Goal: Information Seeking & Learning: Check status

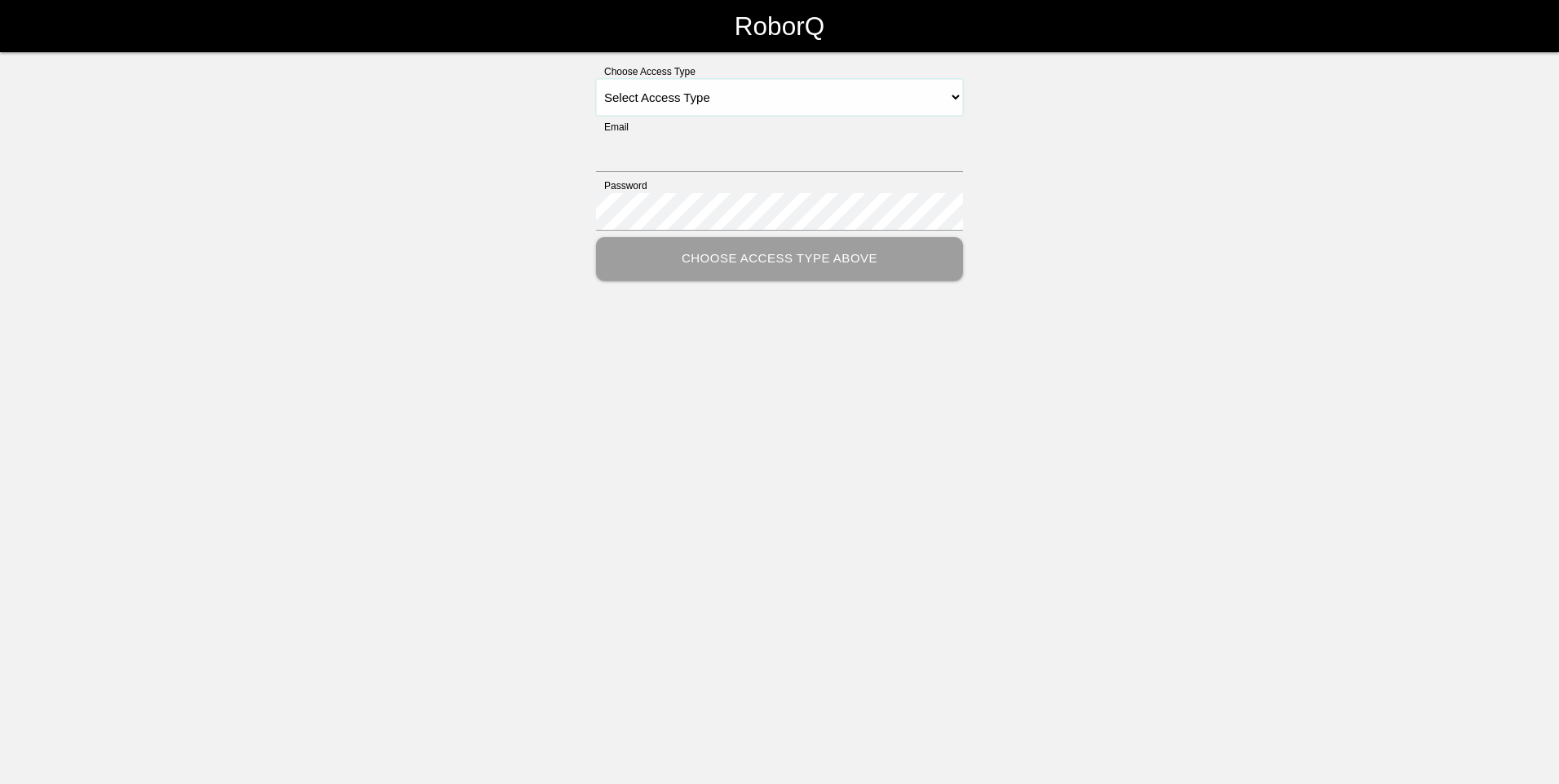
click at [956, 98] on select "Select Access Type Admin Customer Supervisor Worker" at bounding box center [780, 97] width 367 height 37
select select "Customer"
click at [596, 79] on select "Select Access Type Admin Customer Supervisor Worker" at bounding box center [780, 97] width 367 height 37
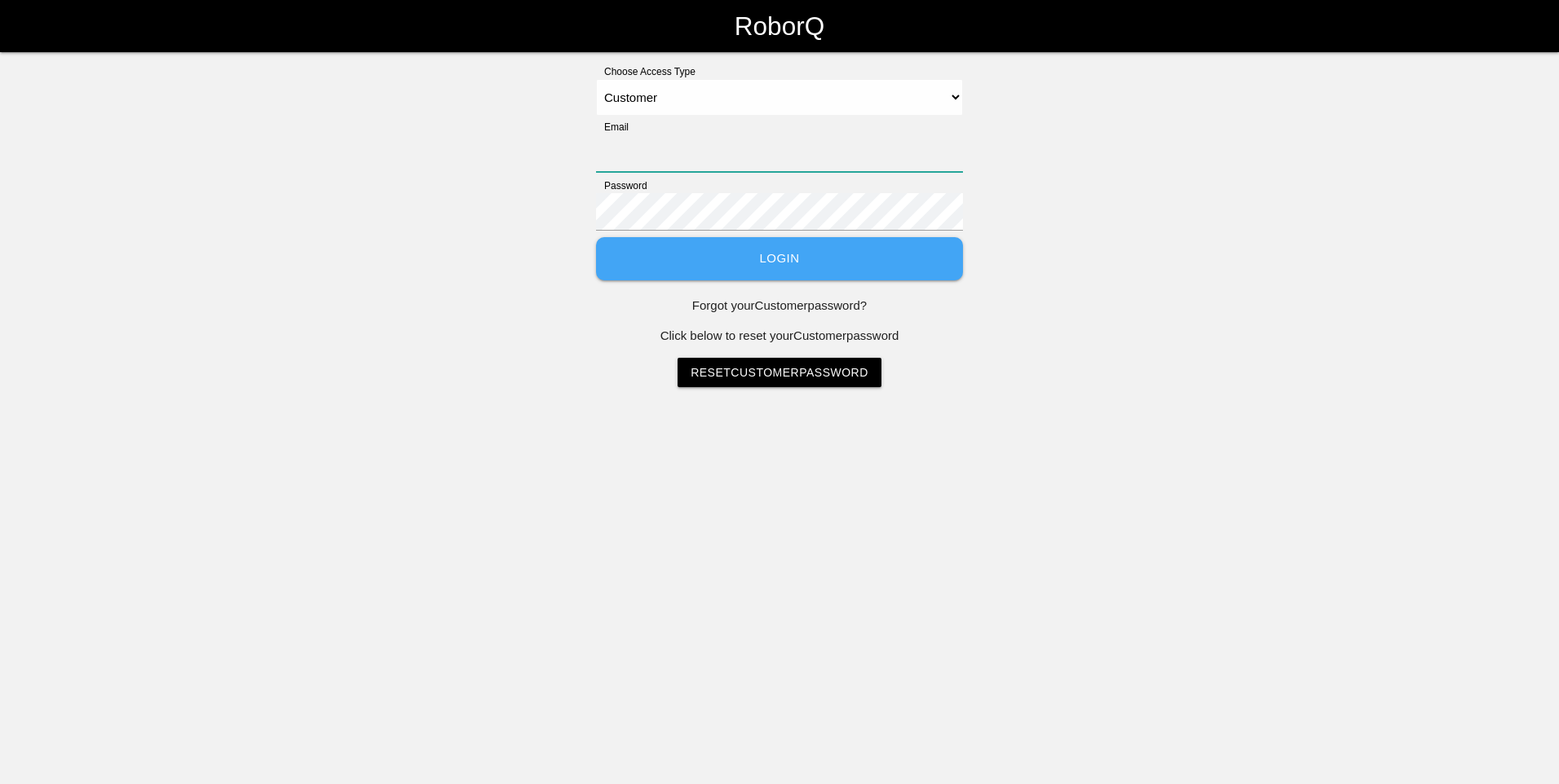
click at [682, 152] on input "Email" at bounding box center [780, 153] width 367 height 37
click at [740, 153] on input "Email" at bounding box center [780, 153] width 367 height 37
type input "[PERSON_NAME][EMAIL_ADDRESS][PERSON_NAME][DOMAIN_NAME]"
click at [825, 256] on button "Login" at bounding box center [780, 258] width 367 height 43
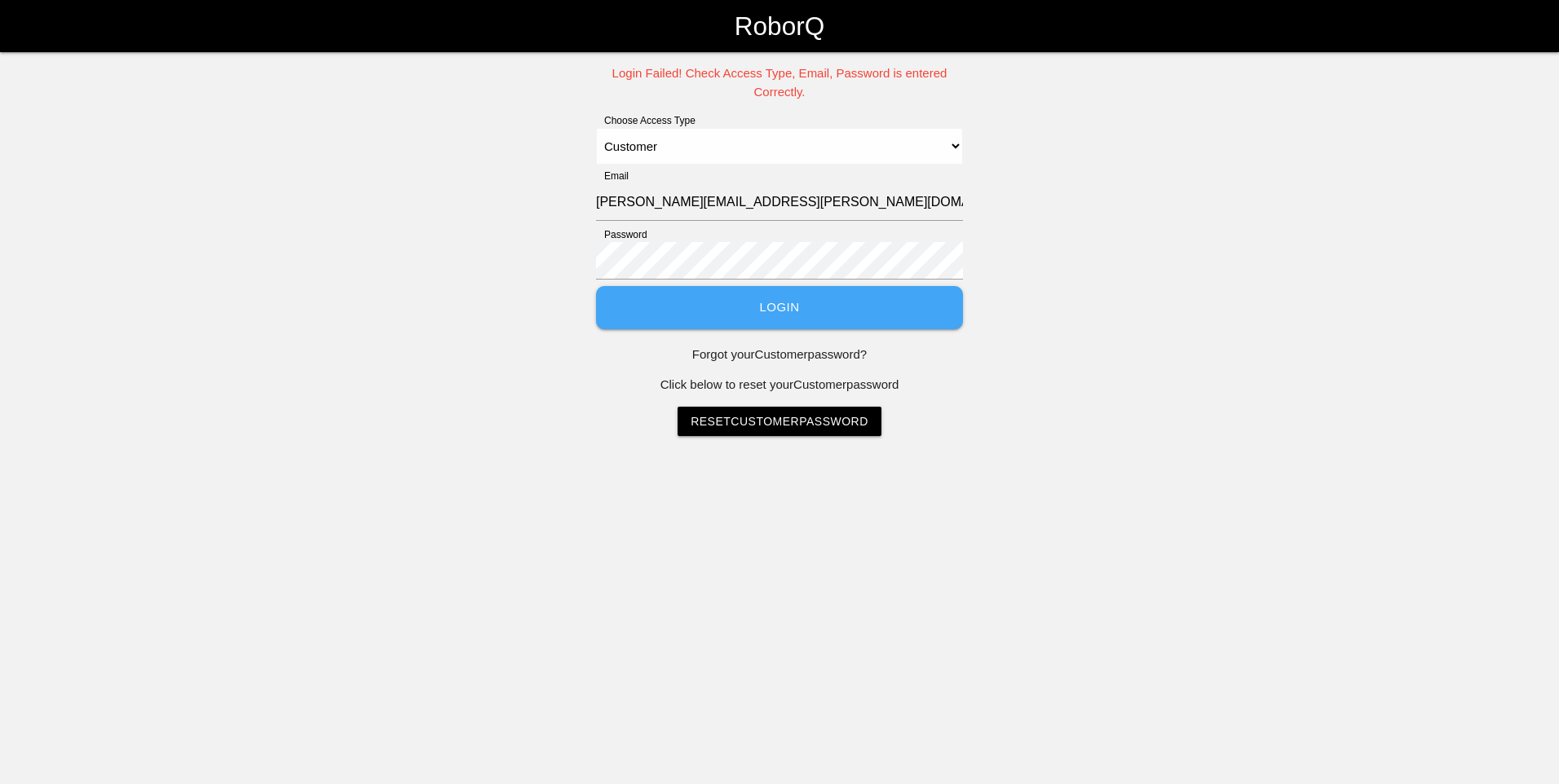
click at [800, 355] on p "Forgot your Customer password?" at bounding box center [780, 355] width 367 height 19
click at [831, 351] on p "Forgot your Customer password?" at bounding box center [780, 355] width 367 height 19
click at [774, 355] on p "Forgot your Customer password?" at bounding box center [780, 355] width 367 height 19
click at [727, 358] on p "Forgot your Customer password?" at bounding box center [780, 355] width 367 height 19
click at [691, 358] on p "Forgot your Customer password?" at bounding box center [780, 355] width 367 height 19
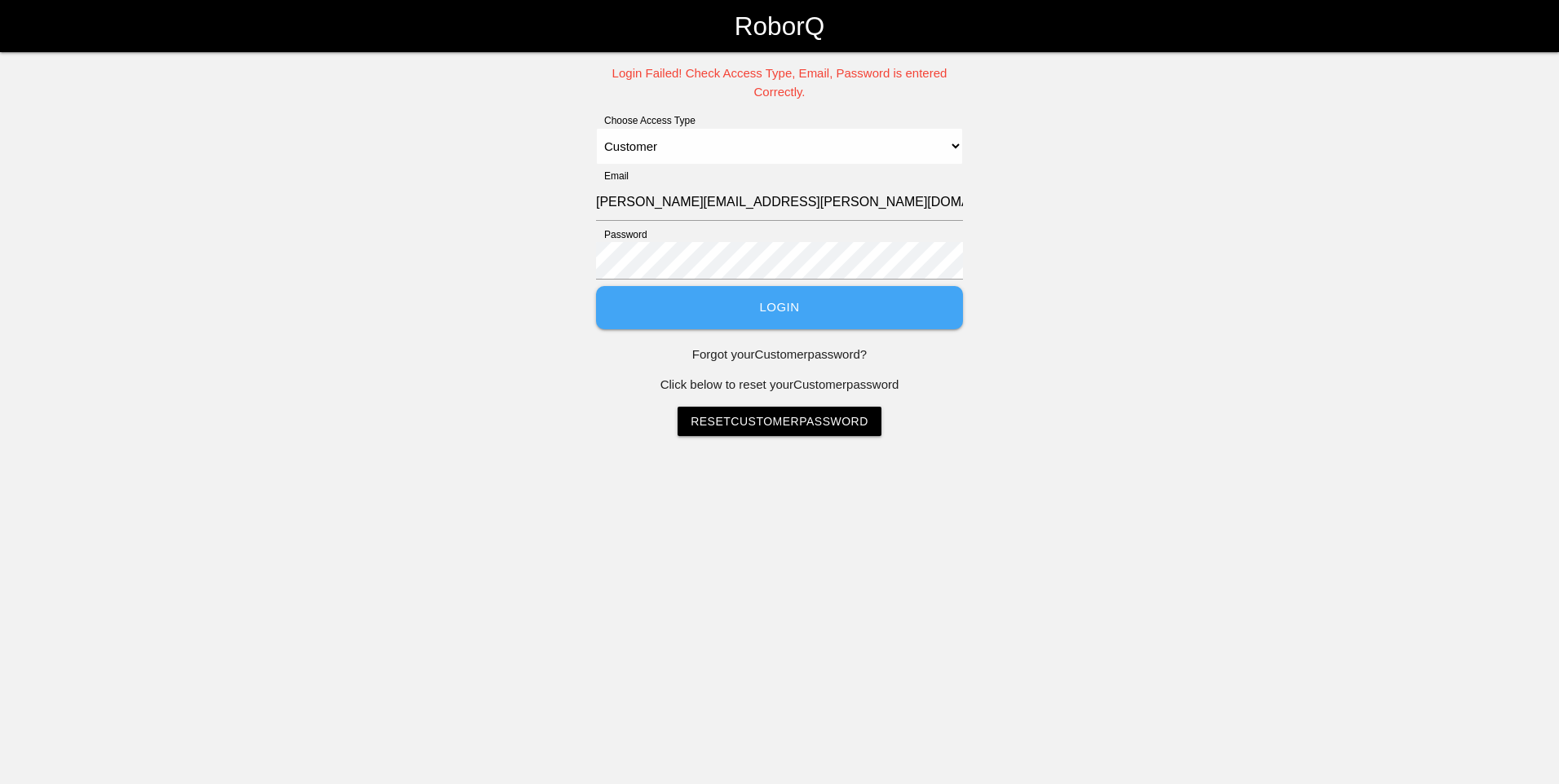
click at [735, 384] on p "Click below to reset your Customer password" at bounding box center [780, 385] width 367 height 19
click at [797, 385] on p "Click below to reset your Customer password" at bounding box center [780, 385] width 367 height 19
click at [906, 385] on p "Click below to reset your Customer password" at bounding box center [780, 385] width 367 height 19
click at [837, 422] on link "Reset Customer Password" at bounding box center [779, 421] width 204 height 29
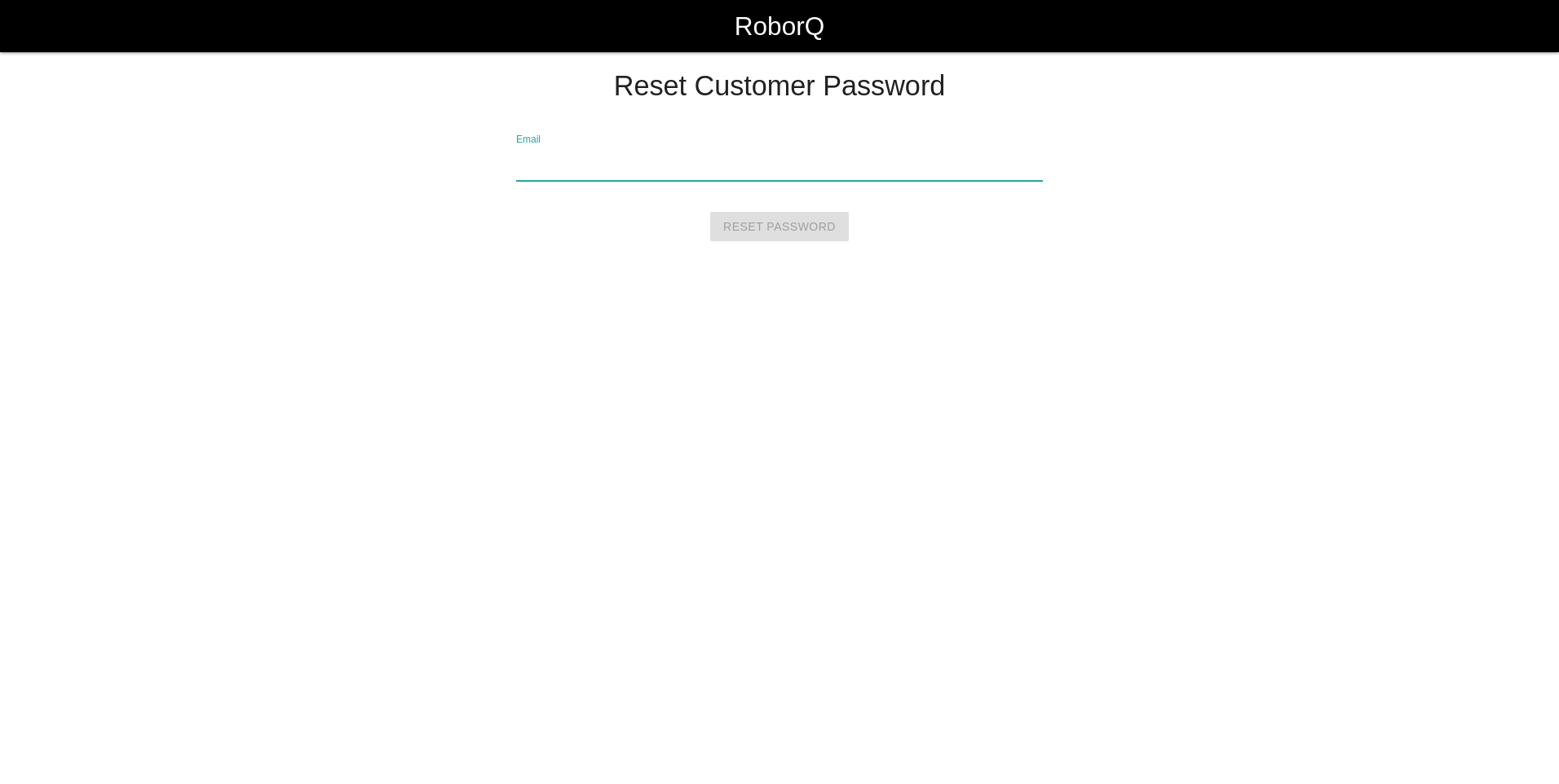
click at [711, 162] on input "Email" at bounding box center [780, 162] width 528 height 37
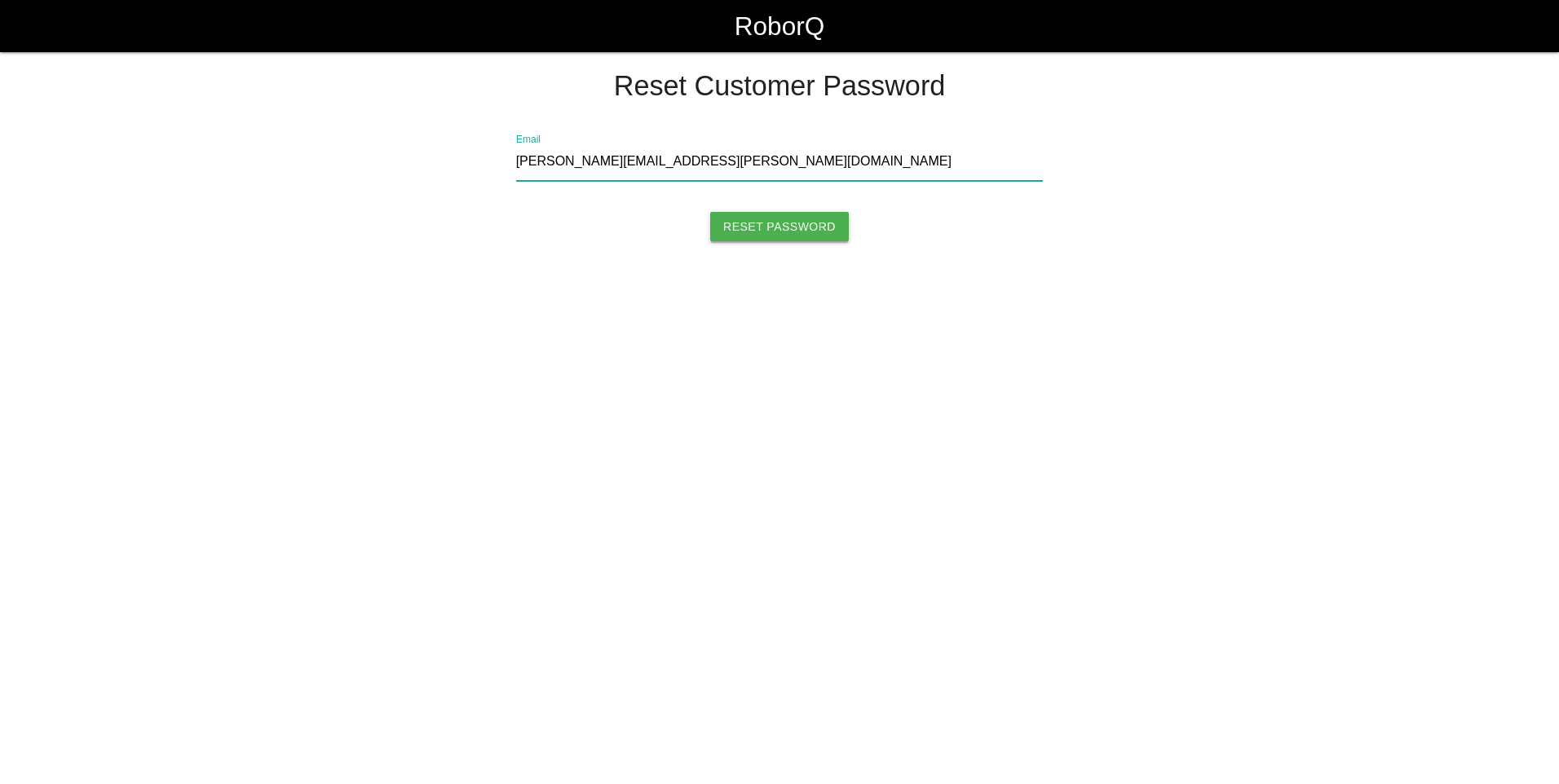
type input "[PERSON_NAME][EMAIL_ADDRESS][PERSON_NAME][DOMAIN_NAME]"
click at [765, 234] on input "Reset Password" at bounding box center [779, 226] width 138 height 29
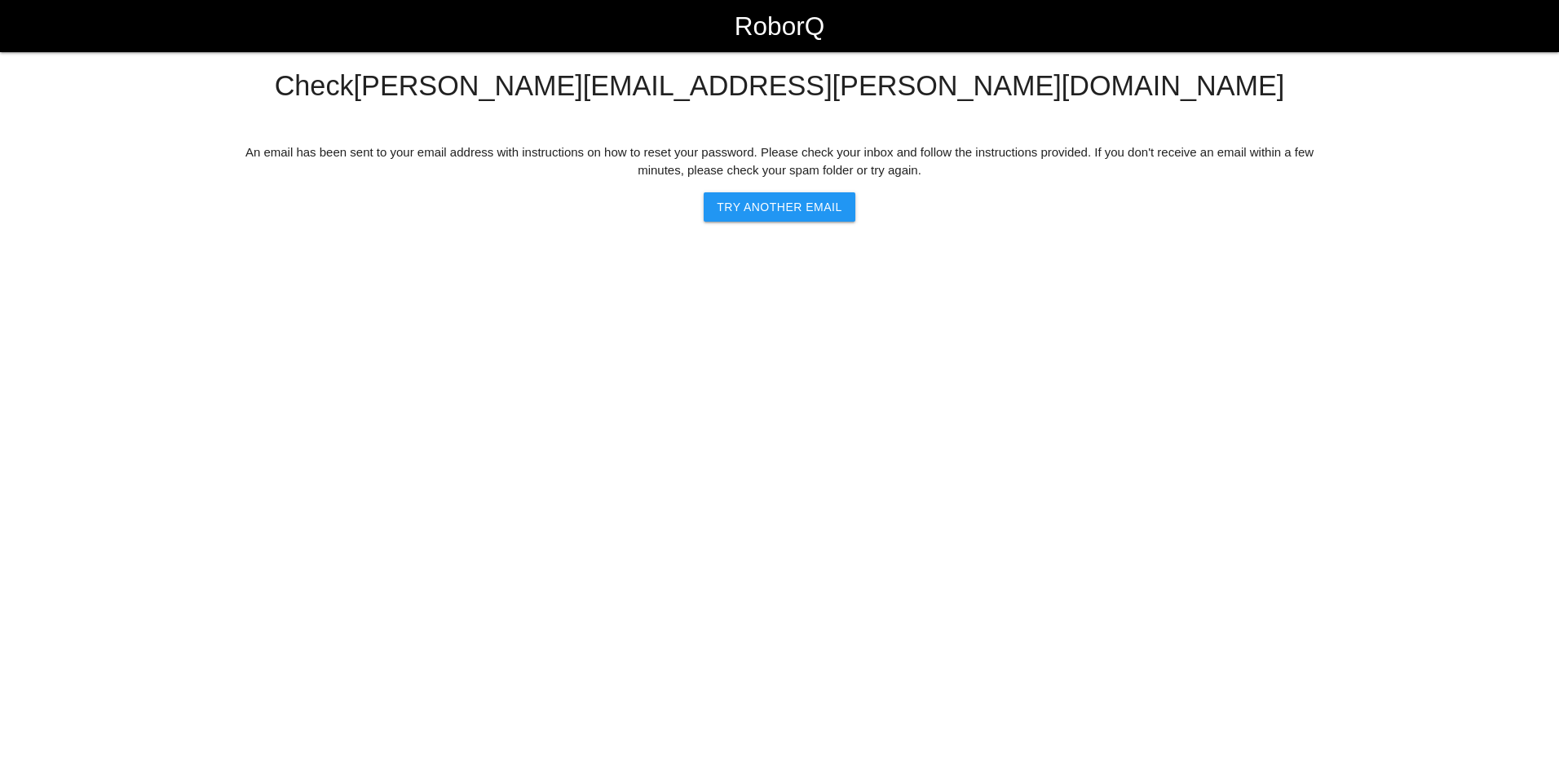
click at [537, 303] on html "RoborQ Check kathryn.lukeman@na.denso.com An email has been sent to your email …" at bounding box center [779, 151] width 1559 height 303
click at [629, 303] on html "RoborQ Check kathryn.lukeman@na.denso.com An email has been sent to your email …" at bounding box center [779, 151] width 1559 height 303
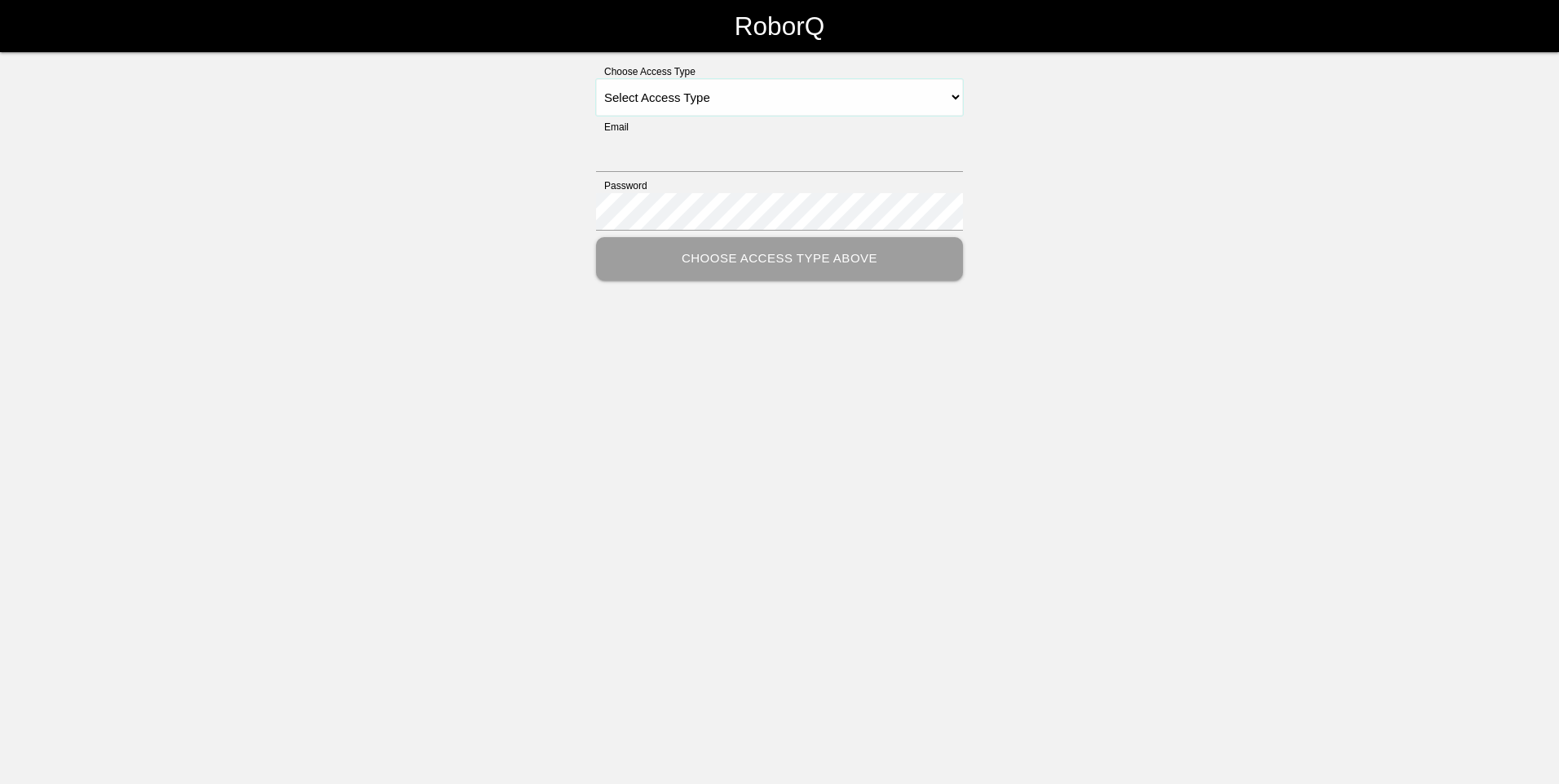
click at [958, 98] on select "Select Access Type Admin Customer Supervisor Worker" at bounding box center [780, 97] width 367 height 37
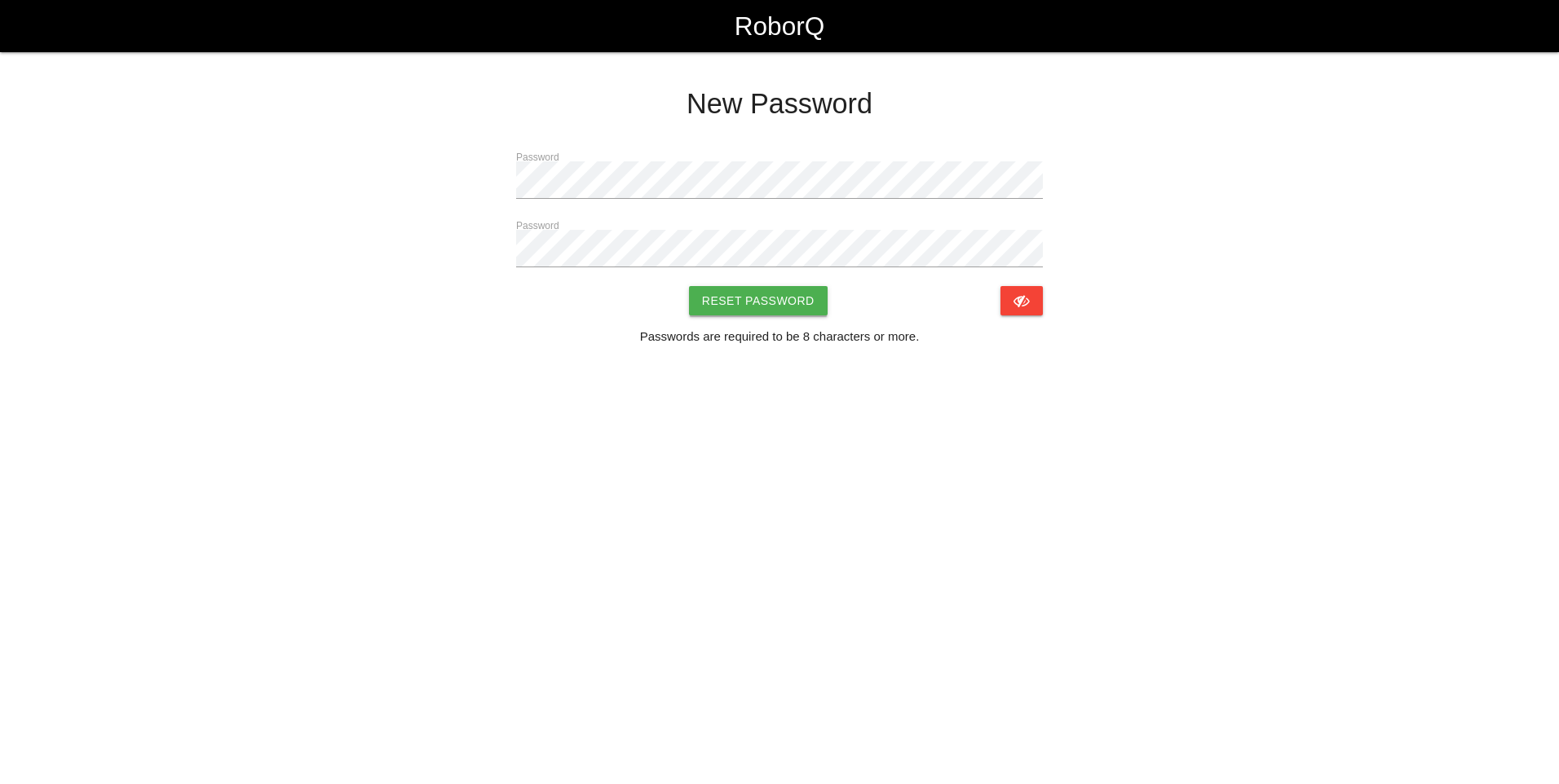
click at [765, 301] on button "Reset Password" at bounding box center [758, 300] width 138 height 29
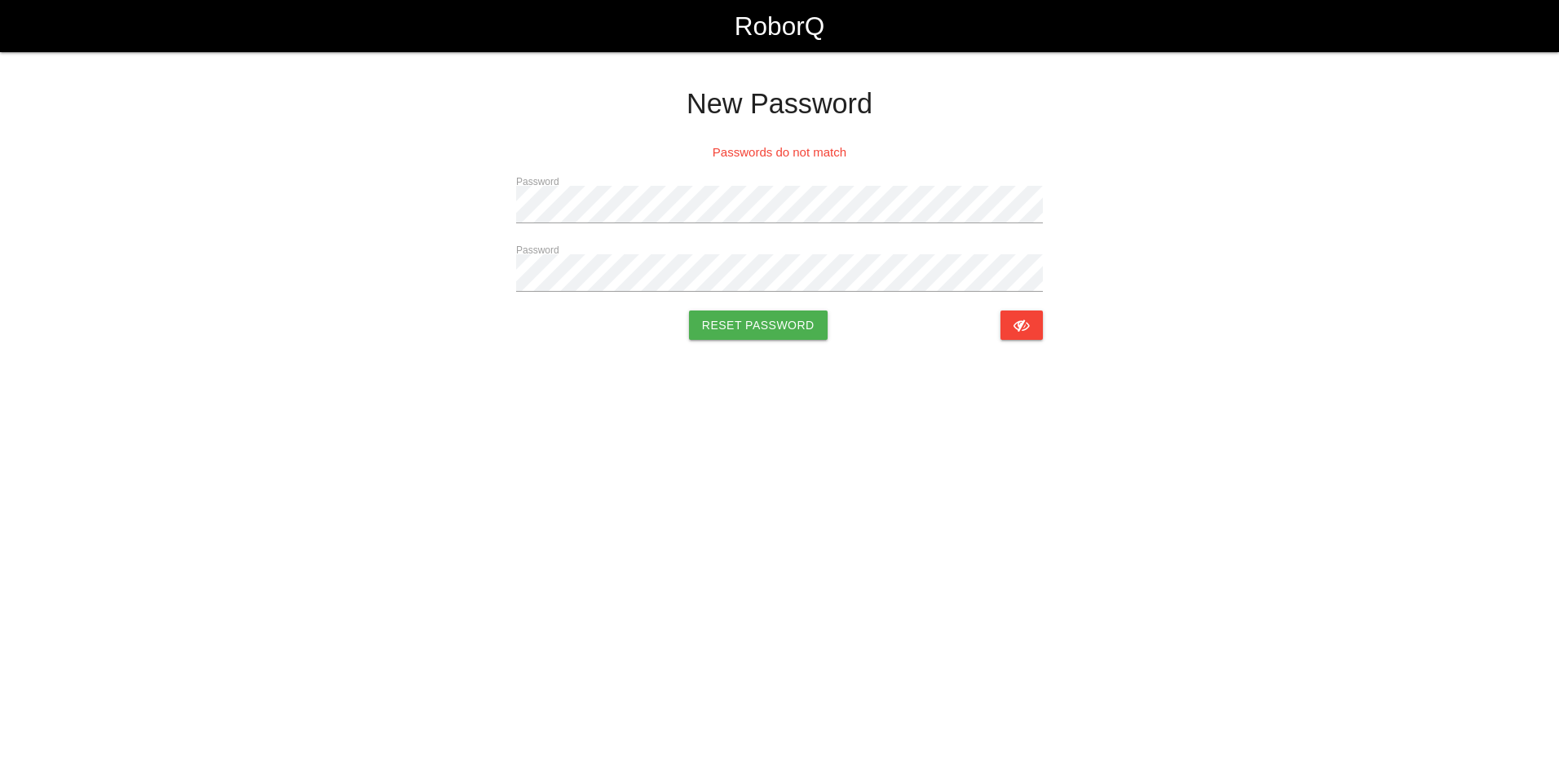
click at [702, 250] on div "New Password Passwords do not match Password Password Reset Password" at bounding box center [779, 196] width 1091 height 288
click at [689, 310] on button "Reset Password" at bounding box center [758, 324] width 138 height 29
click at [800, 391] on html "RoborQ New Password Passwords do not match Password Password Reset Password" at bounding box center [779, 210] width 1559 height 421
click at [818, 320] on button "Reset Password" at bounding box center [758, 324] width 138 height 29
click at [801, 329] on button "Reset Password" at bounding box center [758, 324] width 138 height 29
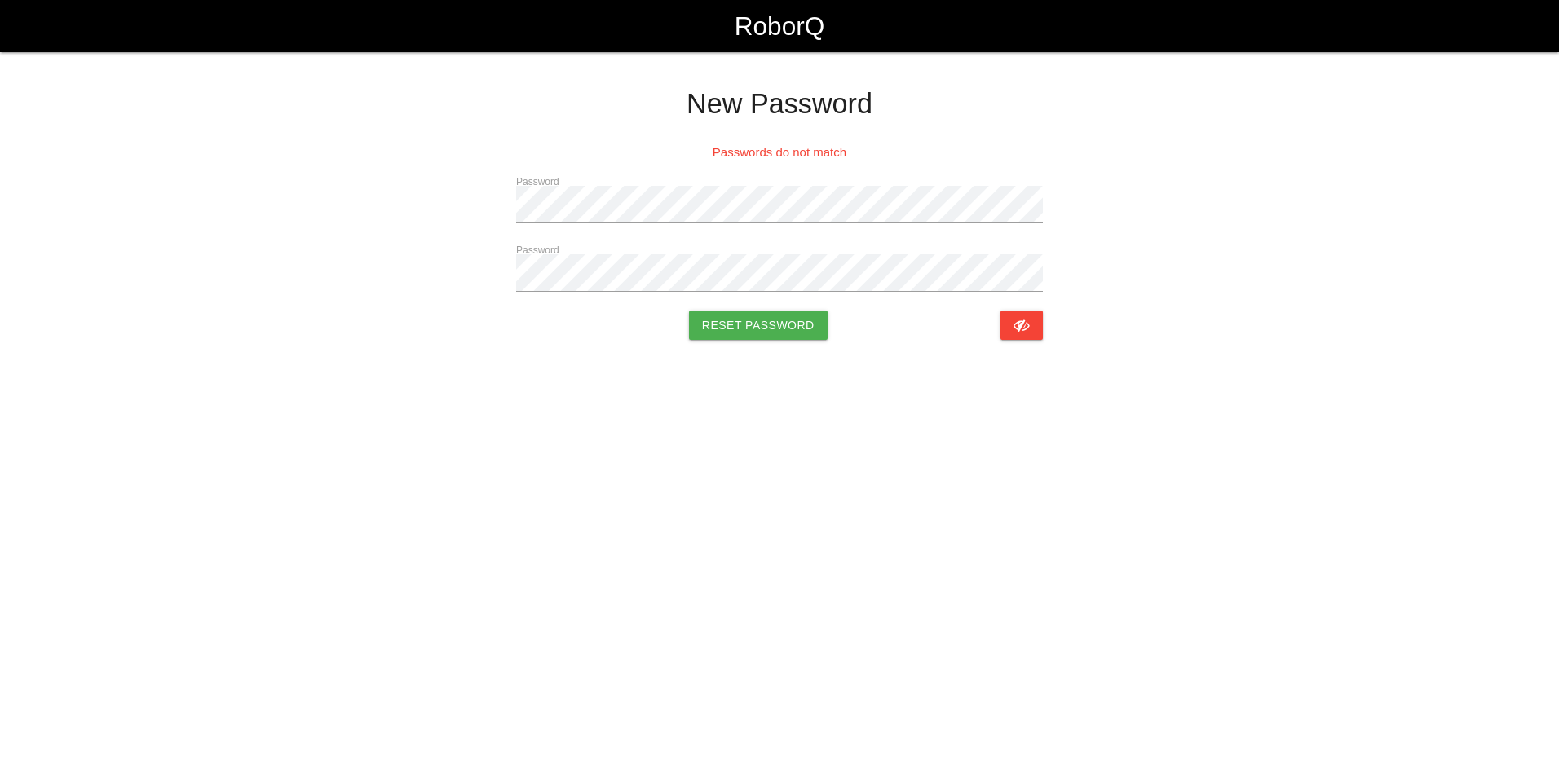
click at [766, 391] on html "RoborQ New Password Passwords do not match Password Password Reset Password" at bounding box center [779, 210] width 1559 height 421
click at [390, 210] on div "New Password Passwords do not match Password Password Reset Password" at bounding box center [779, 196] width 1091 height 288
click at [433, 276] on div "New Password Passwords do not match Password Password Reset Password" at bounding box center [779, 196] width 1091 height 288
click at [629, 421] on html "RoborQ New Password Passwords do not match Password Password Reset Password" at bounding box center [779, 210] width 1559 height 421
click at [702, 327] on button "Reset Password" at bounding box center [758, 324] width 138 height 29
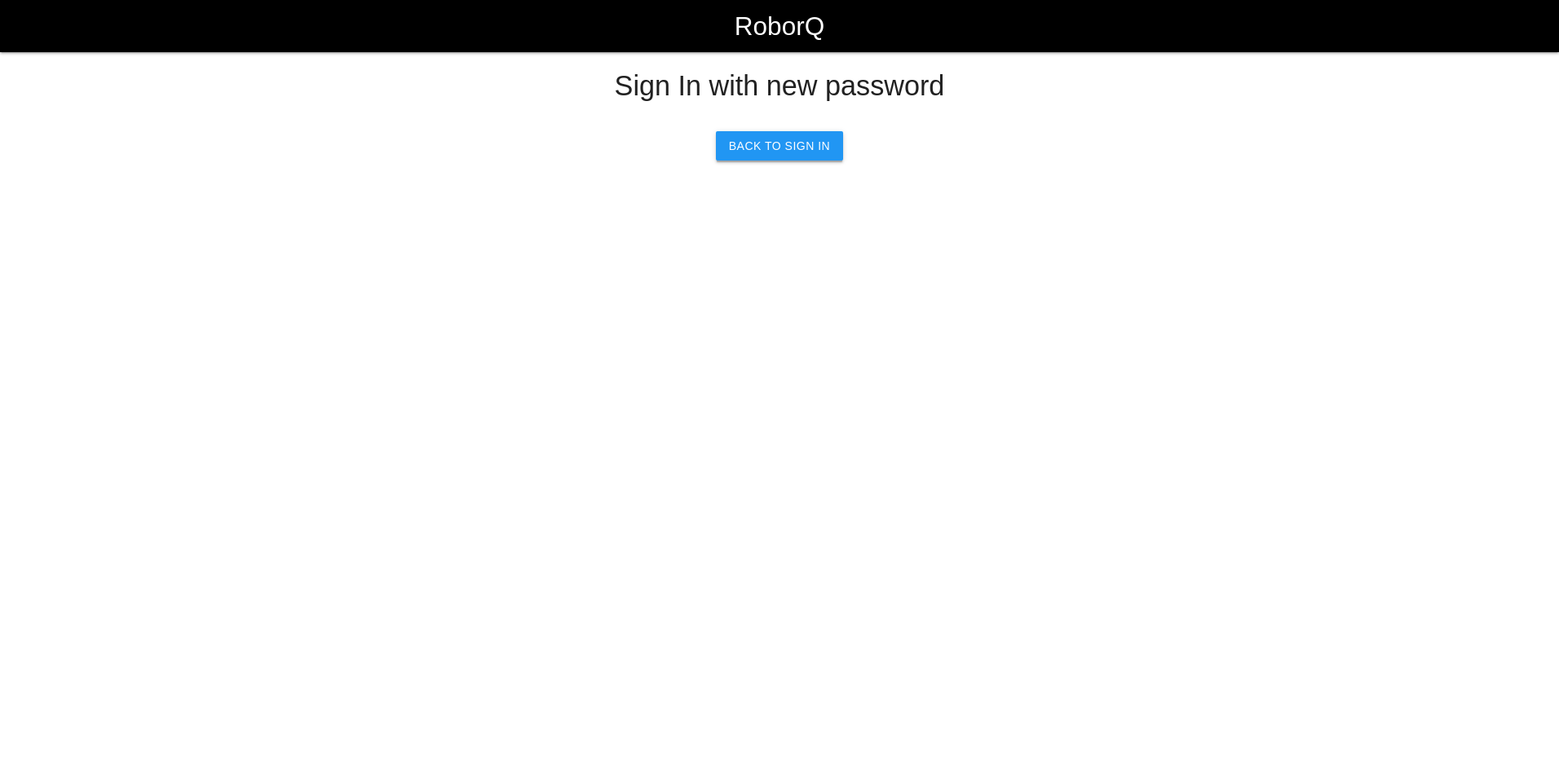
click at [786, 143] on link "Back to Sign In" at bounding box center [779, 145] width 127 height 29
select select "Customer"
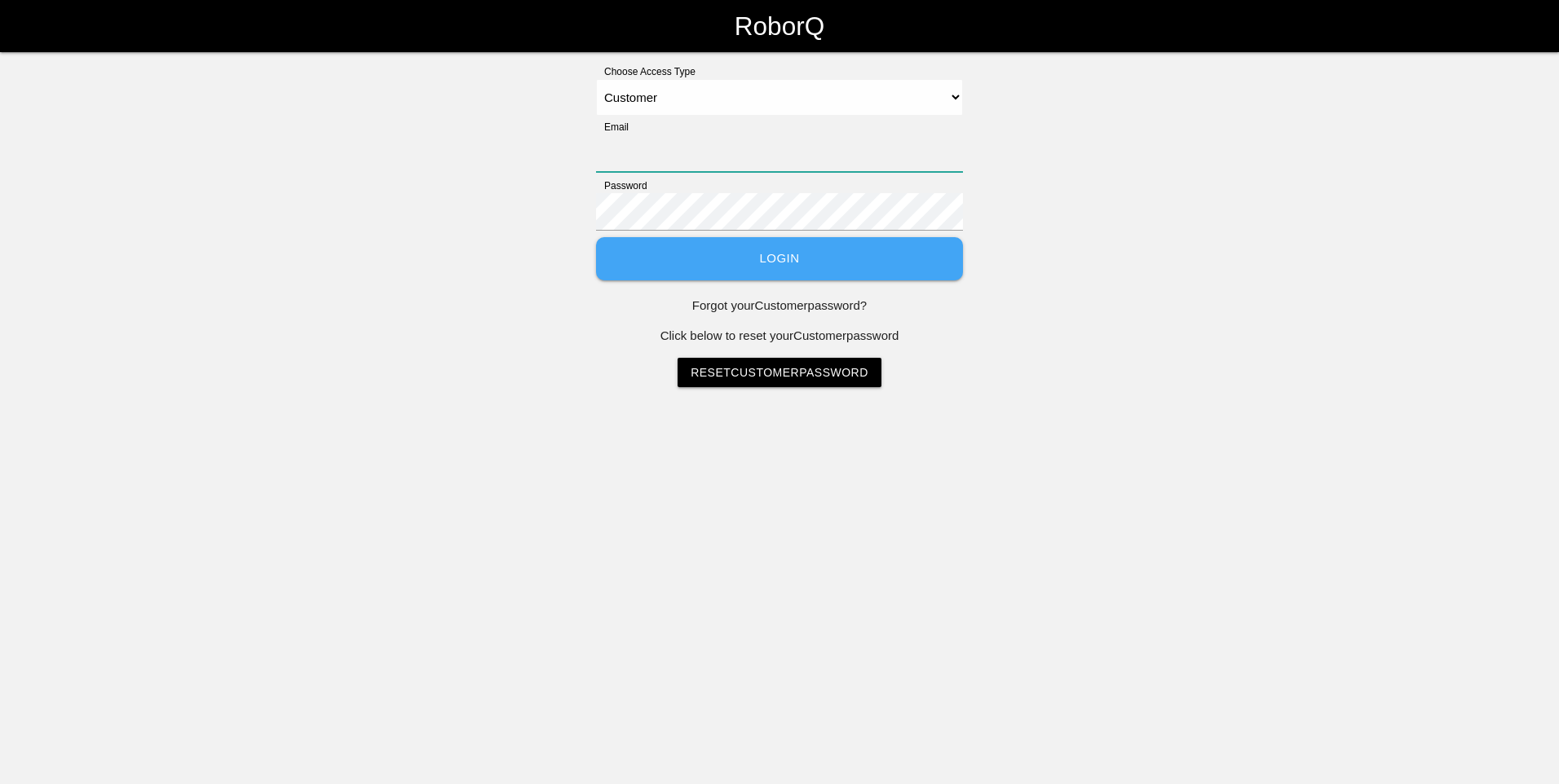
click at [786, 143] on input "Email" at bounding box center [780, 153] width 367 height 37
type input "[PERSON_NAME][EMAIL_ADDRESS][PERSON_NAME][DOMAIN_NAME]"
click at [776, 253] on button "Login" at bounding box center [780, 258] width 367 height 43
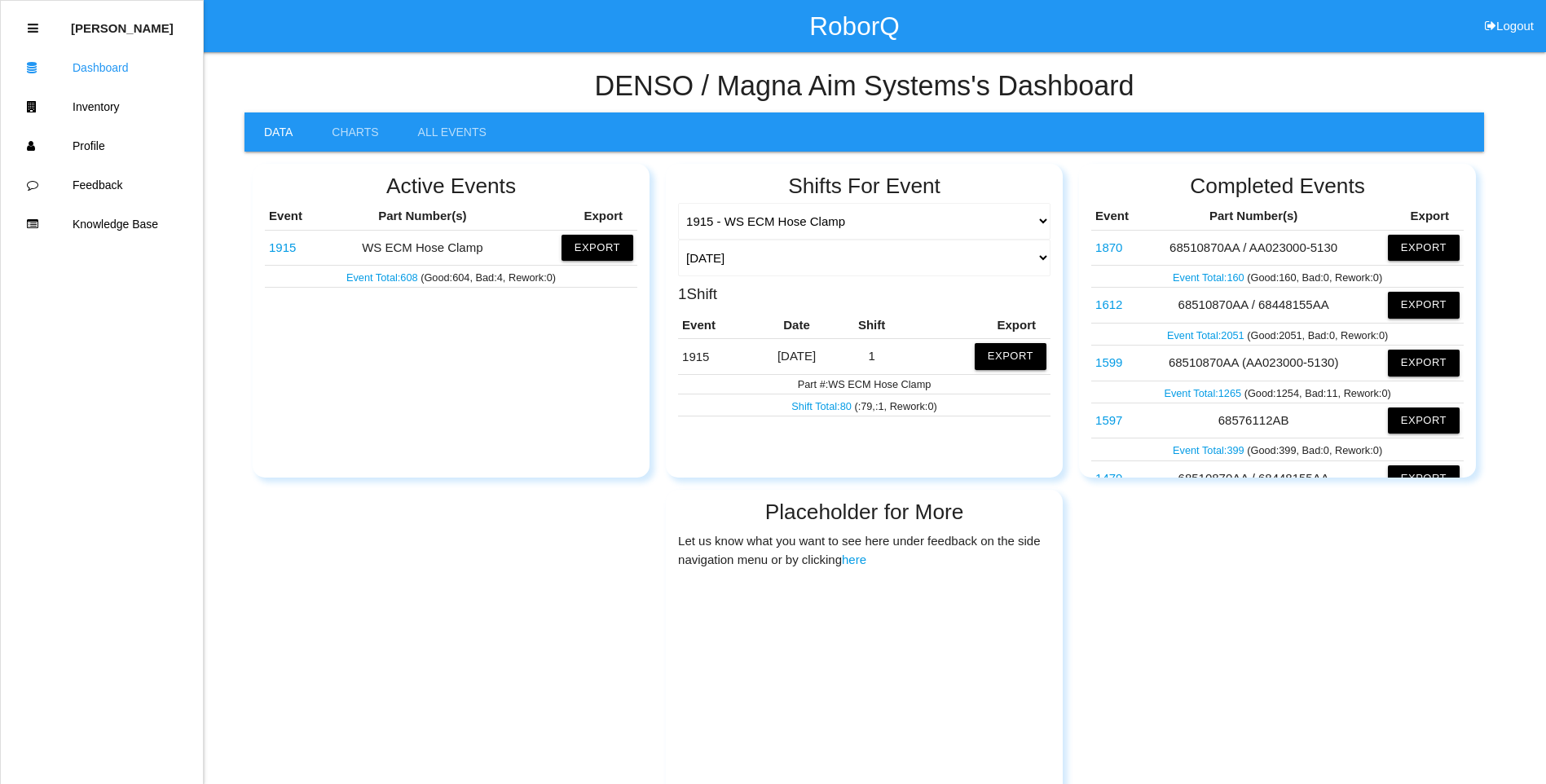
click at [276, 249] on link "1915" at bounding box center [282, 248] width 27 height 14
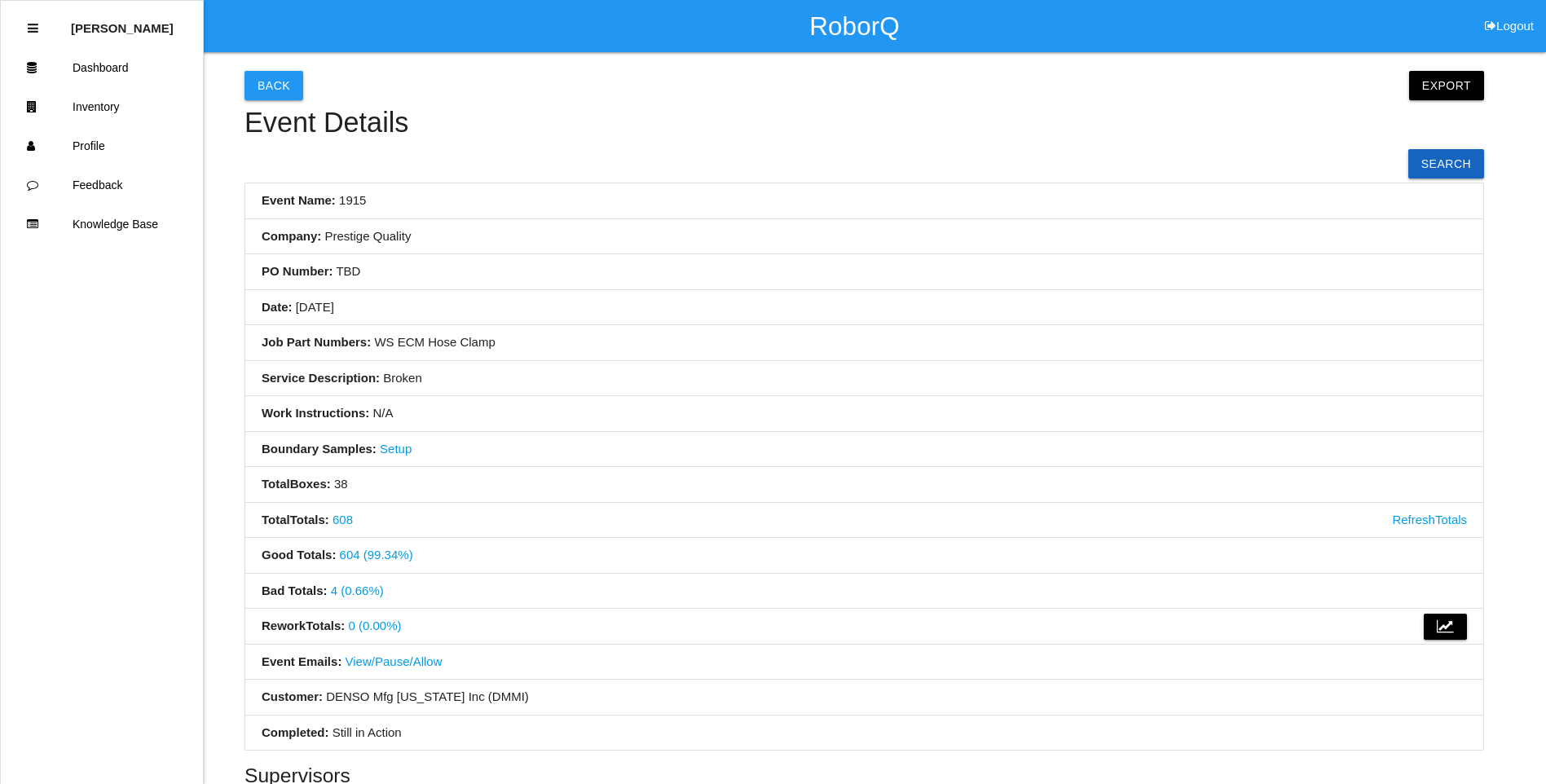
click at [334, 594] on link "4 (0.66%)" at bounding box center [356, 591] width 53 height 14
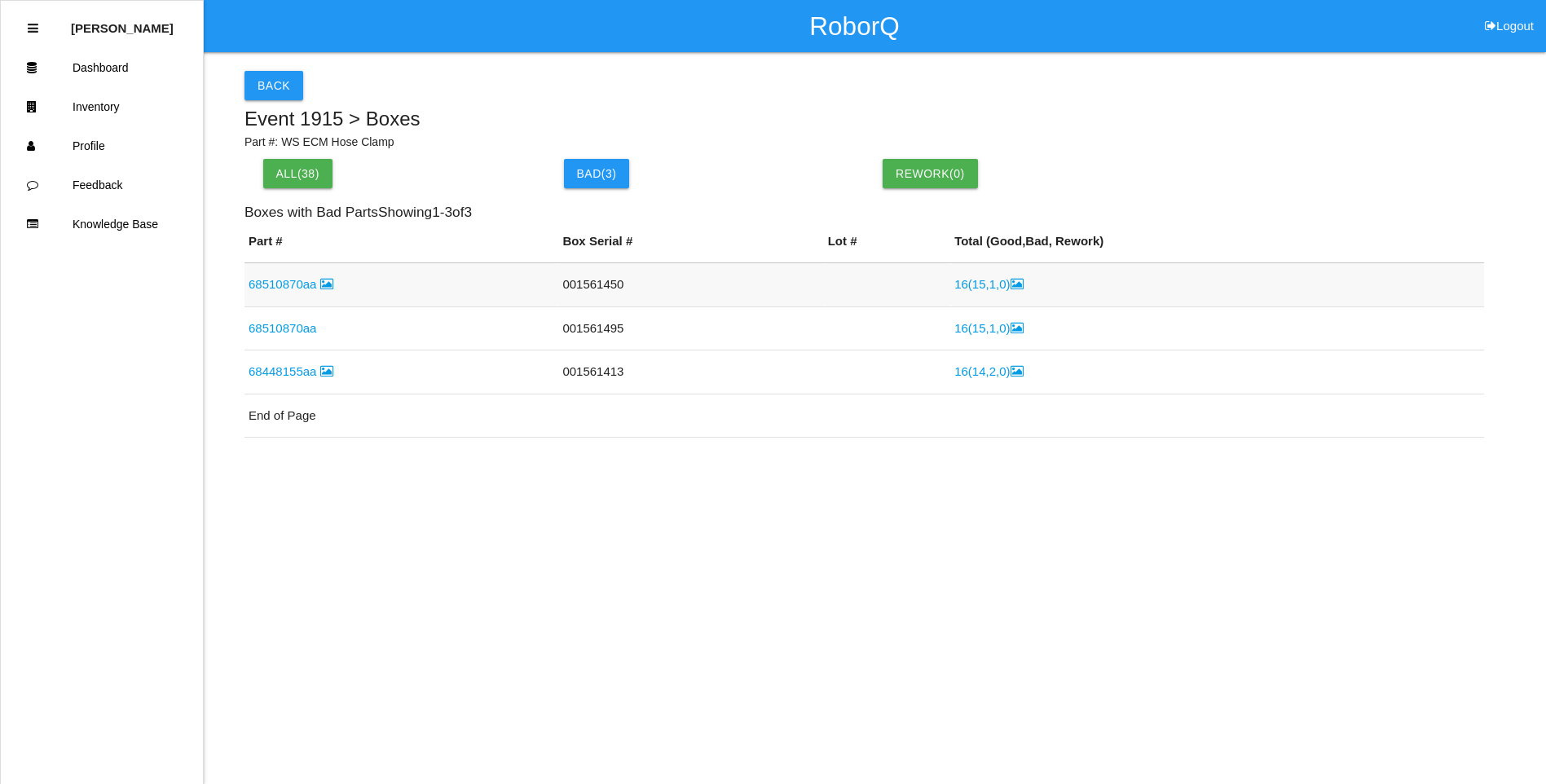
click at [315, 288] on link "68510870aa" at bounding box center [290, 284] width 85 height 14
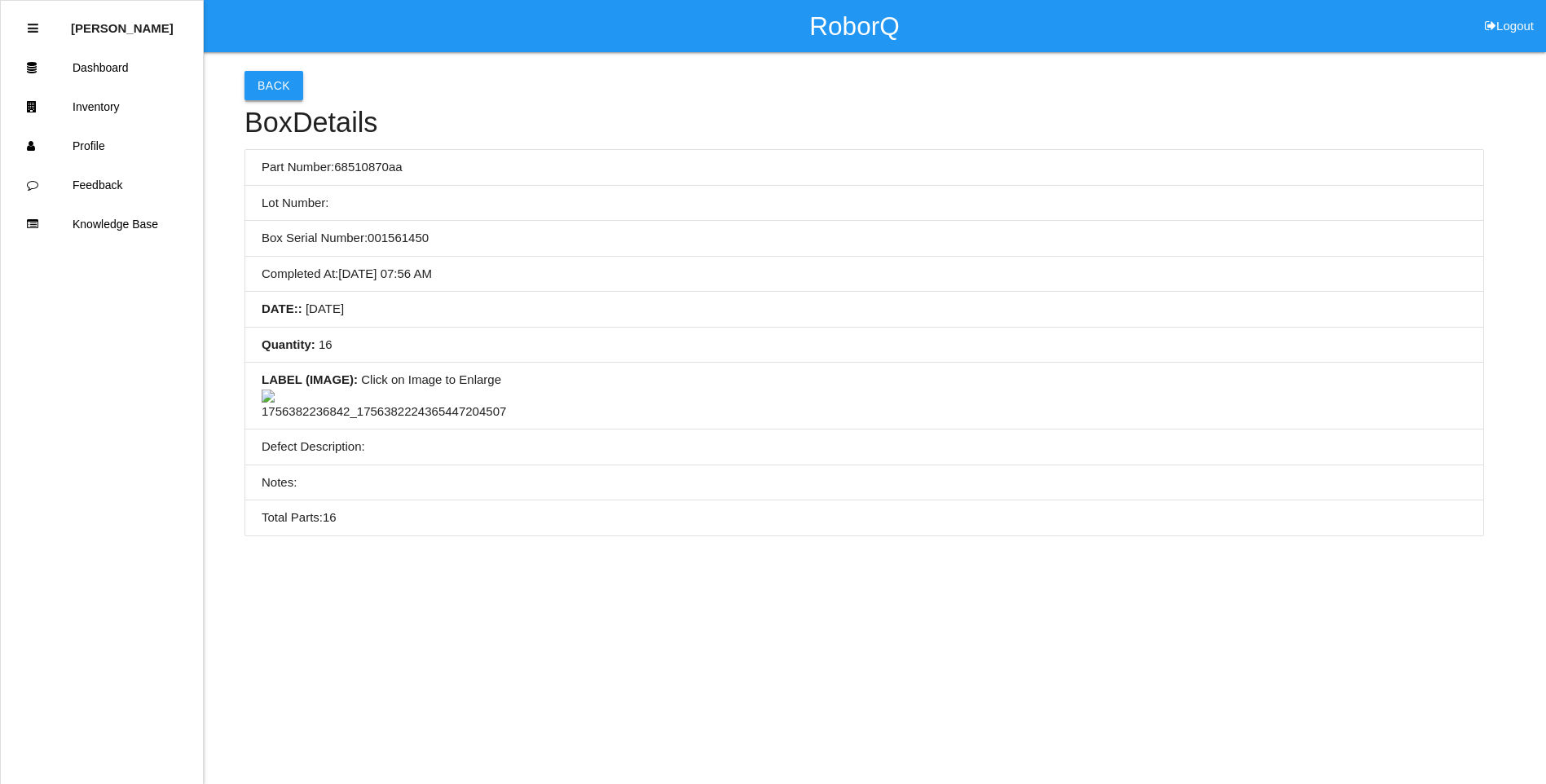
click at [291, 83] on button "Back" at bounding box center [274, 86] width 59 height 29
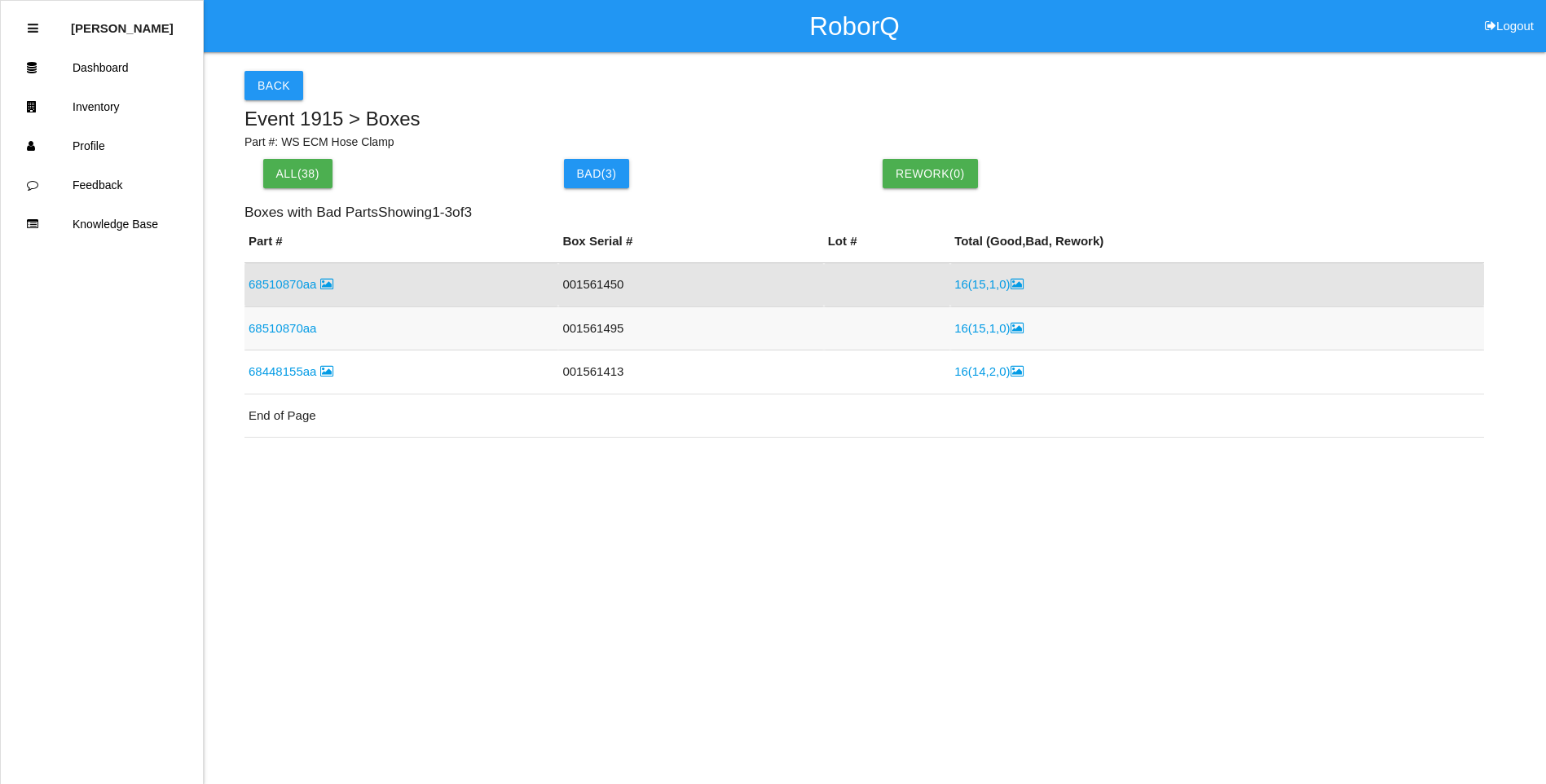
click at [288, 323] on link "68510870aa" at bounding box center [282, 328] width 68 height 14
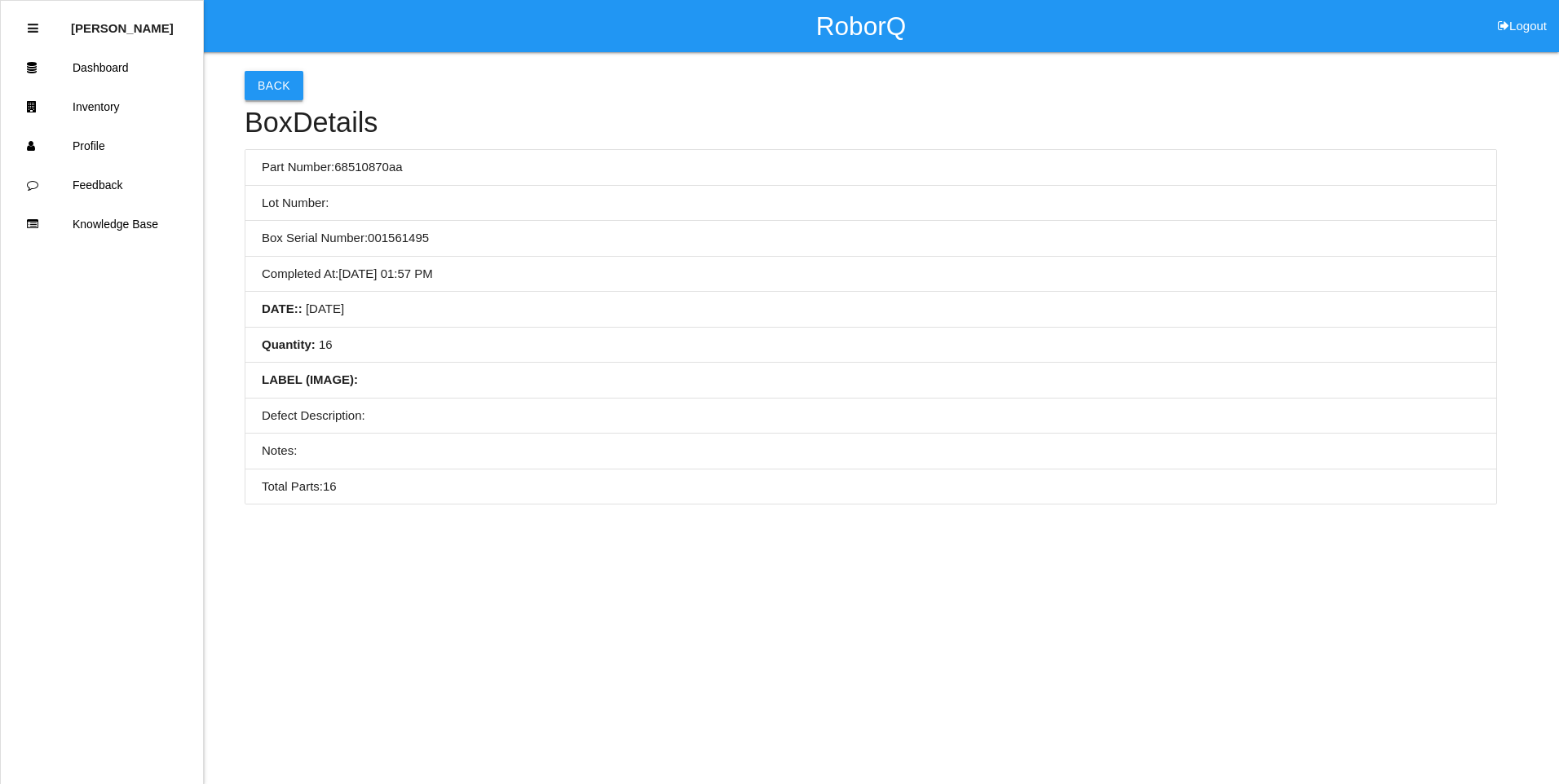
click at [256, 100] on button "Back" at bounding box center [274, 86] width 59 height 29
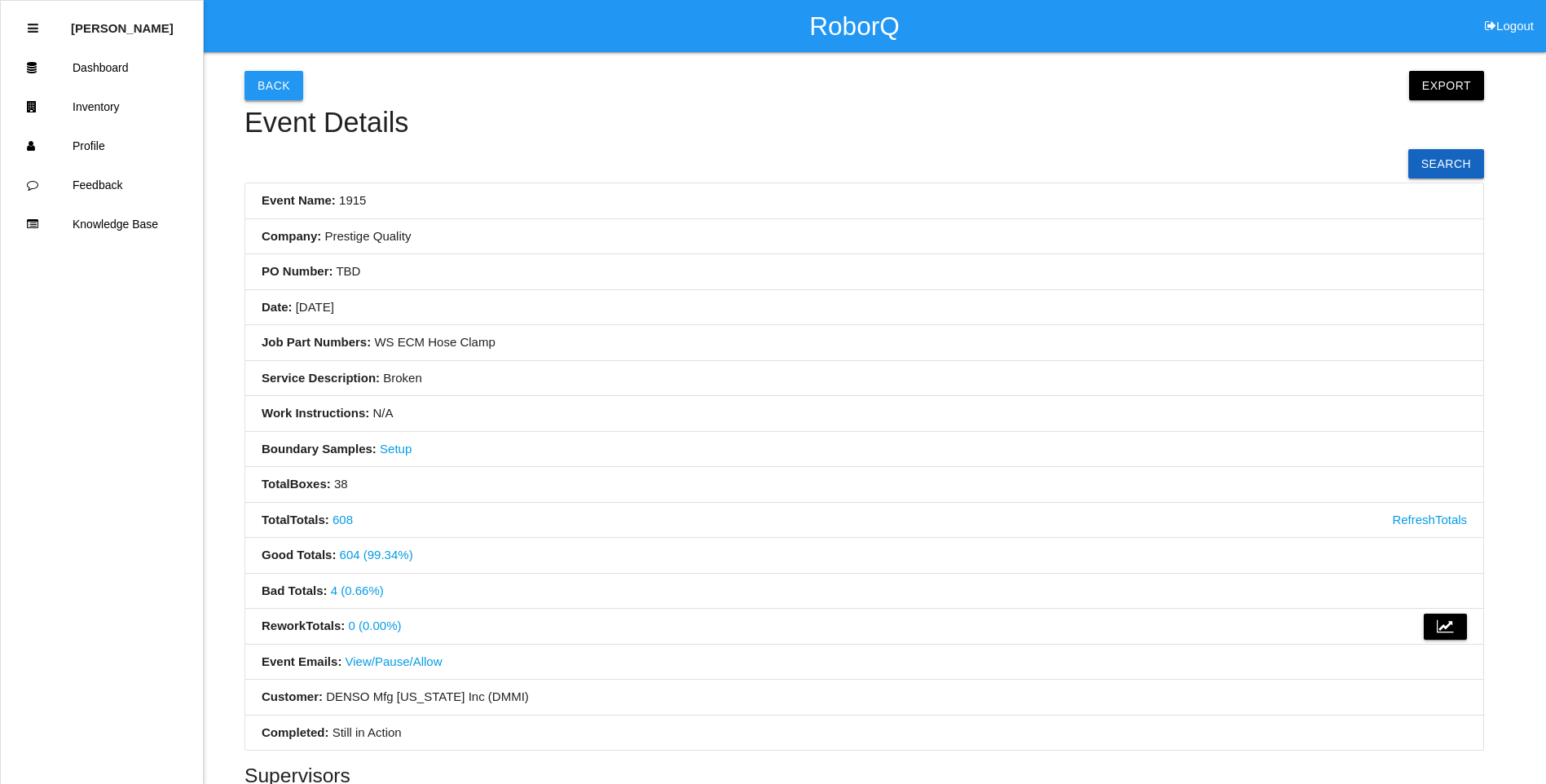
click at [275, 91] on button "Back" at bounding box center [274, 86] width 59 height 29
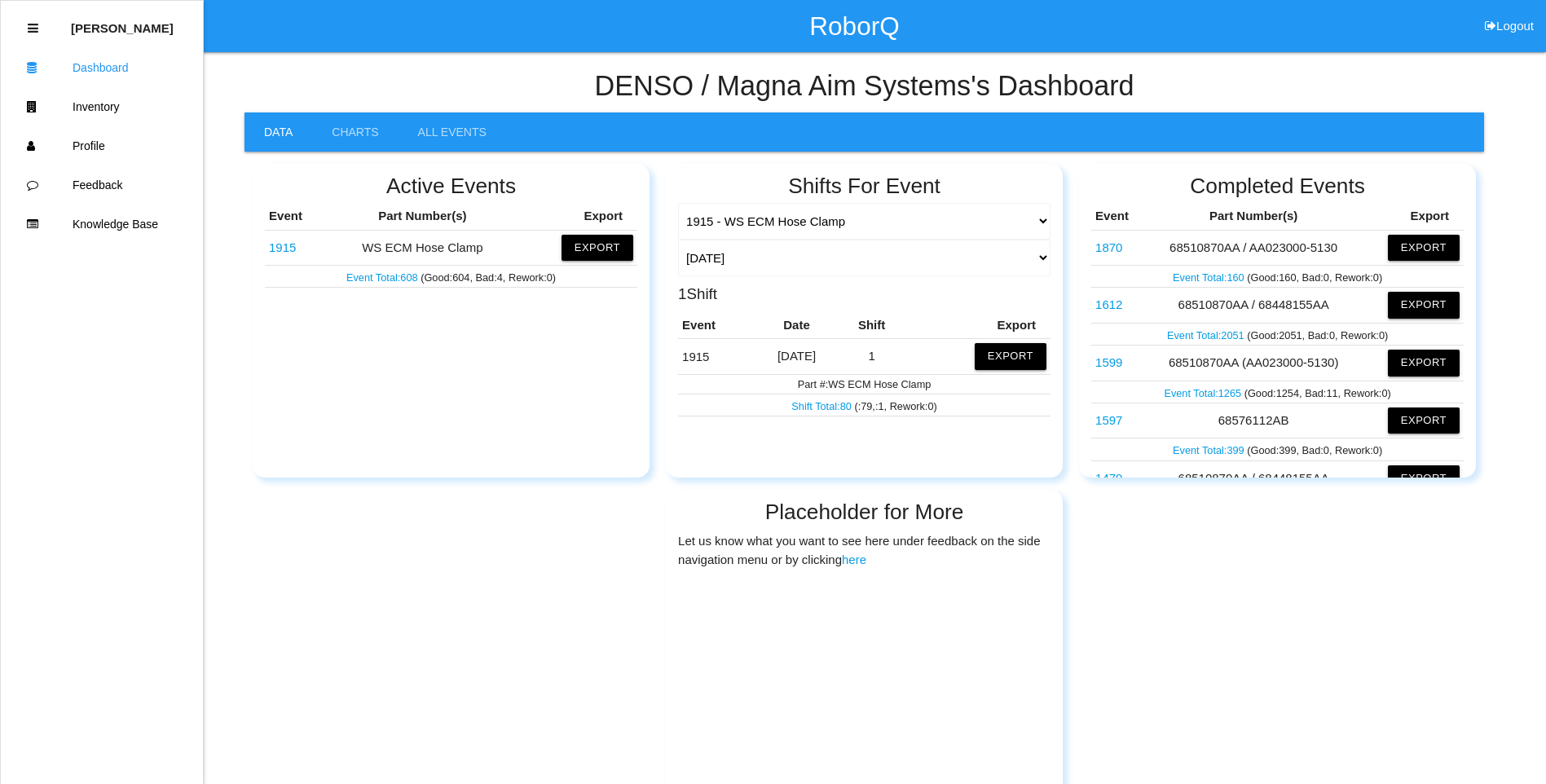
click at [284, 246] on link "1915" at bounding box center [282, 248] width 27 height 14
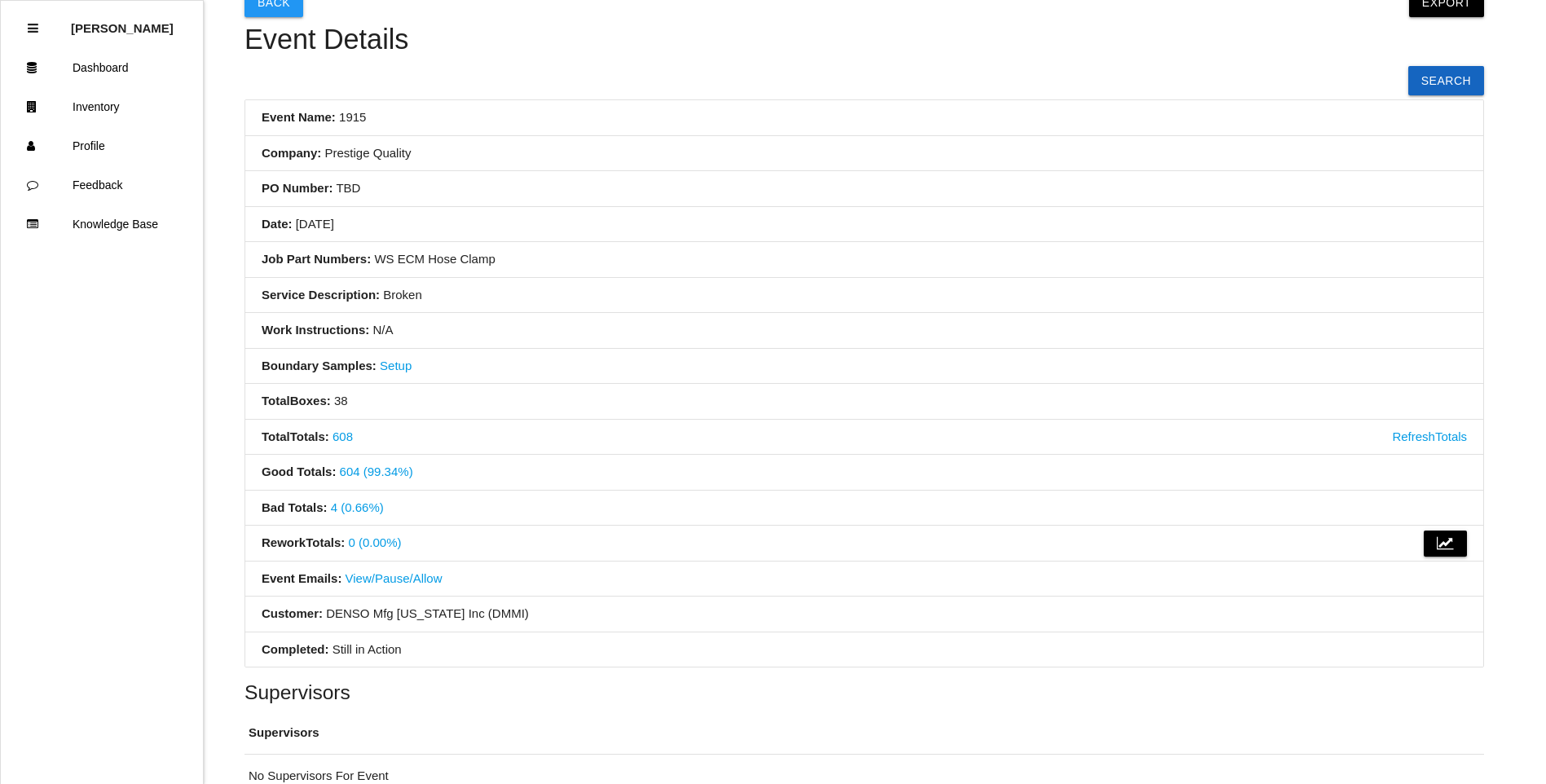
scroll to position [233, 0]
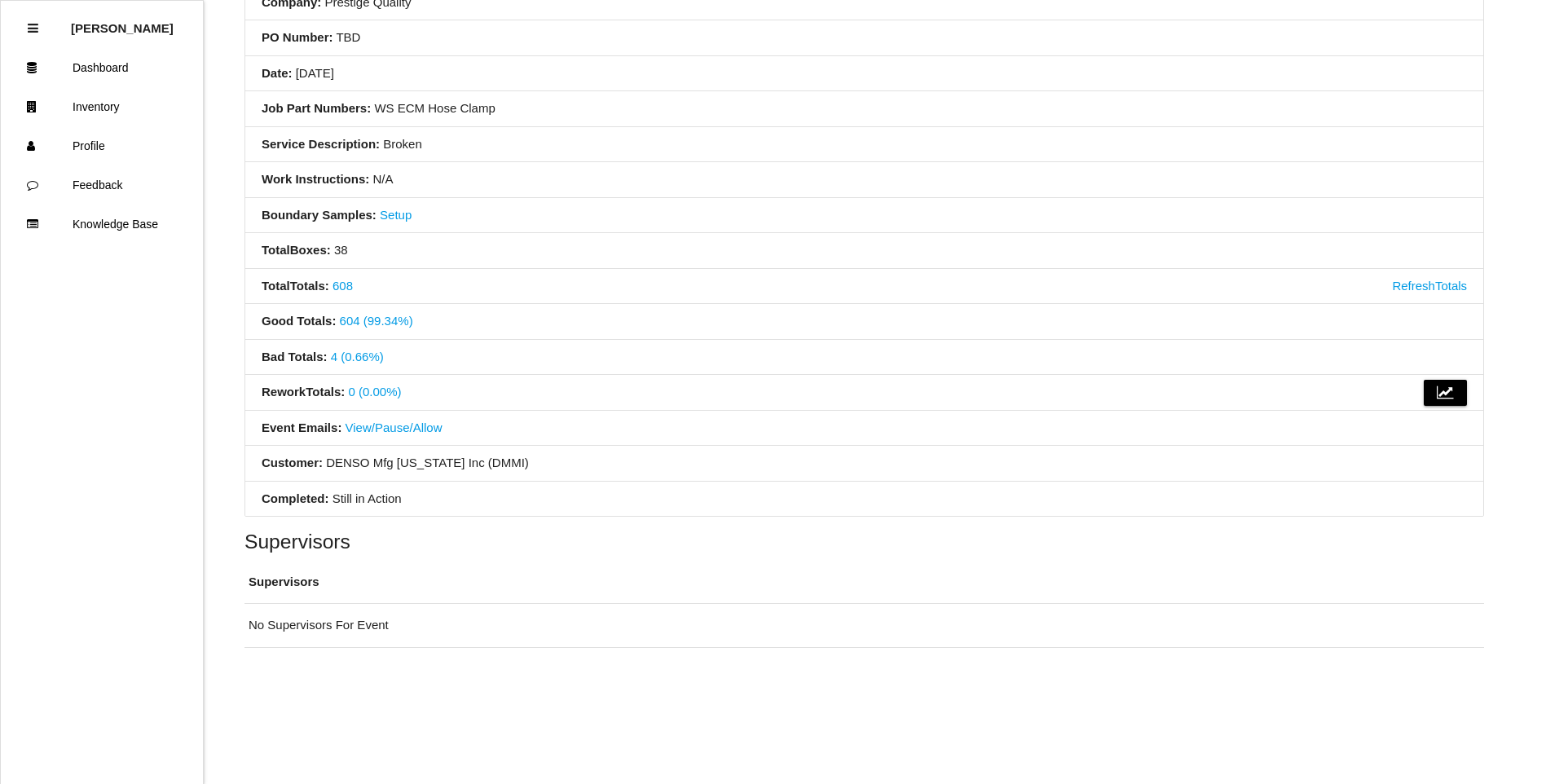
click at [358, 361] on link "4 (0.66%)" at bounding box center [356, 356] width 53 height 14
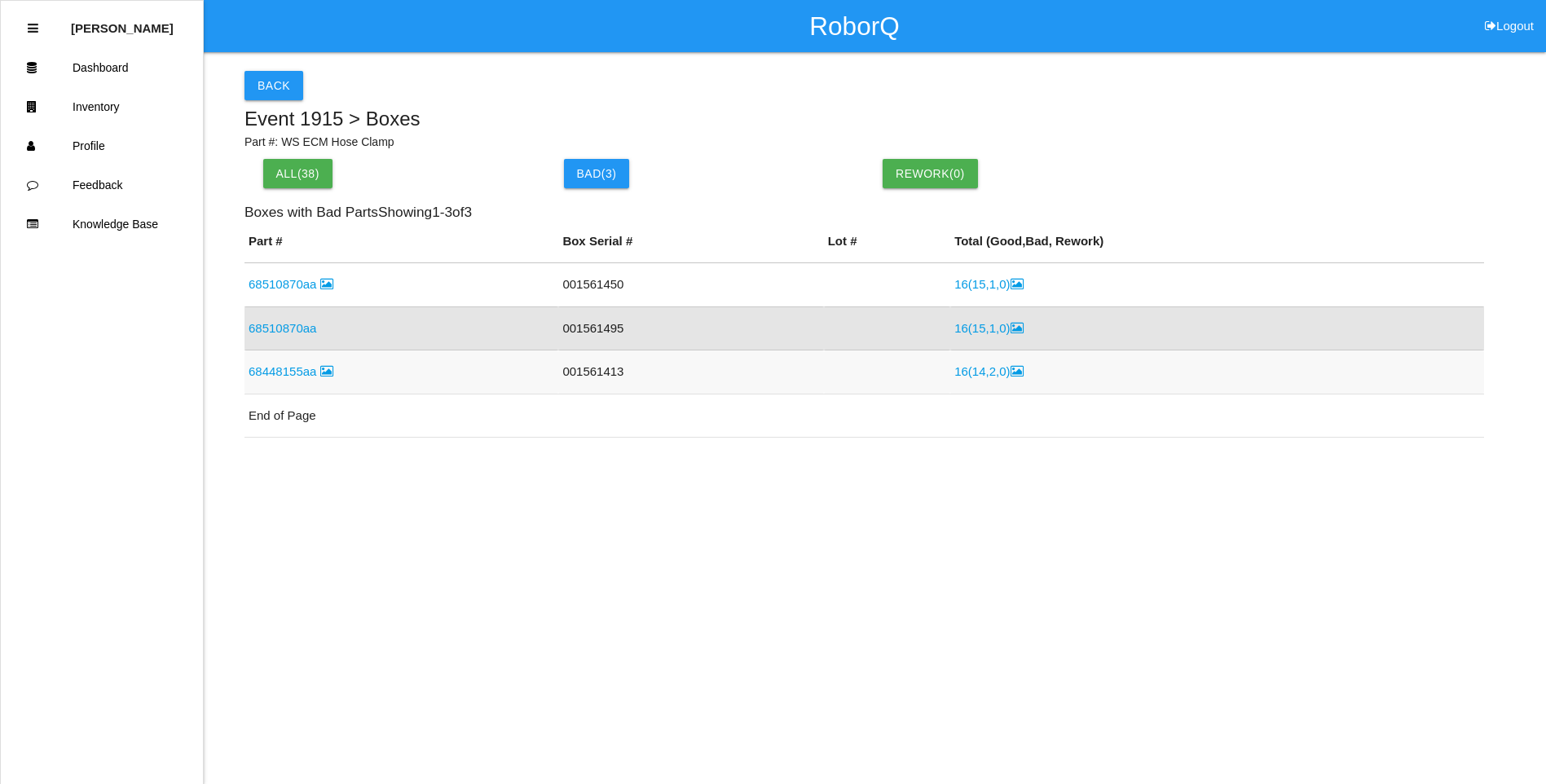
click at [305, 376] on link "68448155aa" at bounding box center [290, 372] width 85 height 14
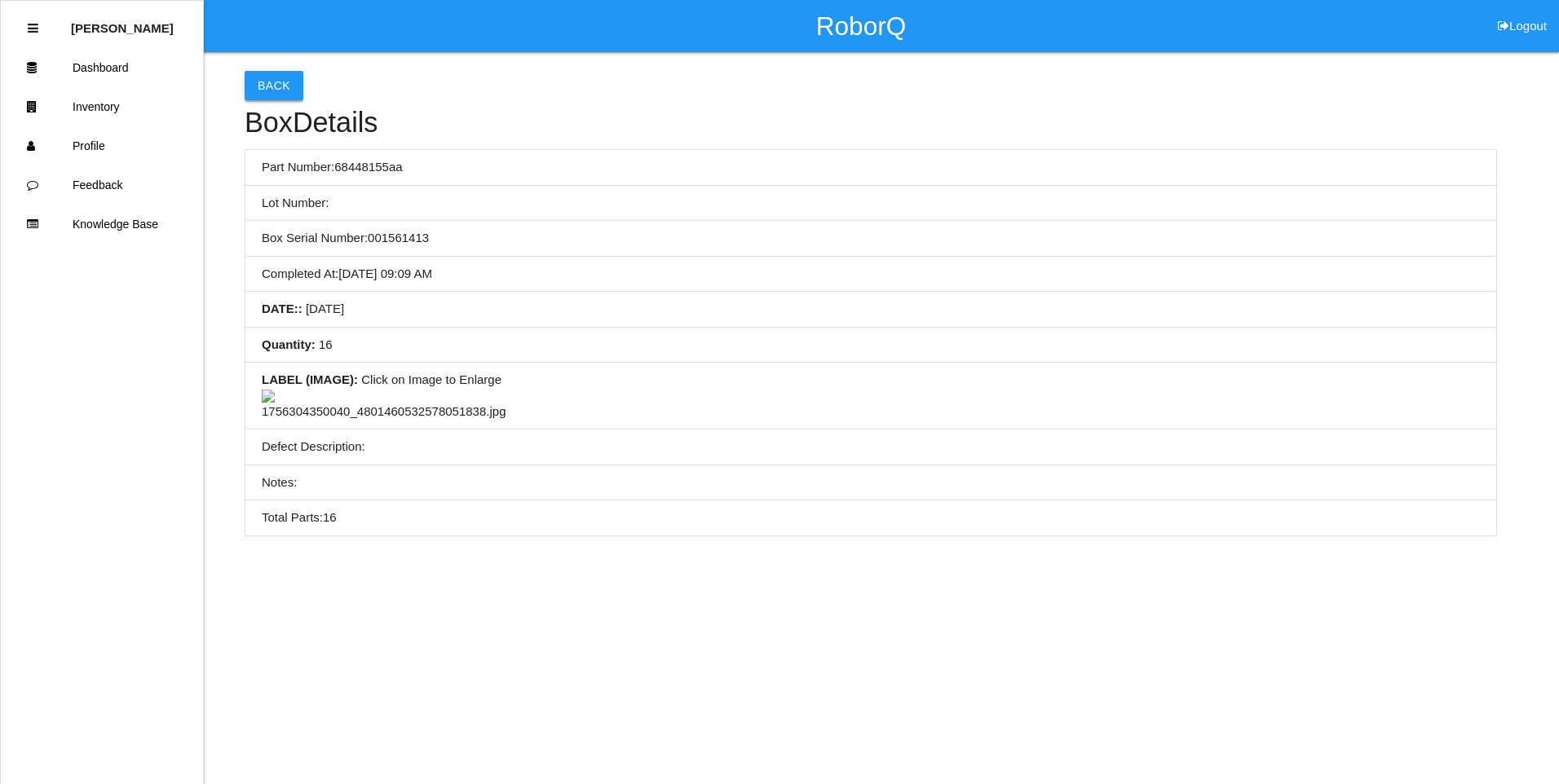
click at [261, 86] on button "Back" at bounding box center [274, 86] width 59 height 29
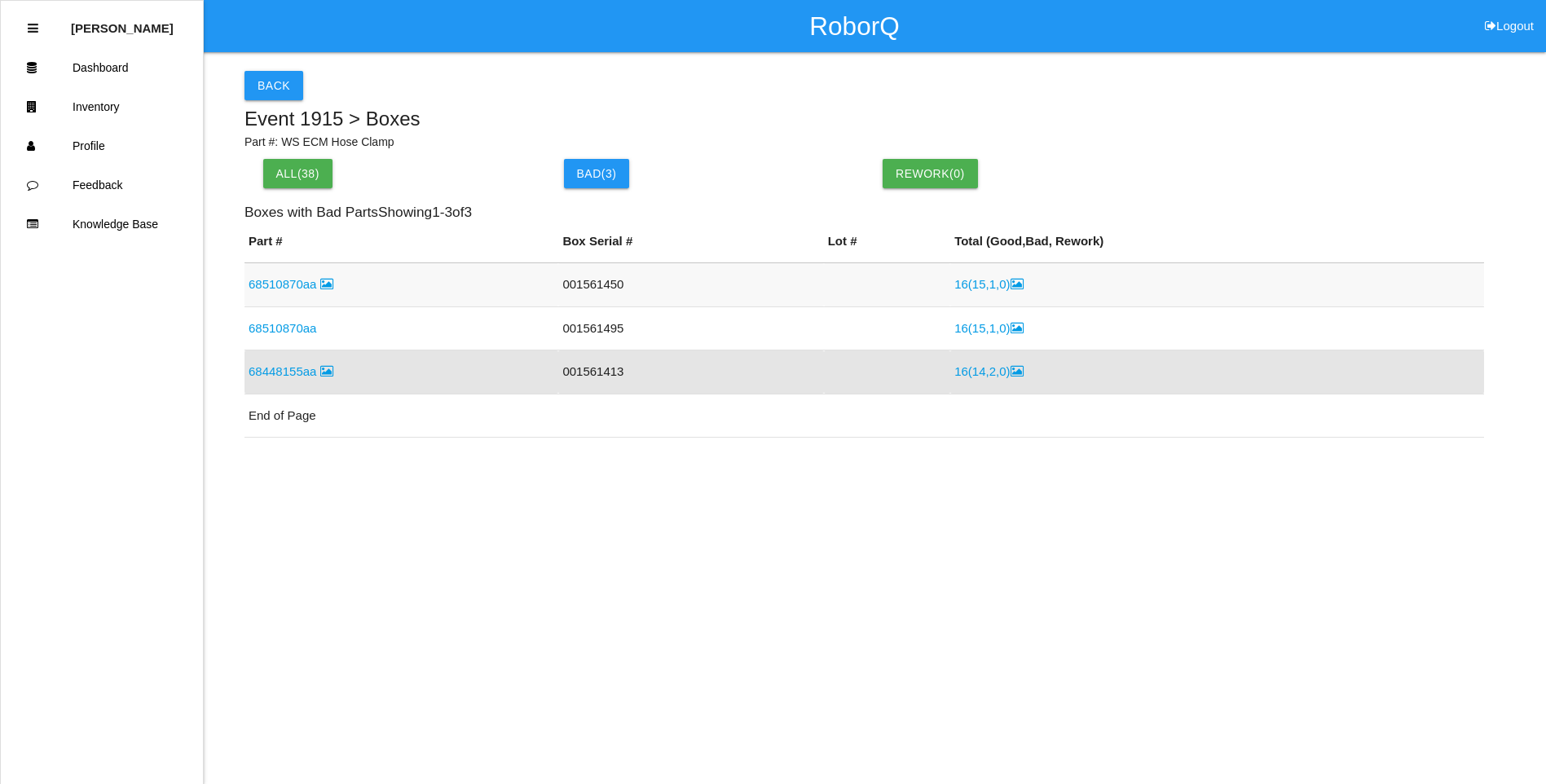
click at [1010, 281] on icon at bounding box center [1017, 284] width 13 height 12
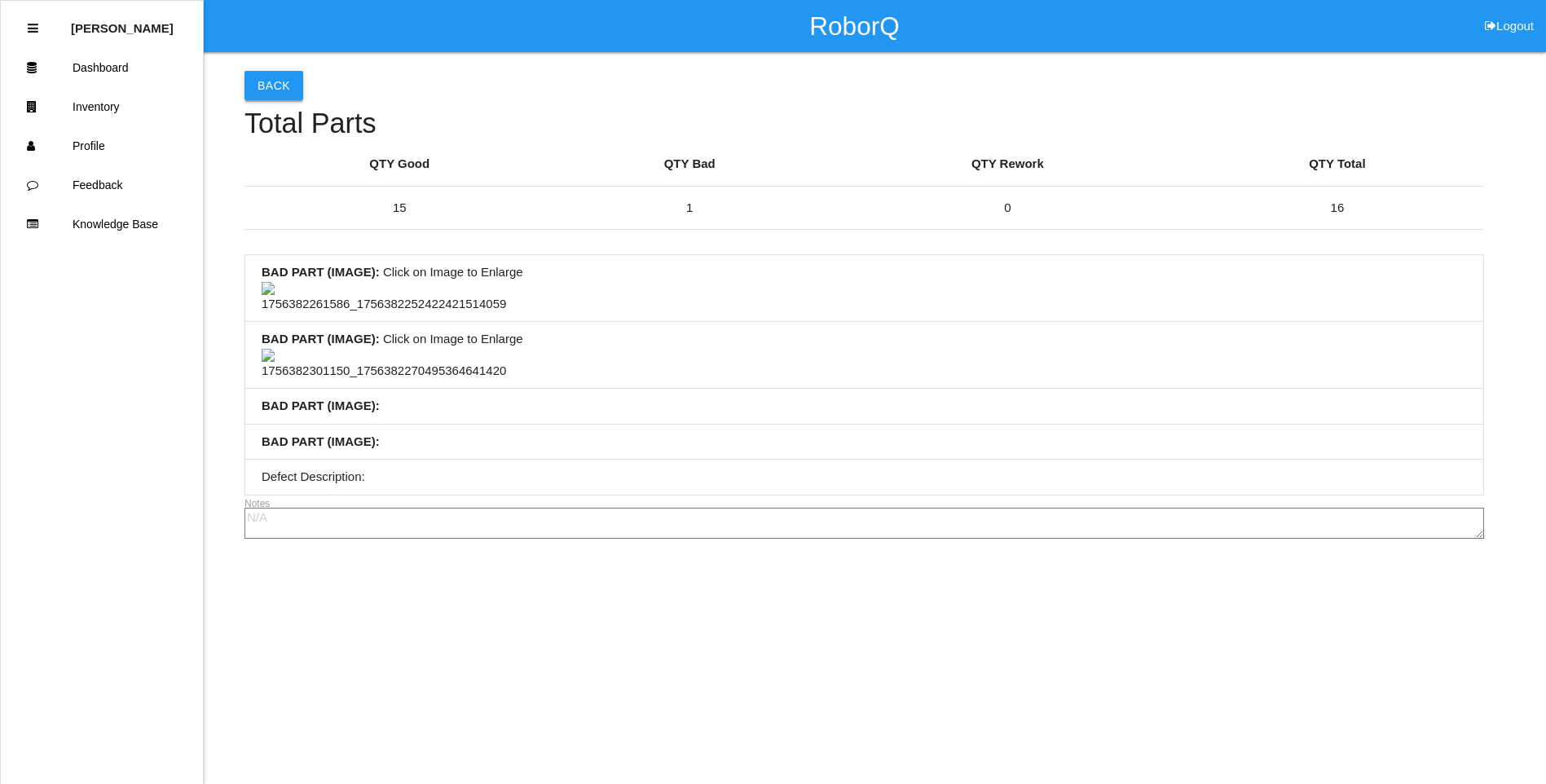
click at [274, 82] on button "Back" at bounding box center [274, 86] width 59 height 29
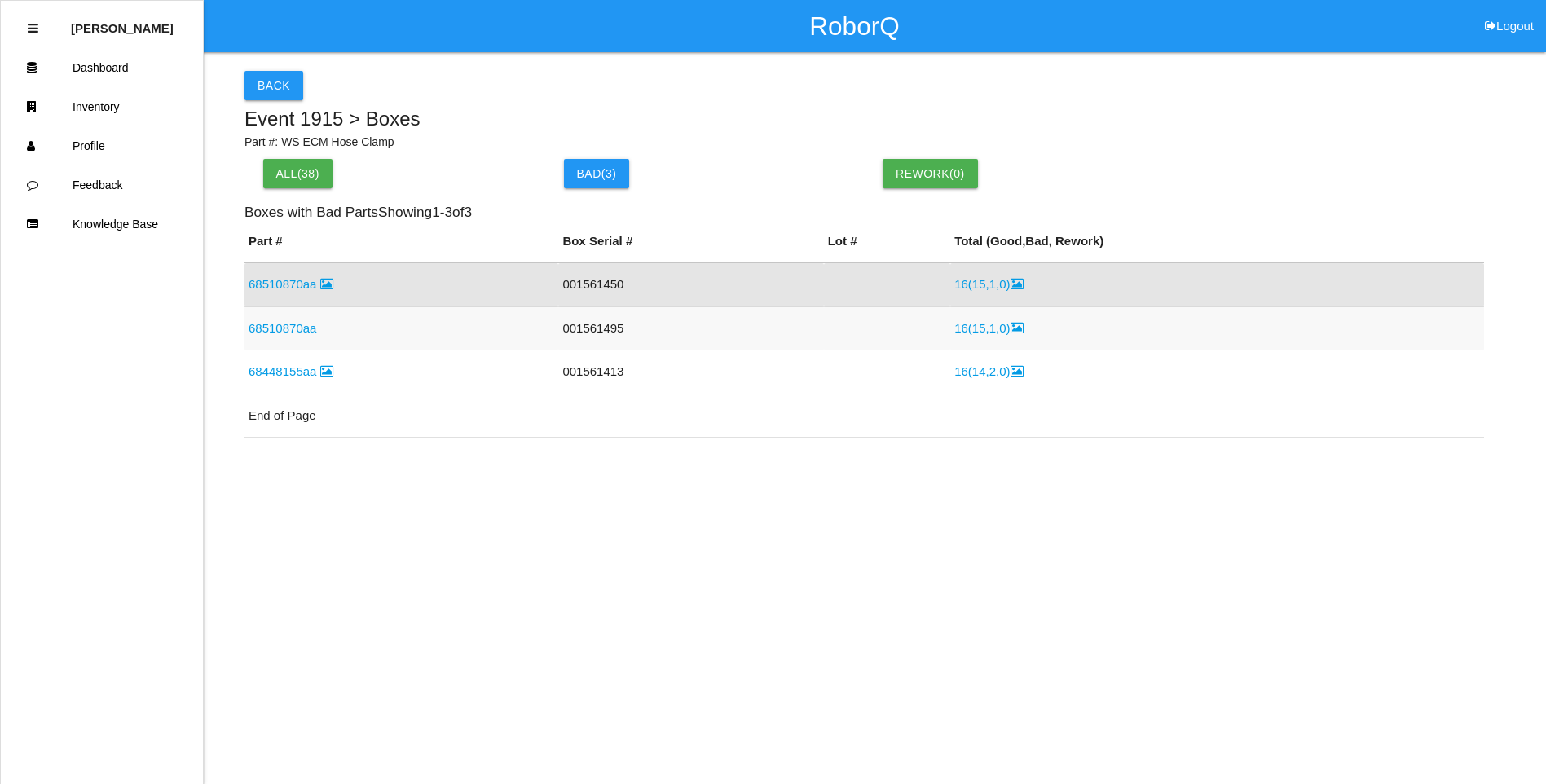
click at [991, 329] on link "16 ( 15 , 1 , 0 )" at bounding box center [988, 328] width 69 height 14
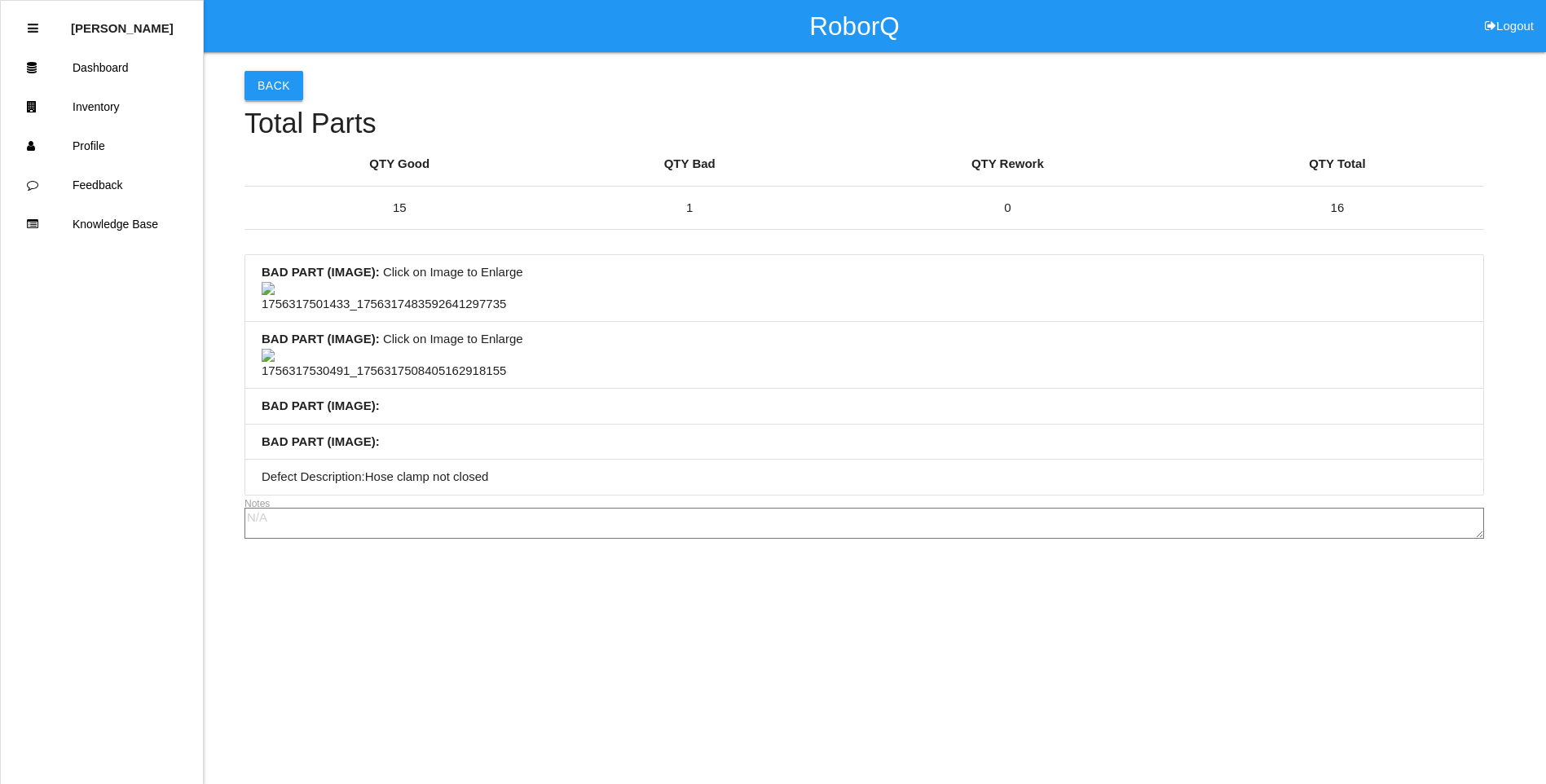
click at [260, 81] on button "Back" at bounding box center [274, 86] width 59 height 29
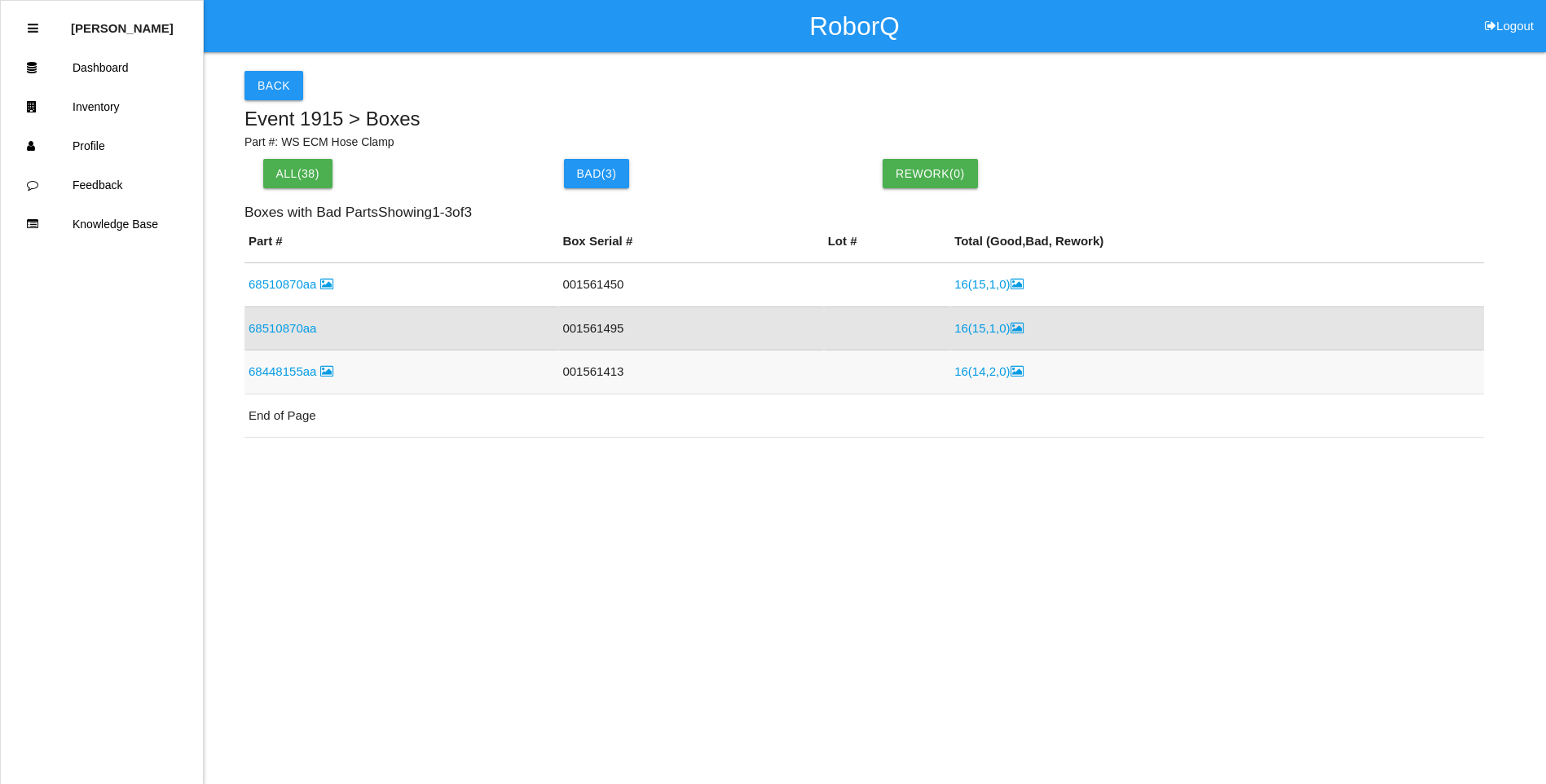
click at [1010, 375] on icon at bounding box center [1017, 372] width 13 height 12
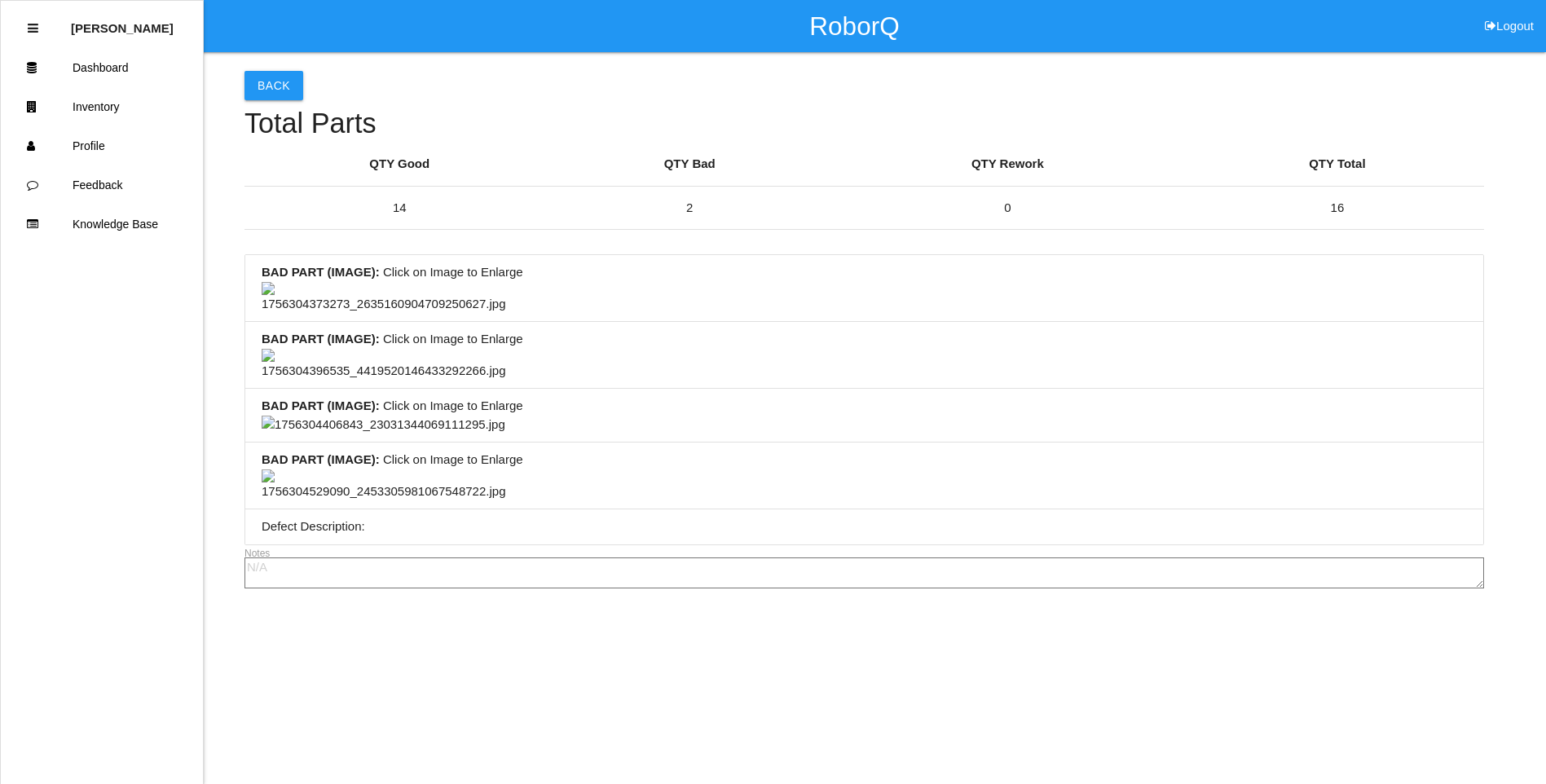
click at [274, 102] on div "Back Total Parts QTY Good QTY Bad QTY Rework QTY Total 14 2 0 16 BAD PART (IMAG…" at bounding box center [863, 323] width 1239 height 541
click at [275, 86] on button "Back" at bounding box center [274, 86] width 59 height 29
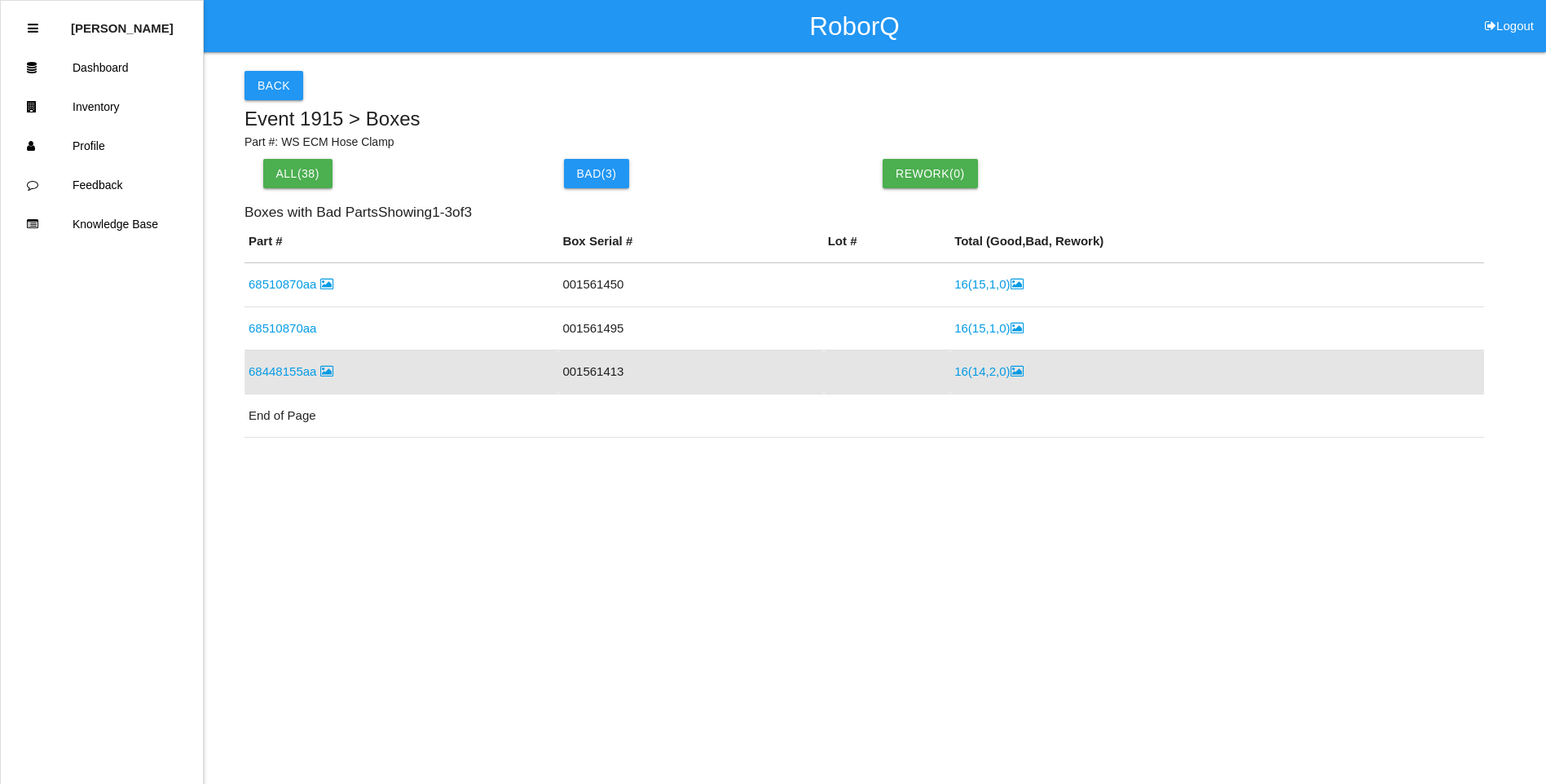
click at [1024, 482] on div "Part # Box Serial # Lot # Total ( Good , Bad , Rework) 68510870aa 001561450 16 …" at bounding box center [863, 527] width 1239 height 588
click at [769, 496] on div "Part # Box Serial # Lot # Total ( Good , Bad , Rework) 68510870aa 001561450 16 …" at bounding box center [863, 527] width 1239 height 588
drag, startPoint x: 270, startPoint y: 96, endPoint x: 649, endPoint y: 523, distance: 570.9
click at [646, 506] on div "Back Event 1915 > Boxes Part #: WS ECM Hose Clamp All( 38 ) Bad ( 3 ) Rework( 0…" at bounding box center [863, 437] width 1239 height 768
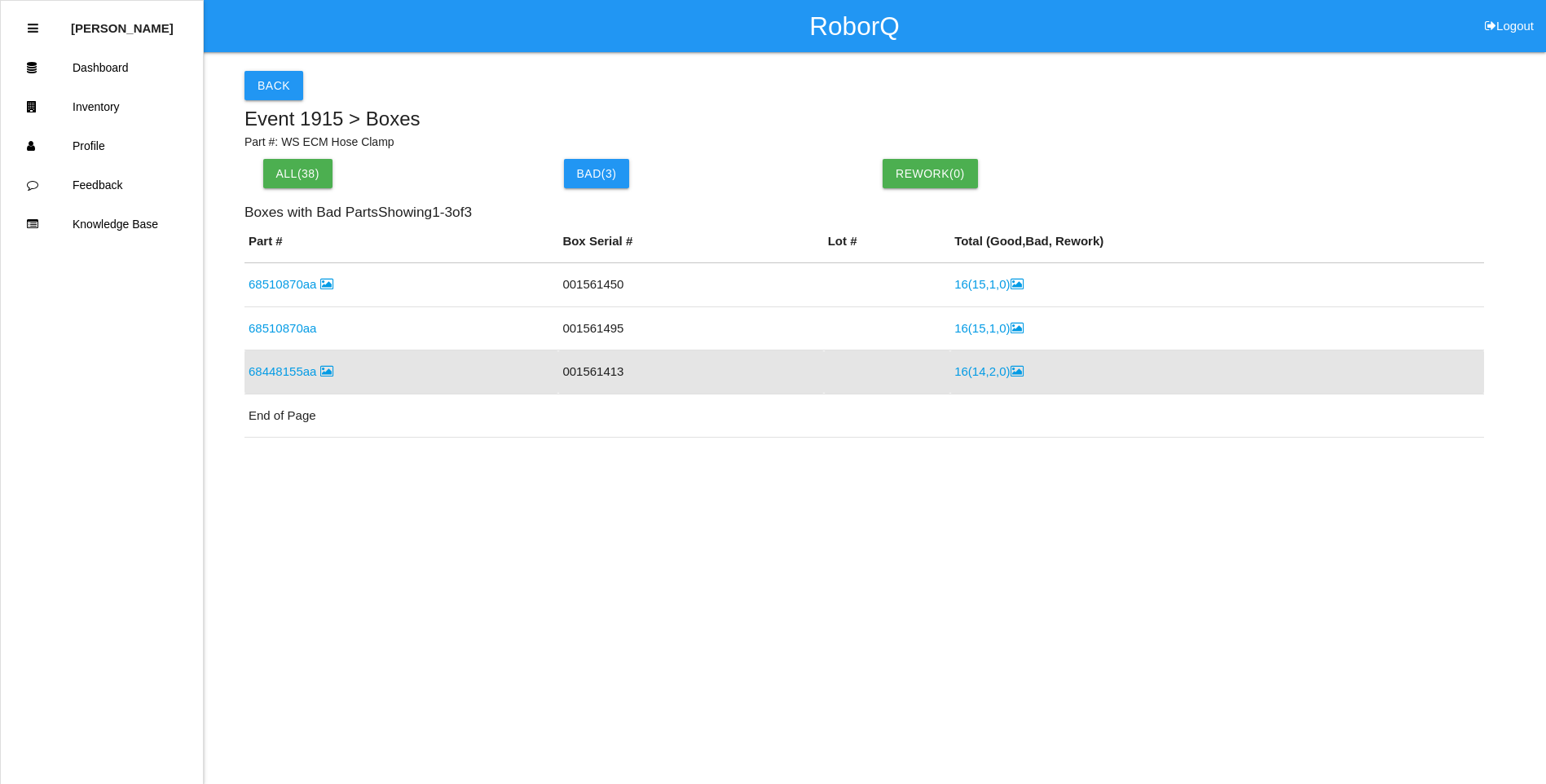
click at [1010, 375] on icon at bounding box center [1017, 372] width 13 height 12
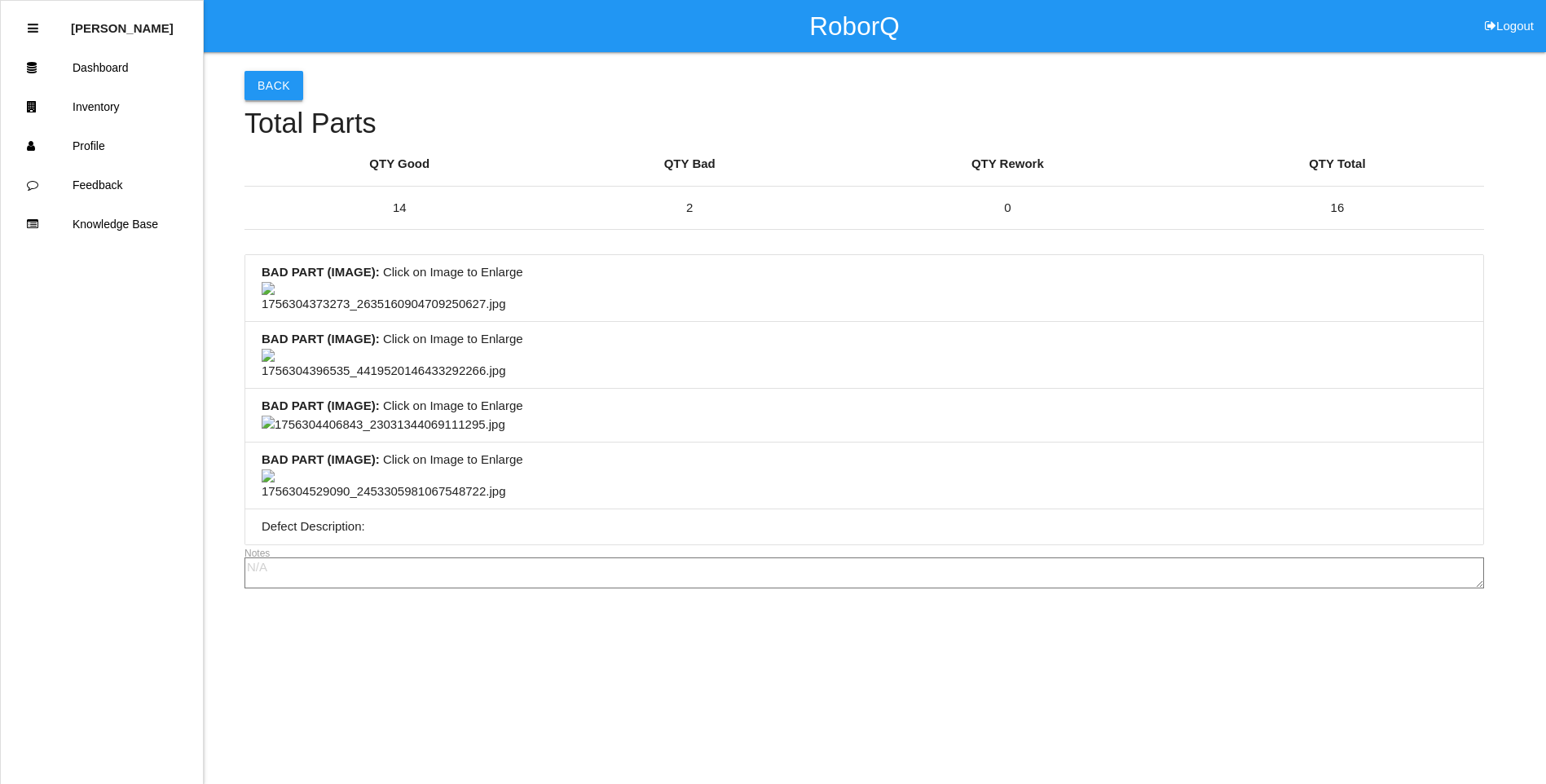
click at [274, 76] on button "Back" at bounding box center [274, 86] width 59 height 29
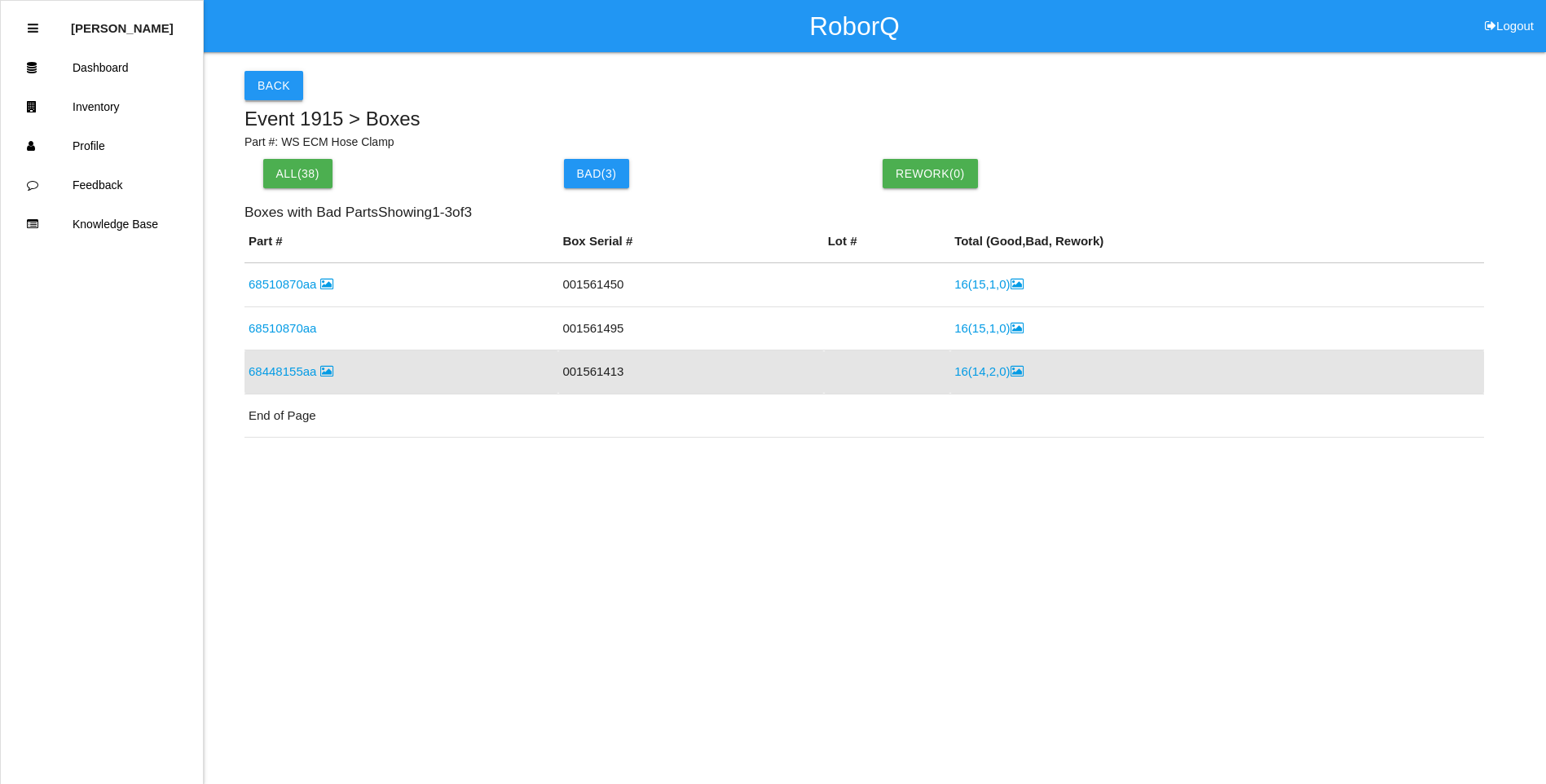
click at [270, 91] on button "Back" at bounding box center [274, 86] width 59 height 29
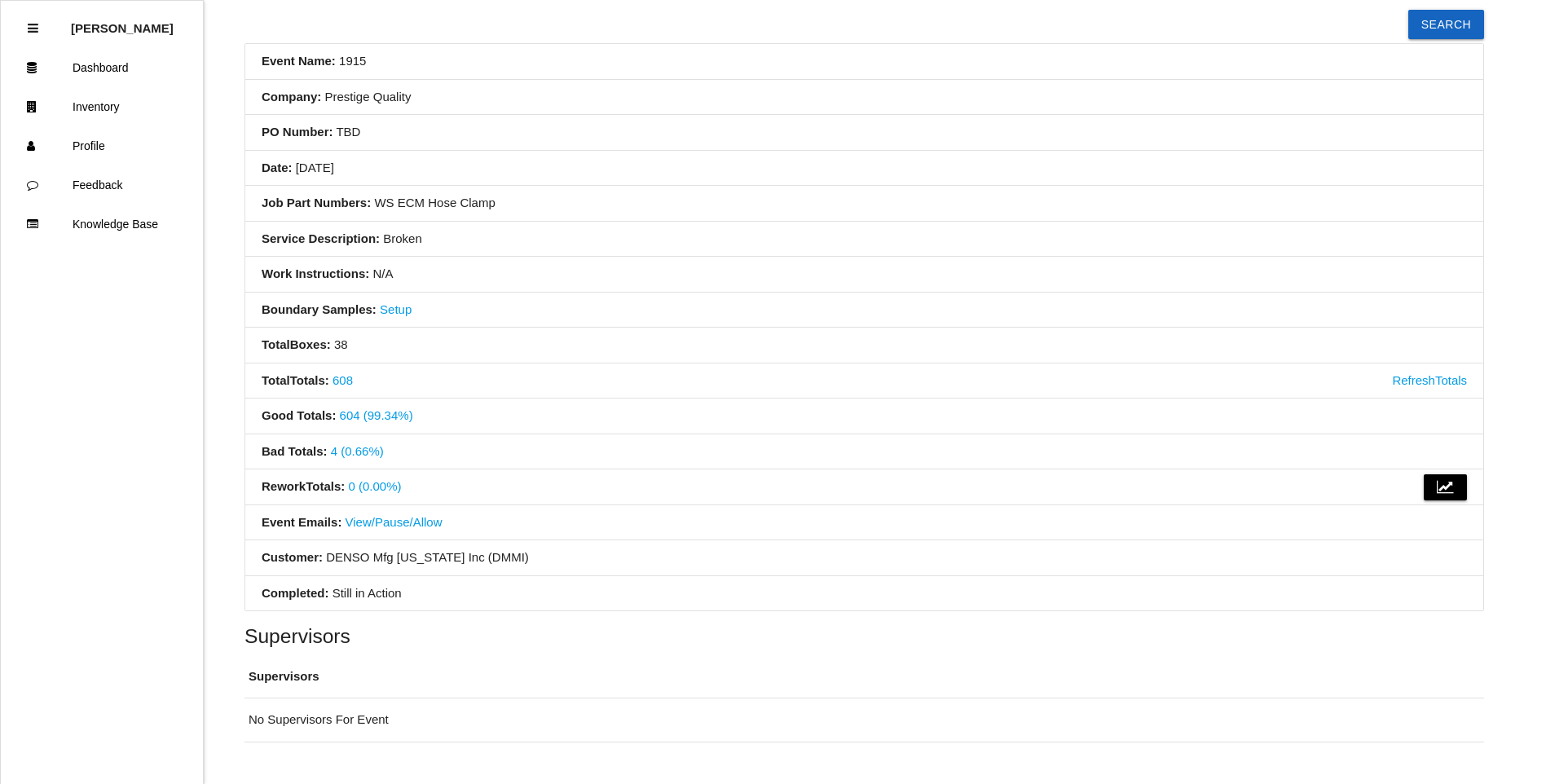
scroll to position [163, 0]
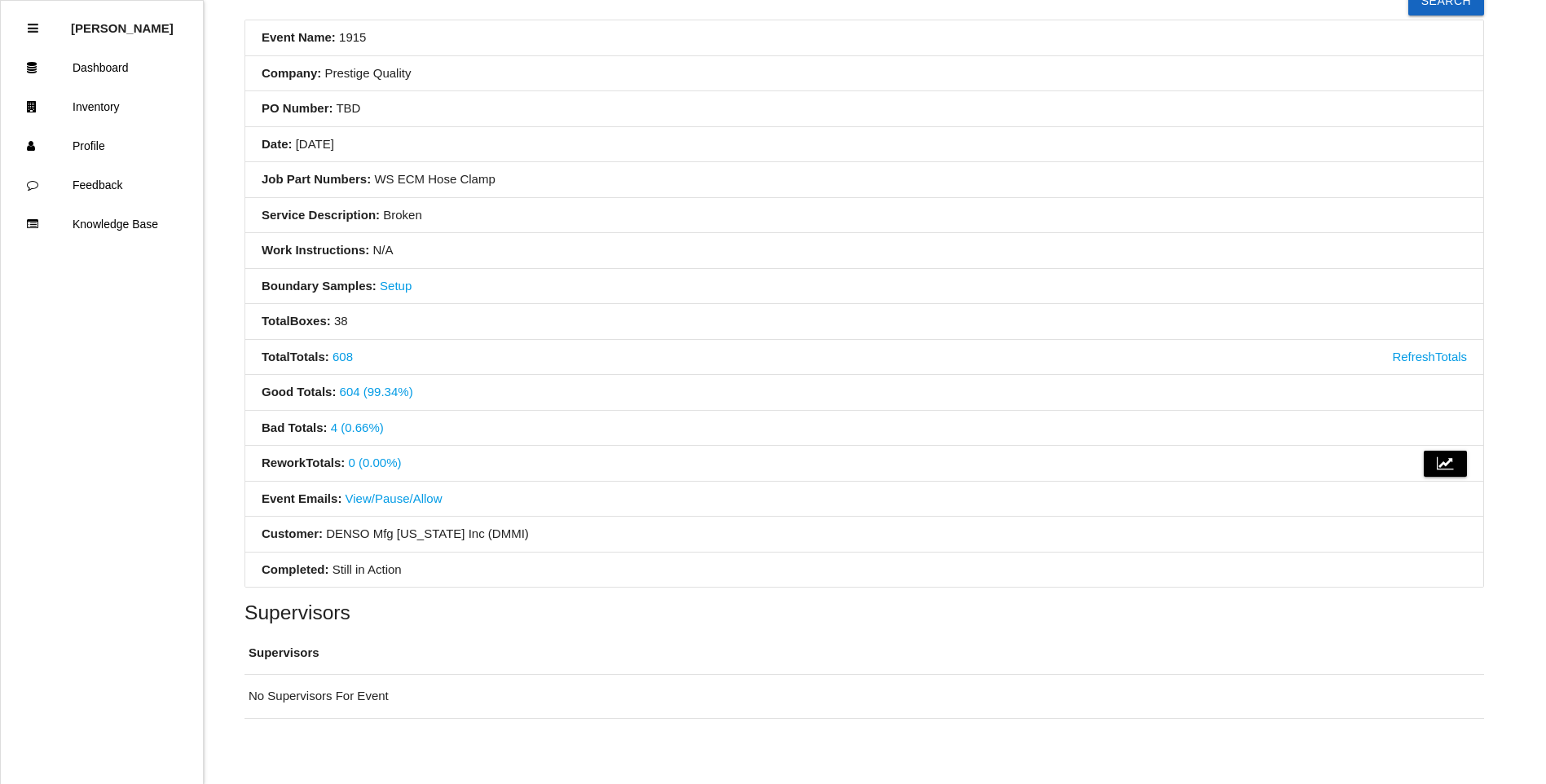
click at [367, 430] on link "4 (0.66%)" at bounding box center [356, 428] width 53 height 14
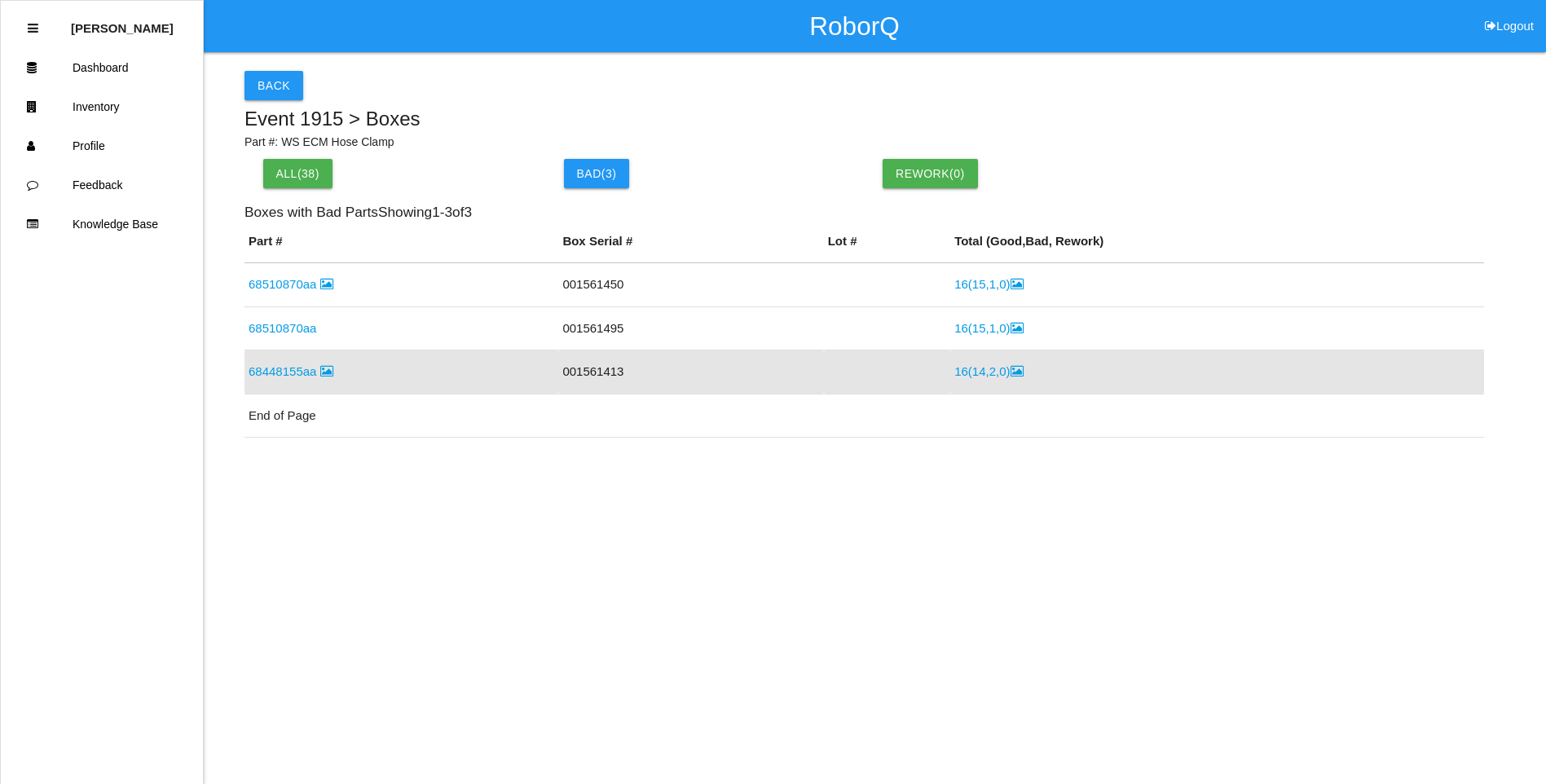
click at [1012, 367] on icon at bounding box center [1017, 372] width 13 height 12
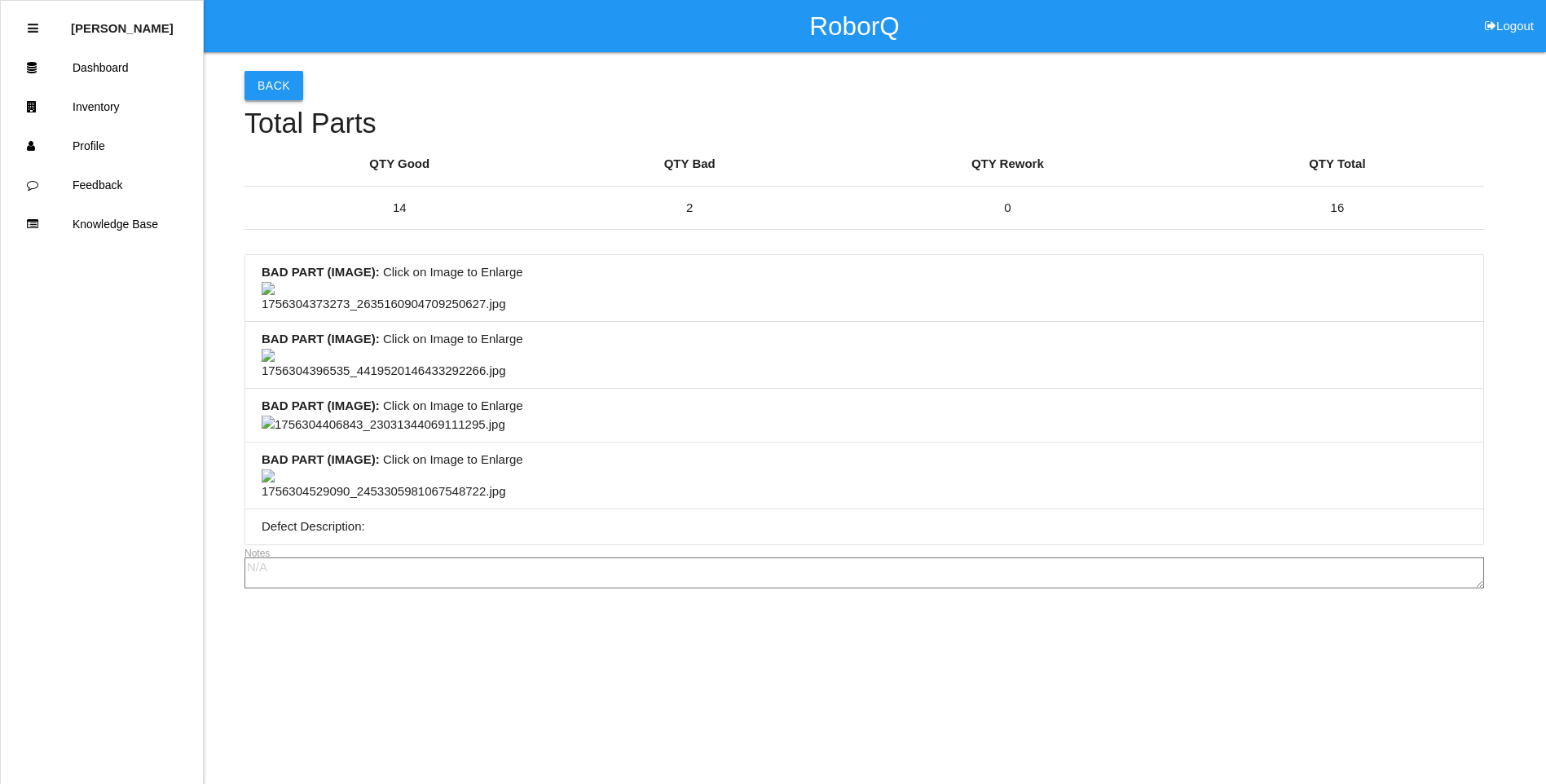
click at [266, 76] on button "Back" at bounding box center [274, 86] width 59 height 29
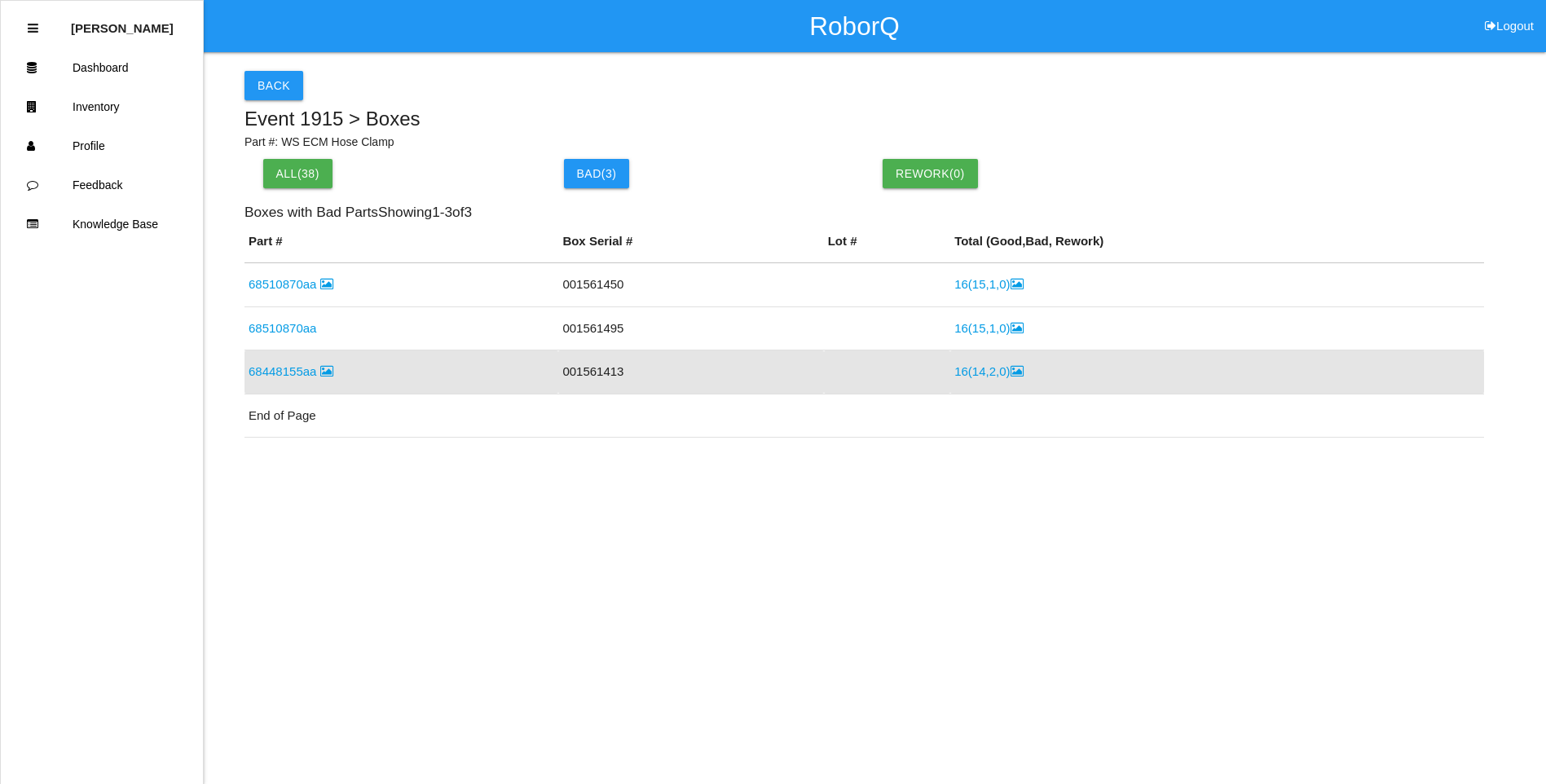
click at [596, 536] on div "Part # Box Serial # Lot # Total ( Good , Bad , Rework) 68510870aa 001561450 16 …" at bounding box center [863, 527] width 1239 height 588
click at [279, 87] on button "Back" at bounding box center [274, 86] width 59 height 29
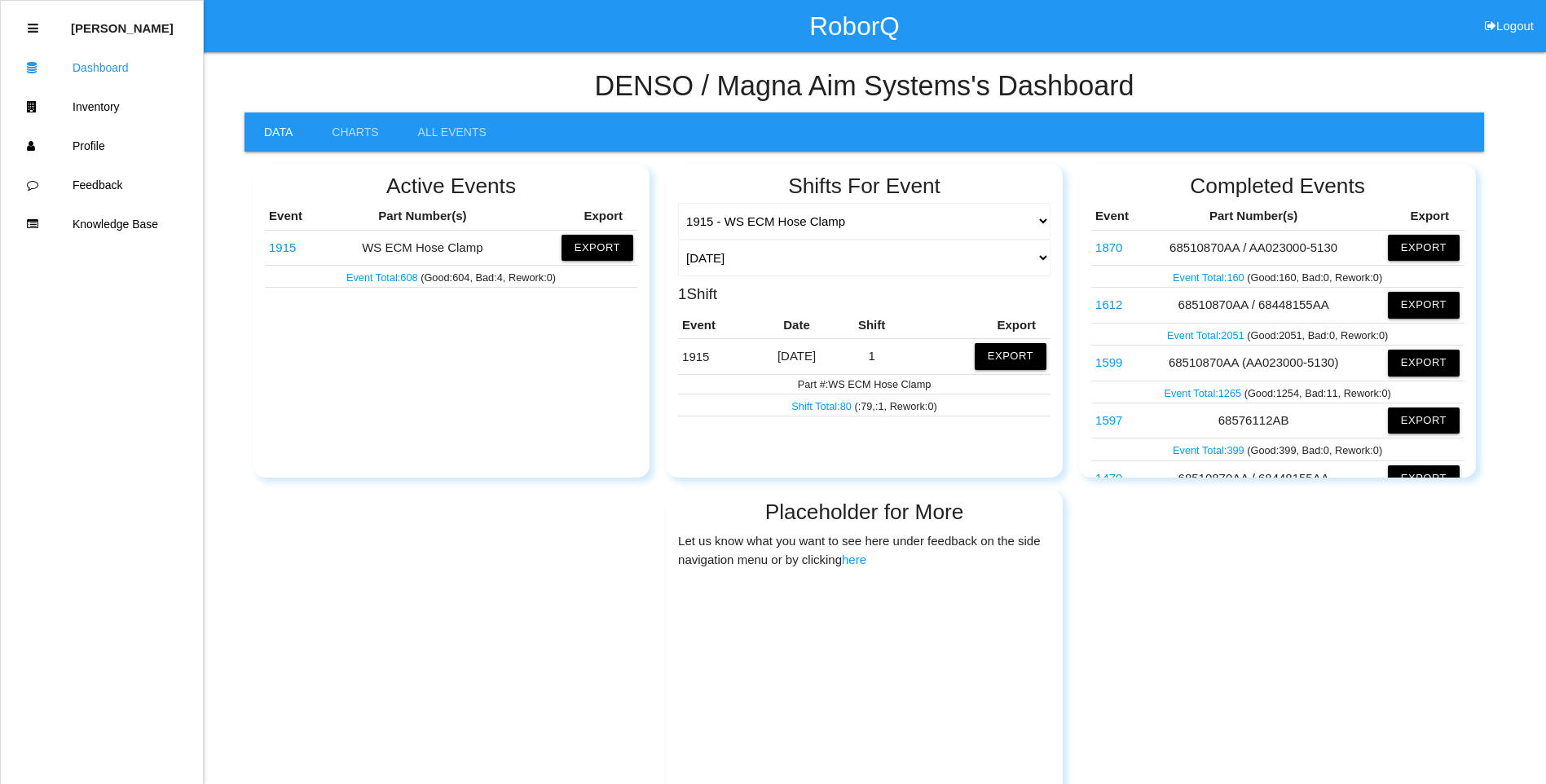
click at [1211, 391] on link "Event Total: 1265" at bounding box center [1204, 393] width 80 height 12
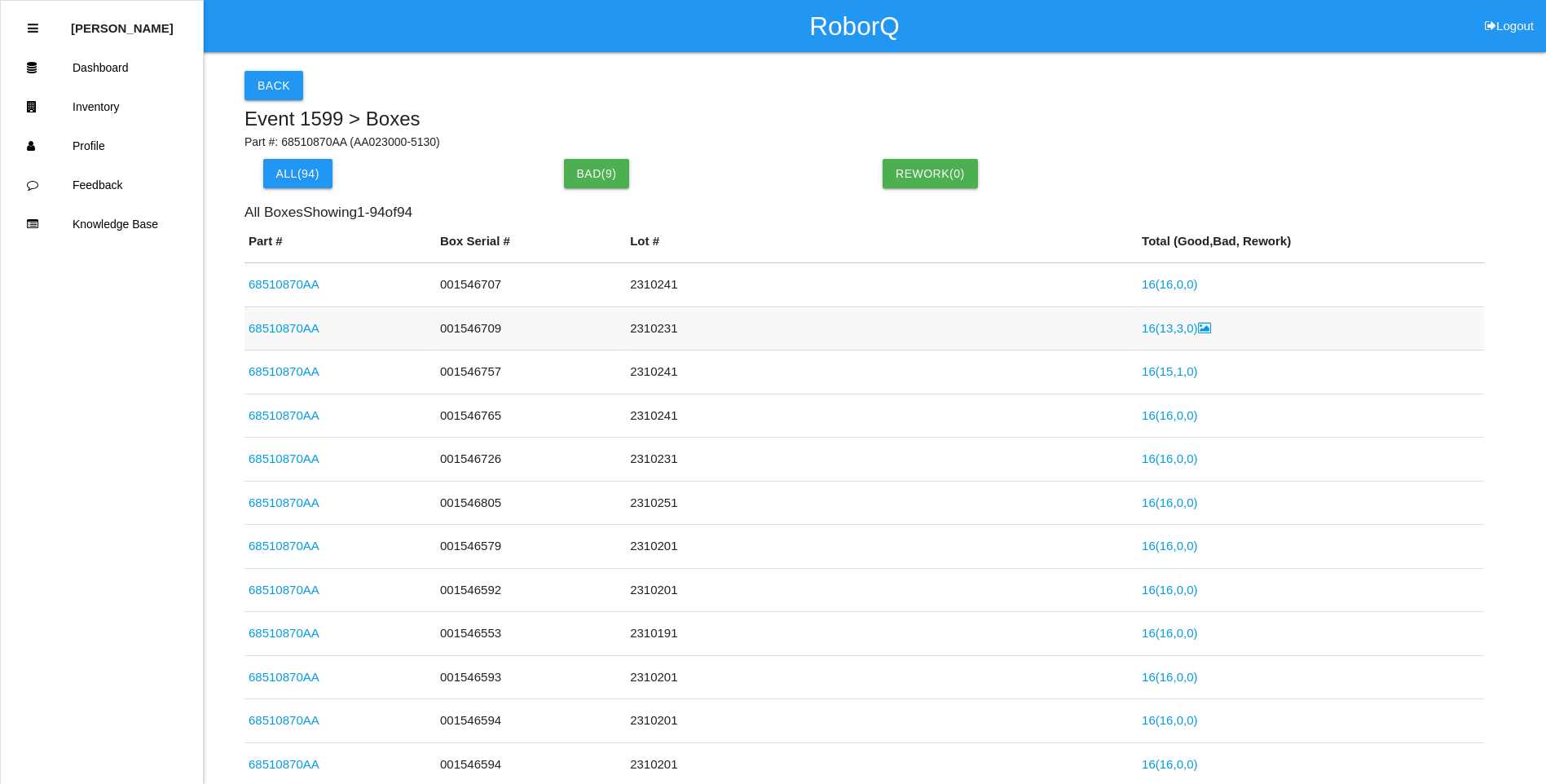
click at [1198, 328] on icon at bounding box center [1204, 328] width 13 height 12
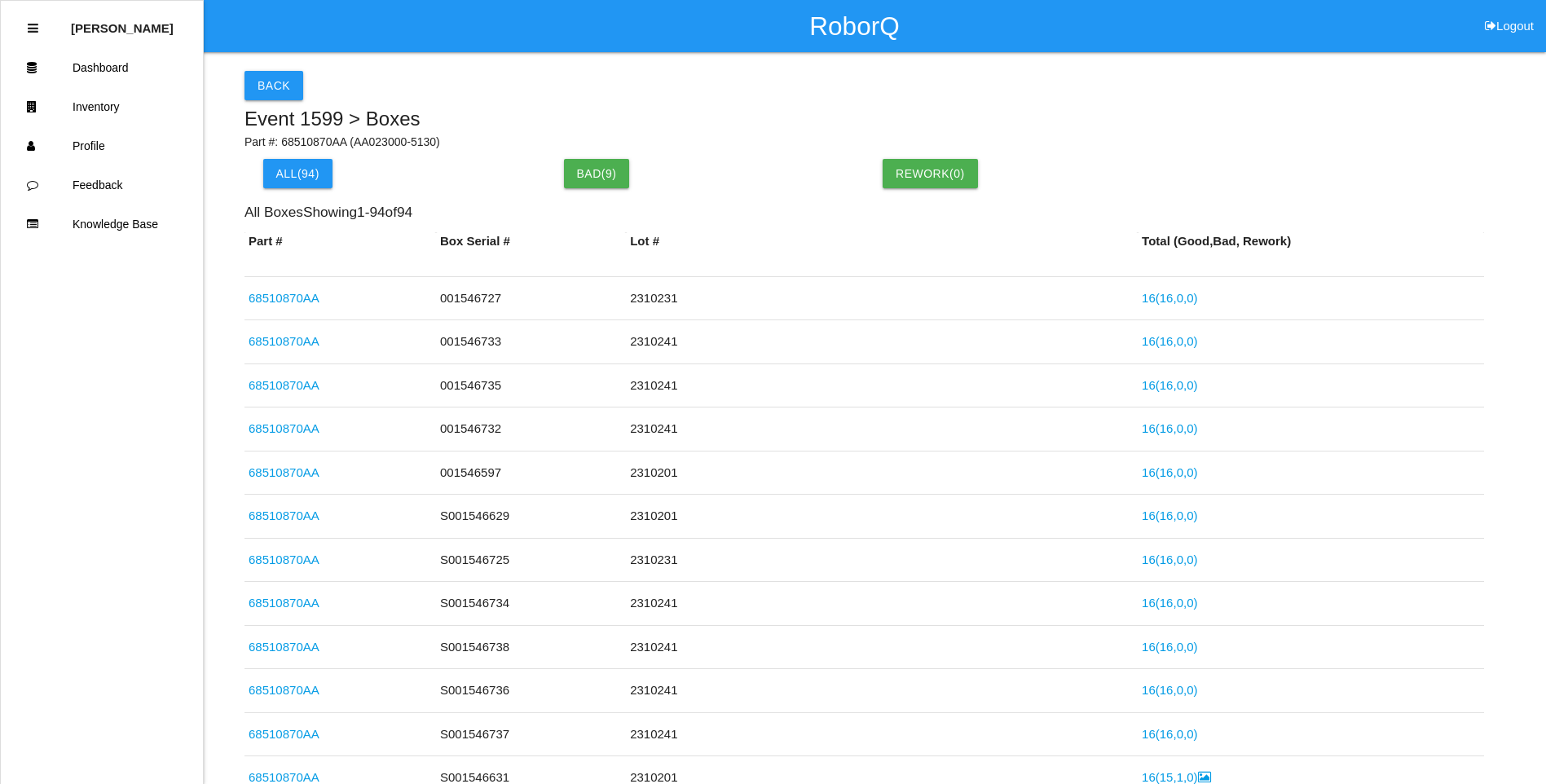
scroll to position [1222, 0]
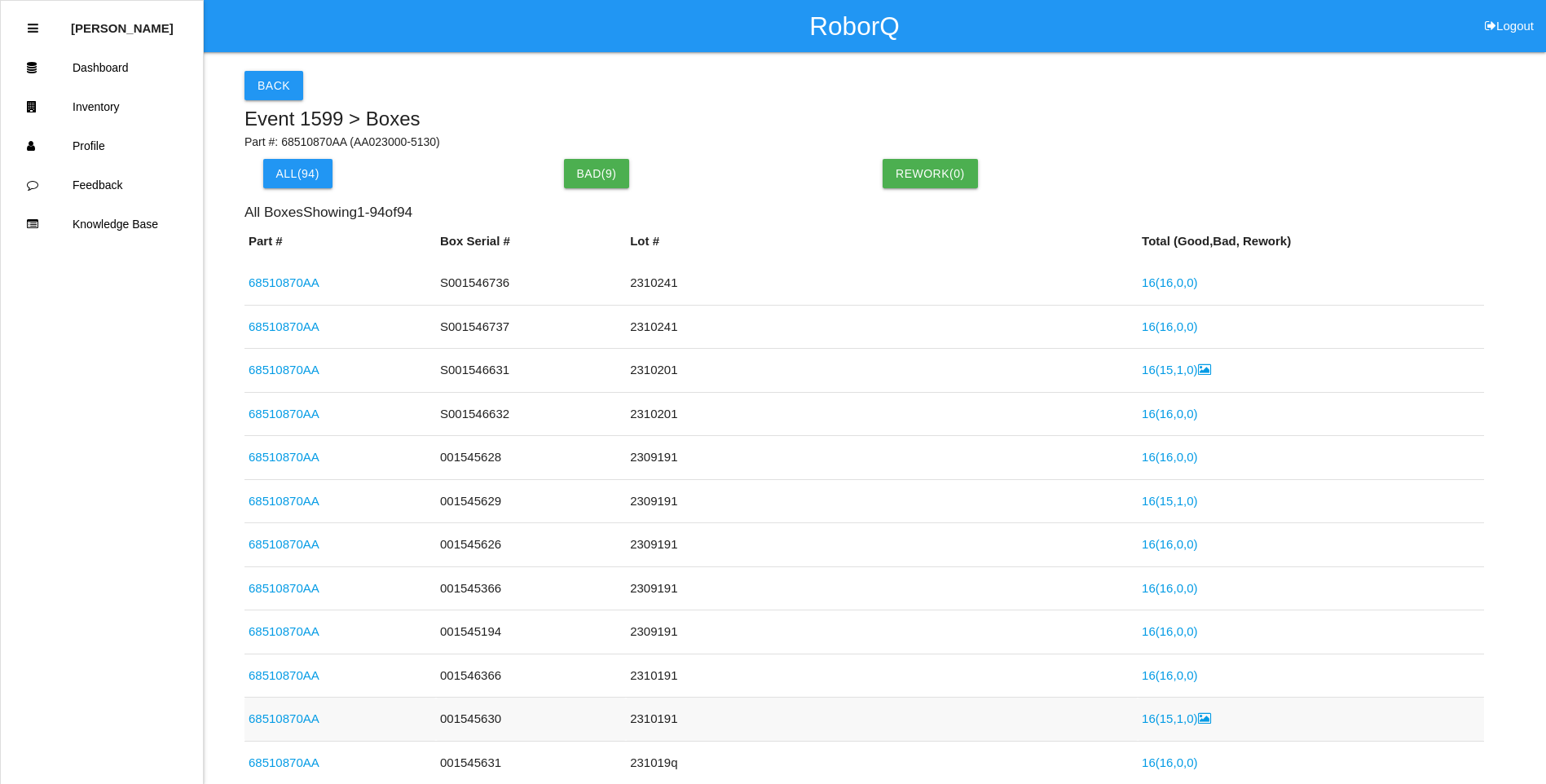
click at [1172, 719] on link "16 ( 15 , 1 , 0 )" at bounding box center [1175, 718] width 69 height 14
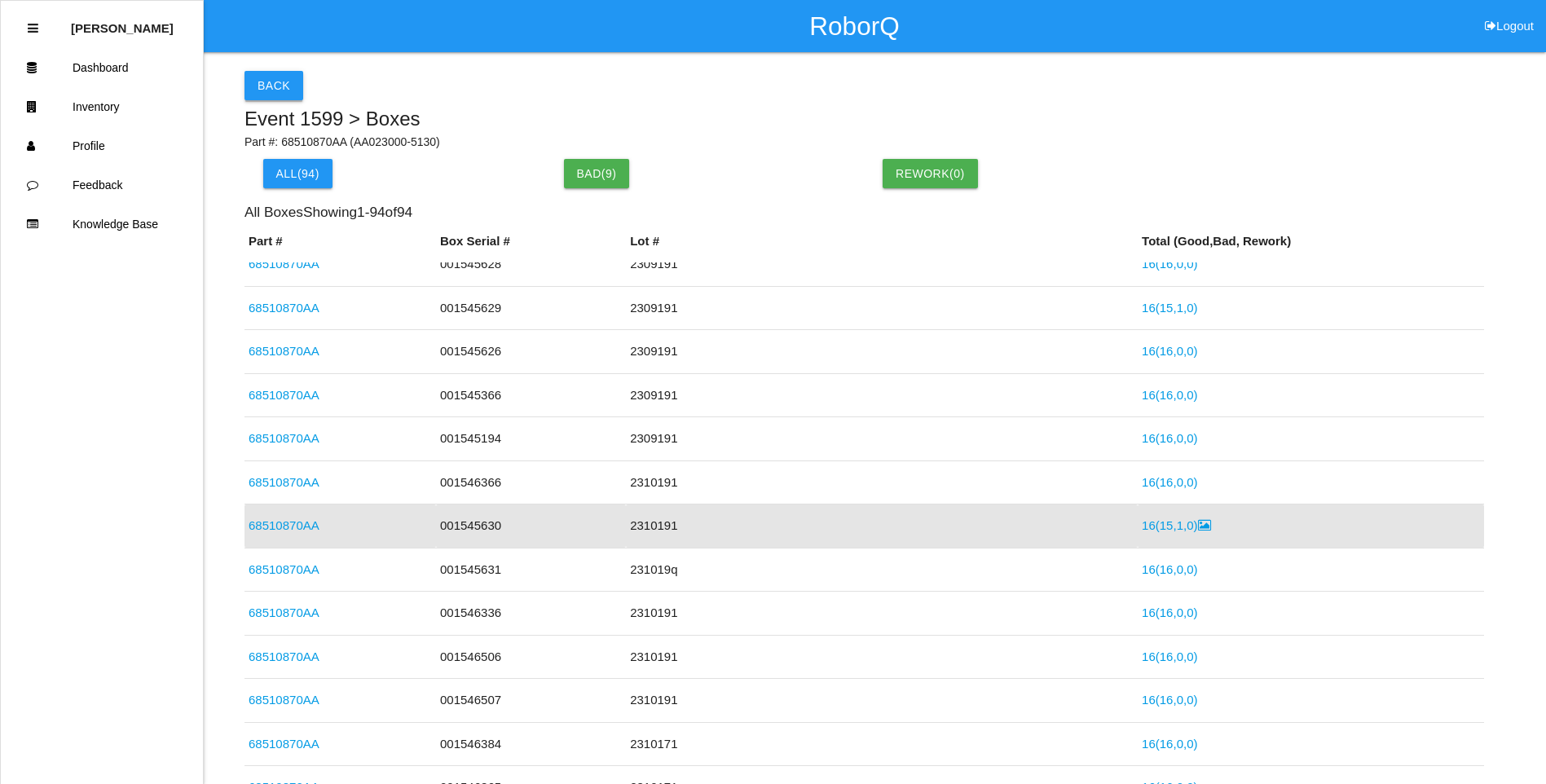
click at [262, 82] on button "Back" at bounding box center [274, 86] width 59 height 29
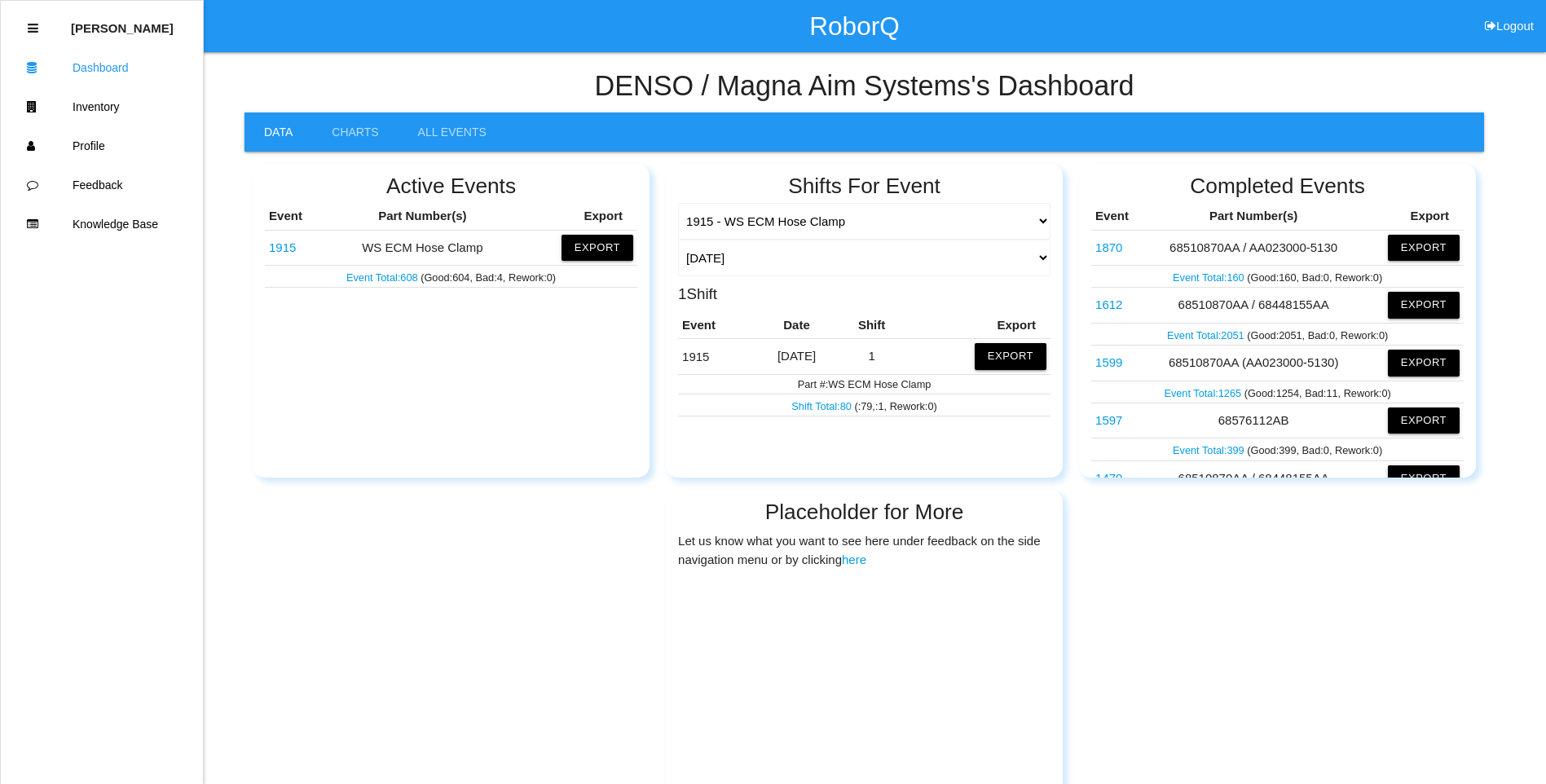
scroll to position [104, 0]
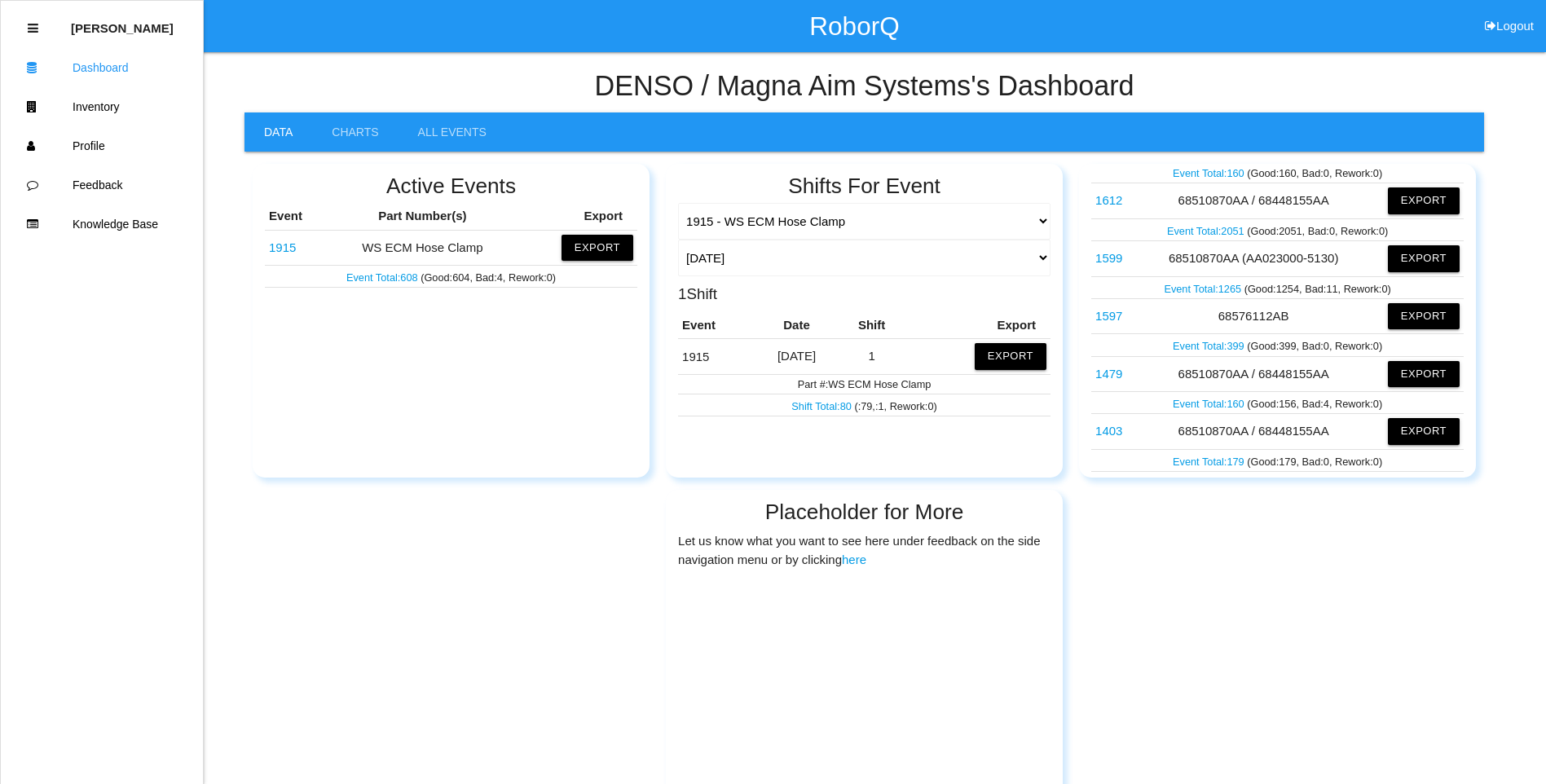
click at [1198, 404] on link "Event Total: 160" at bounding box center [1209, 404] width 74 height 12
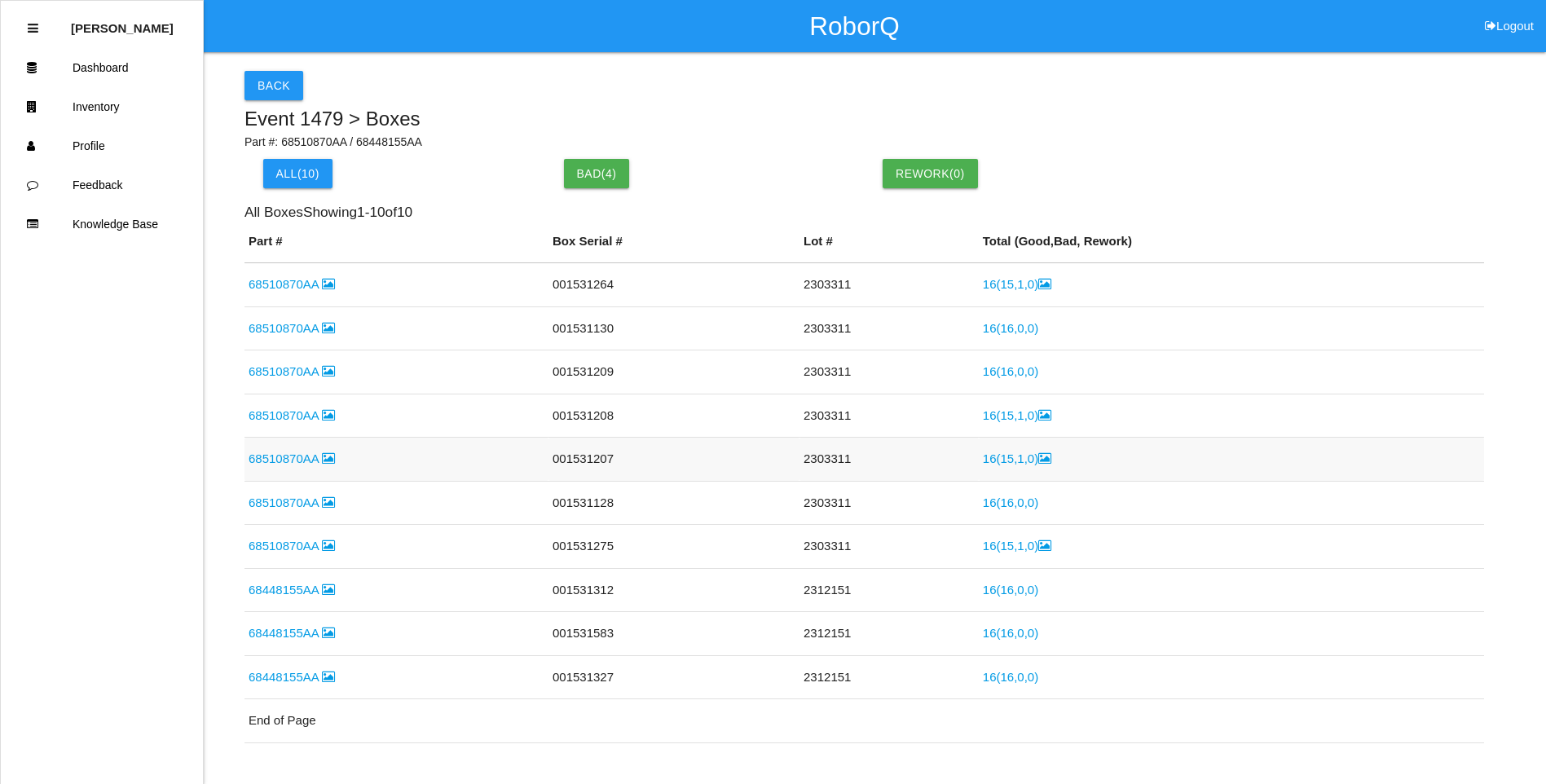
click at [1030, 450] on td "16 ( 15 , 1 , 0 )" at bounding box center [1231, 459] width 505 height 44
click at [1038, 456] on icon at bounding box center [1044, 459] width 13 height 12
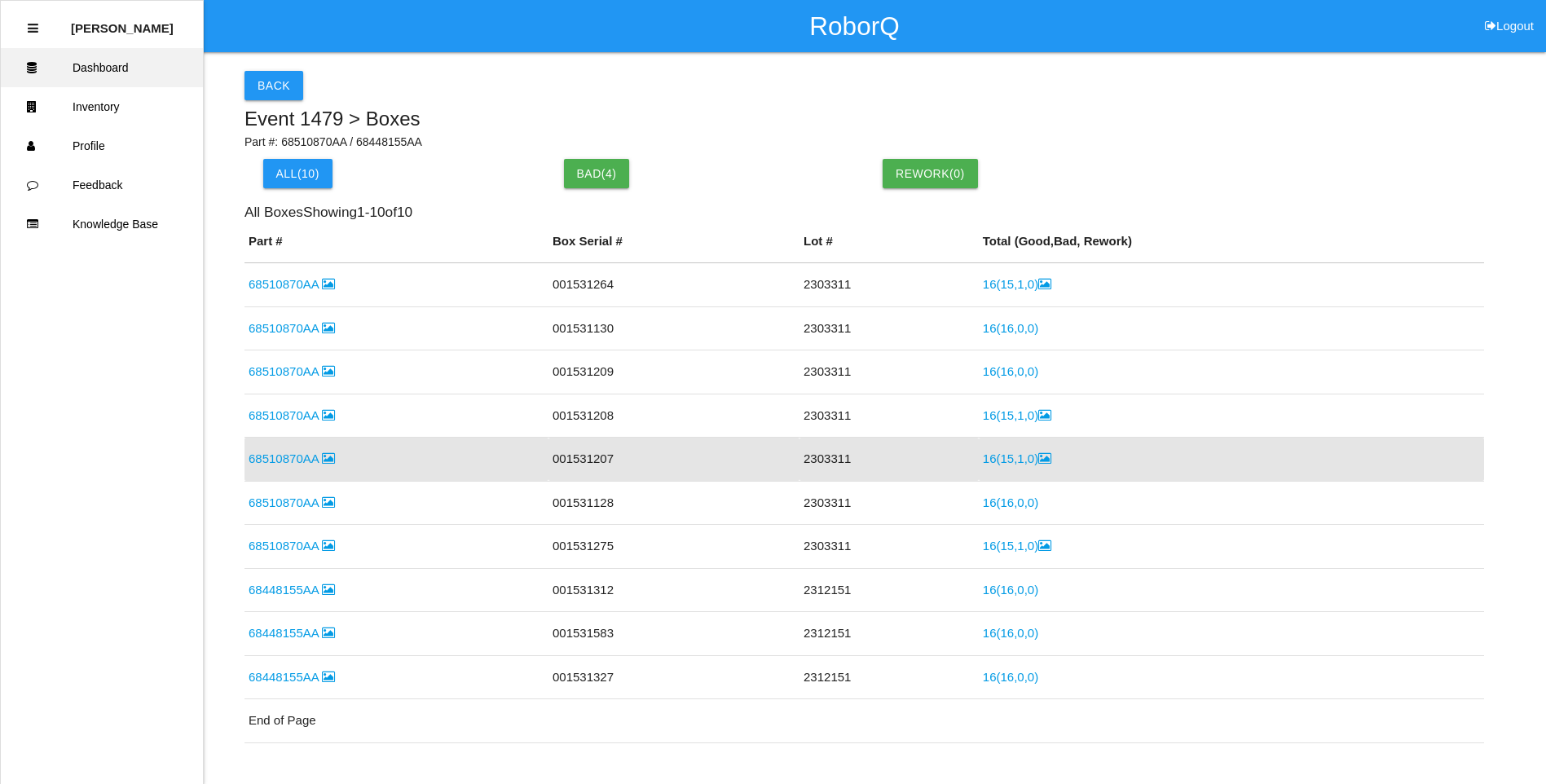
click at [146, 63] on link "Dashboard" at bounding box center [102, 68] width 202 height 39
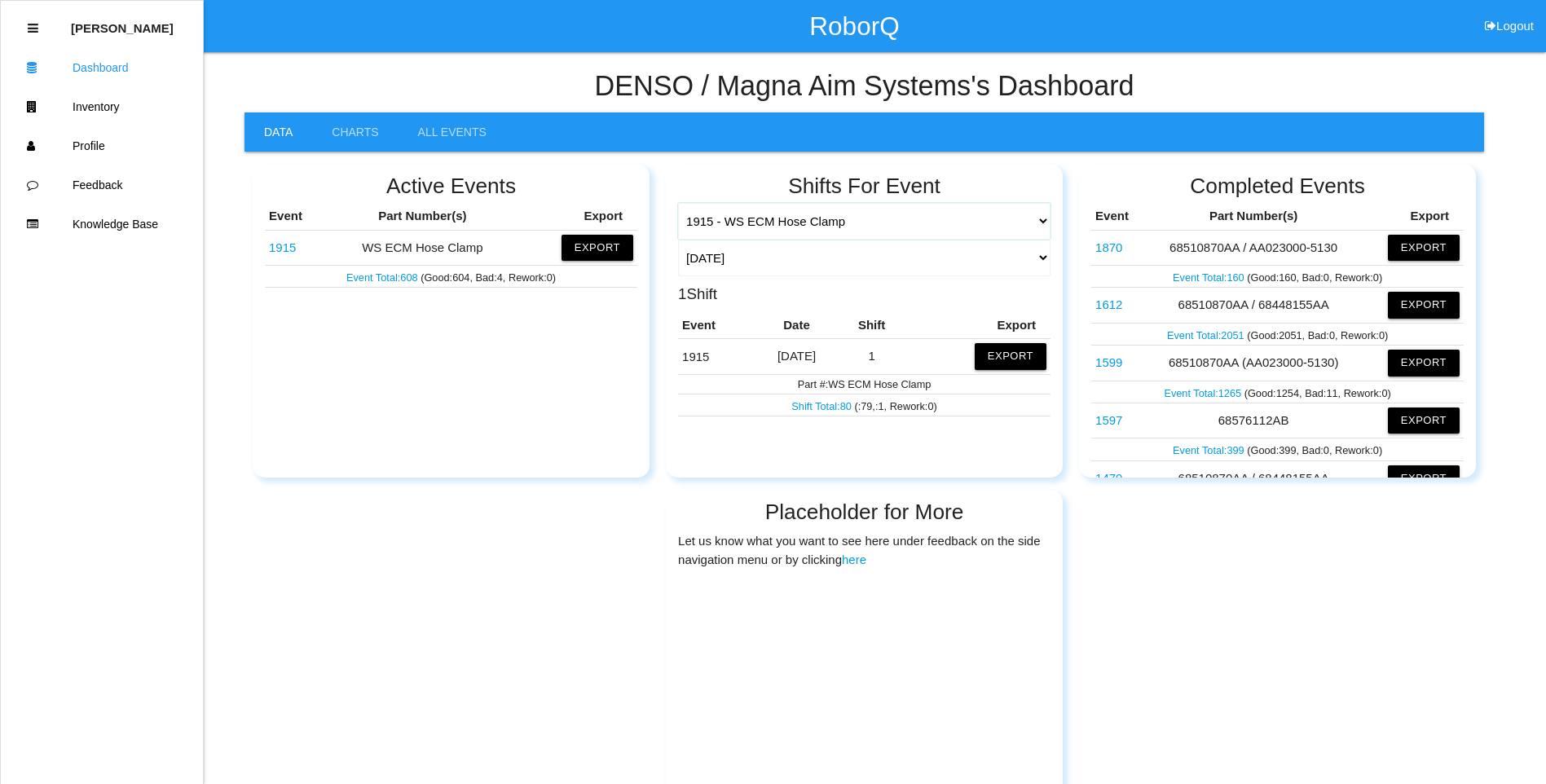
click at [1040, 225] on select "1915 - WS ECM Hose Clamp 1403 - 68510870AA / 68448155AA 1479 - 68510870AA / 684…" at bounding box center [864, 221] width 372 height 37
click at [1043, 259] on select "[DATE] [DATE] Range Last 7 days (08/21-08/28) Last 30 days (07/29-08/28) Last 6…" at bounding box center [864, 257] width 372 height 37
click at [846, 445] on div "Shifts For Event 1915 - WS ECM Hose Clamp 1403 - 68510870AA / 68448155AA 1479 -…" at bounding box center [863, 321] width 397 height 314
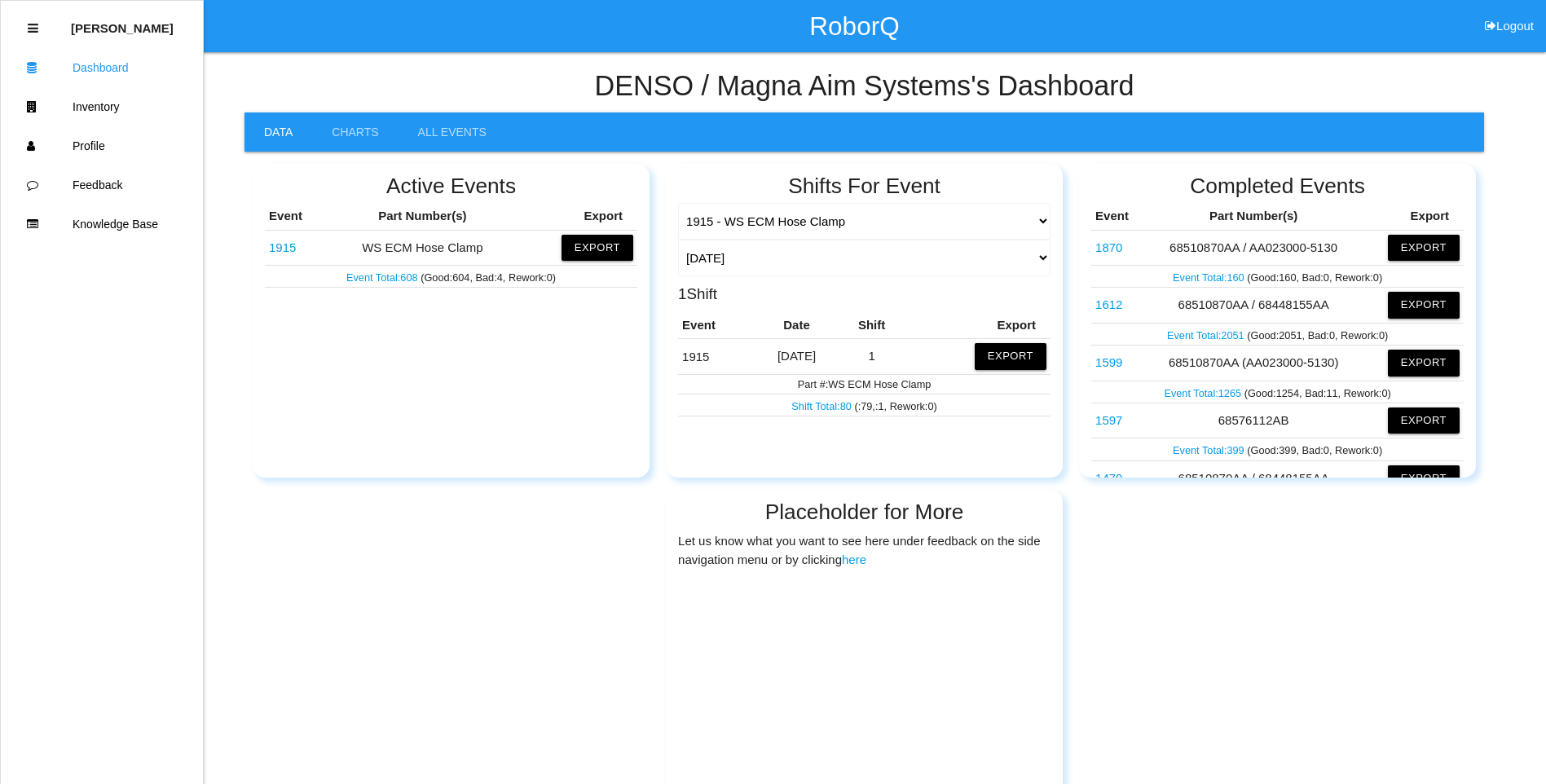
click at [444, 446] on div "Active Events Event Part Number(s) Export 1915 WS ECM Hose Clamp Export Event T…" at bounding box center [451, 321] width 397 height 314
click at [338, 123] on link "Charts" at bounding box center [355, 132] width 86 height 39
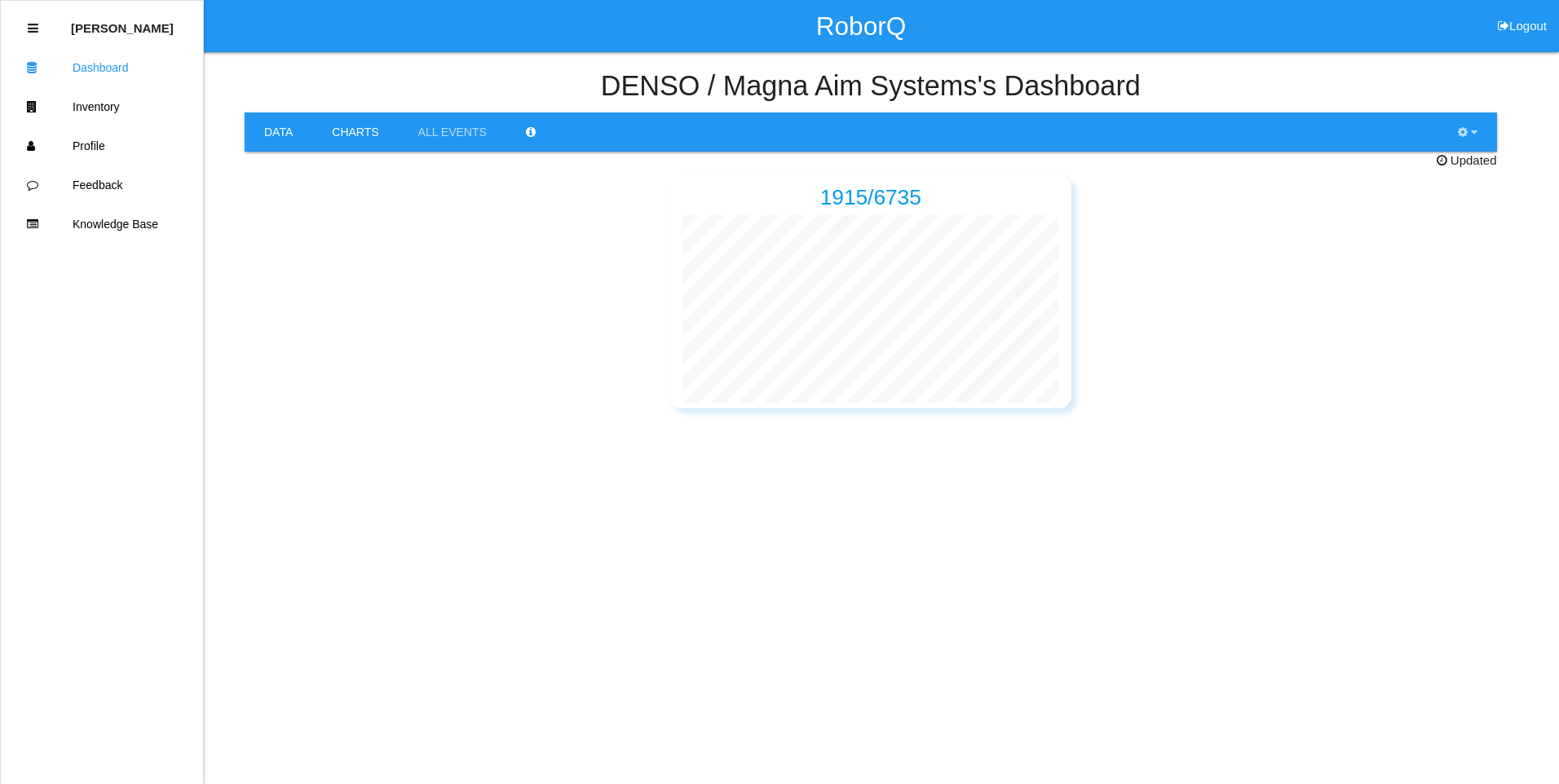
click at [272, 125] on link "Data" at bounding box center [278, 132] width 68 height 39
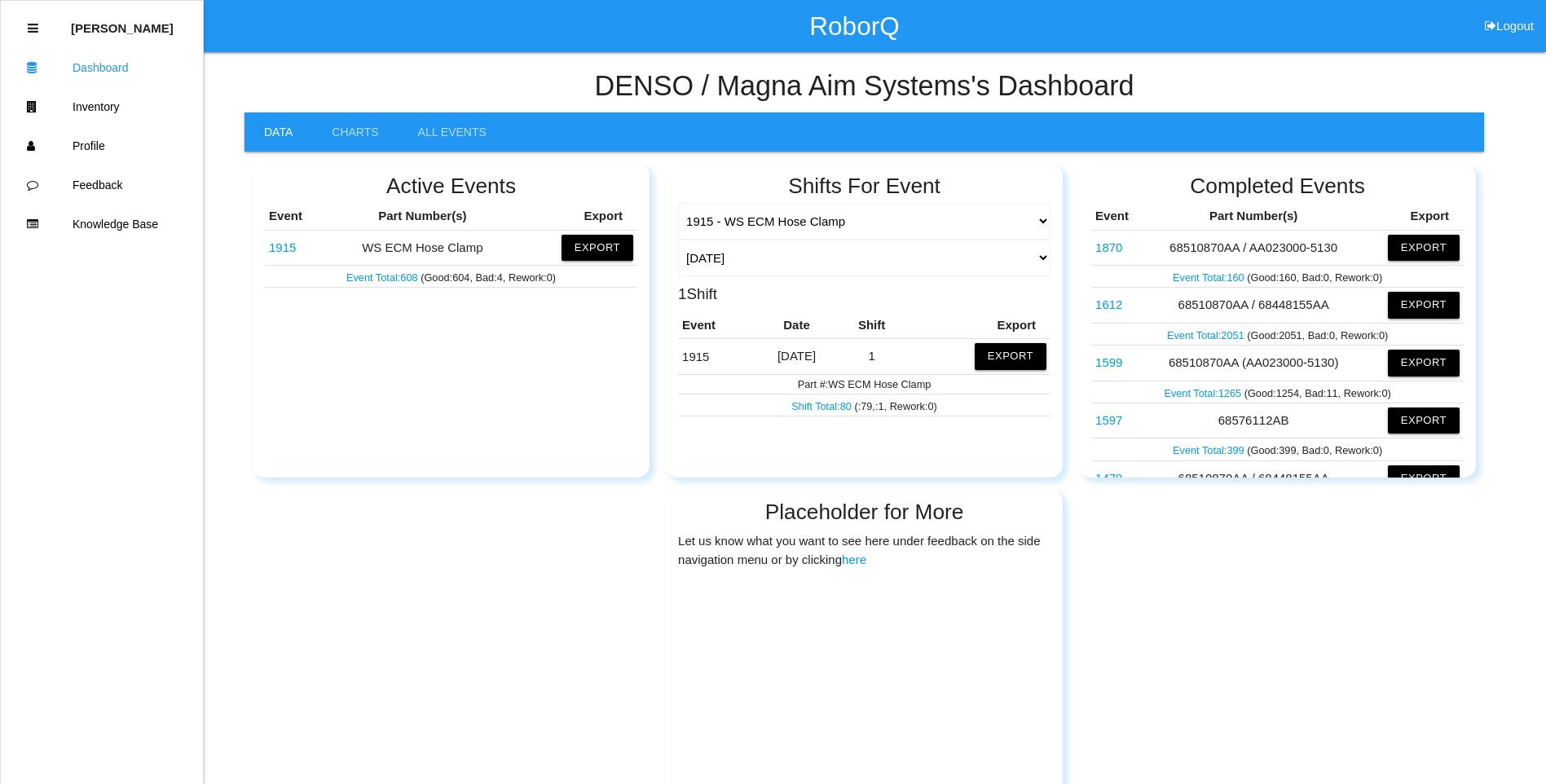
click at [635, 609] on div "Active Events Event Part Number(s) Export 1915 WS ECM Hose Clamp Export Event T…" at bounding box center [863, 478] width 1239 height 652
click at [123, 102] on link "Inventory" at bounding box center [102, 107] width 202 height 39
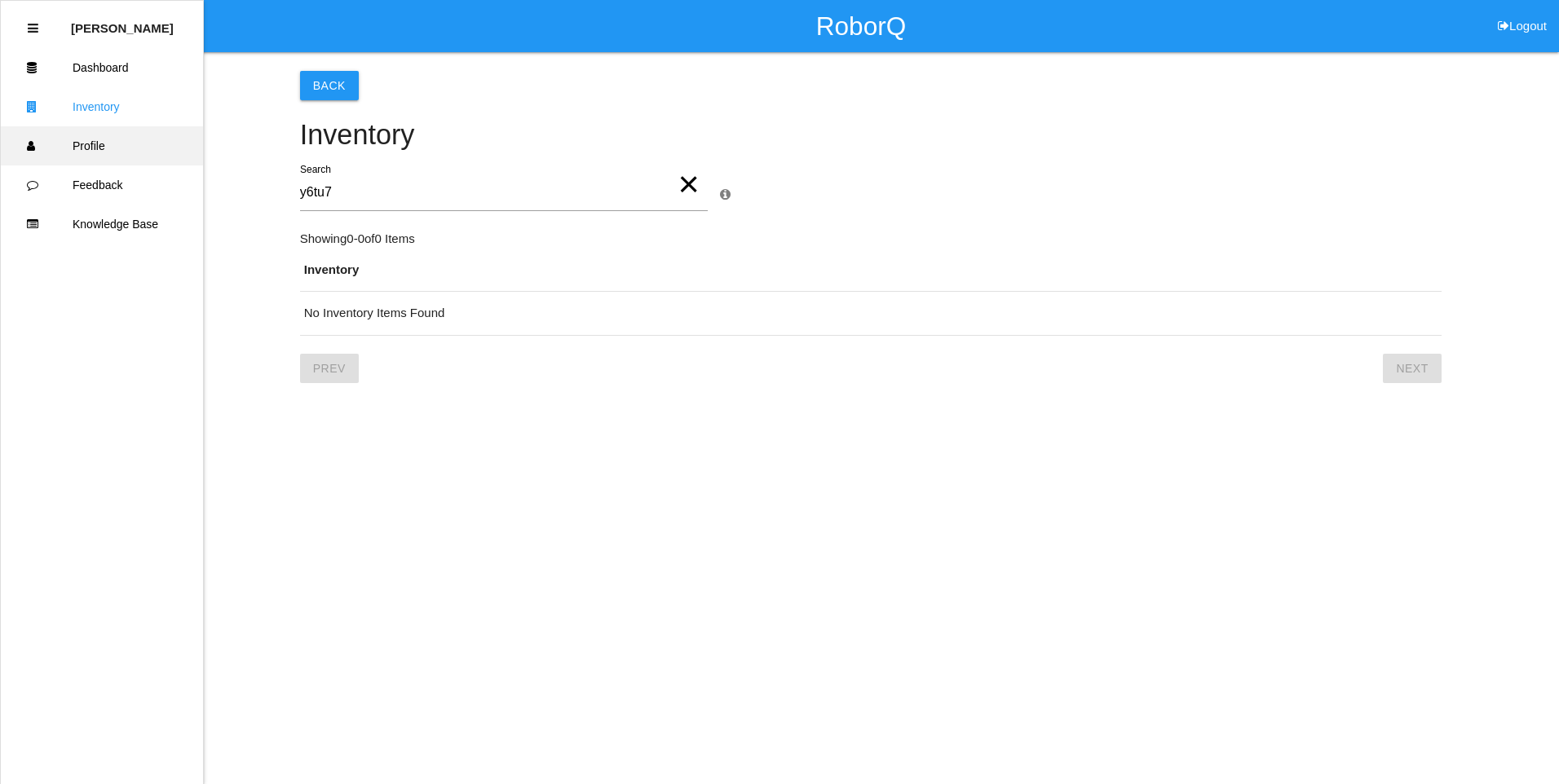
type input "y6tu7"
click at [95, 140] on link "Profile" at bounding box center [102, 146] width 202 height 39
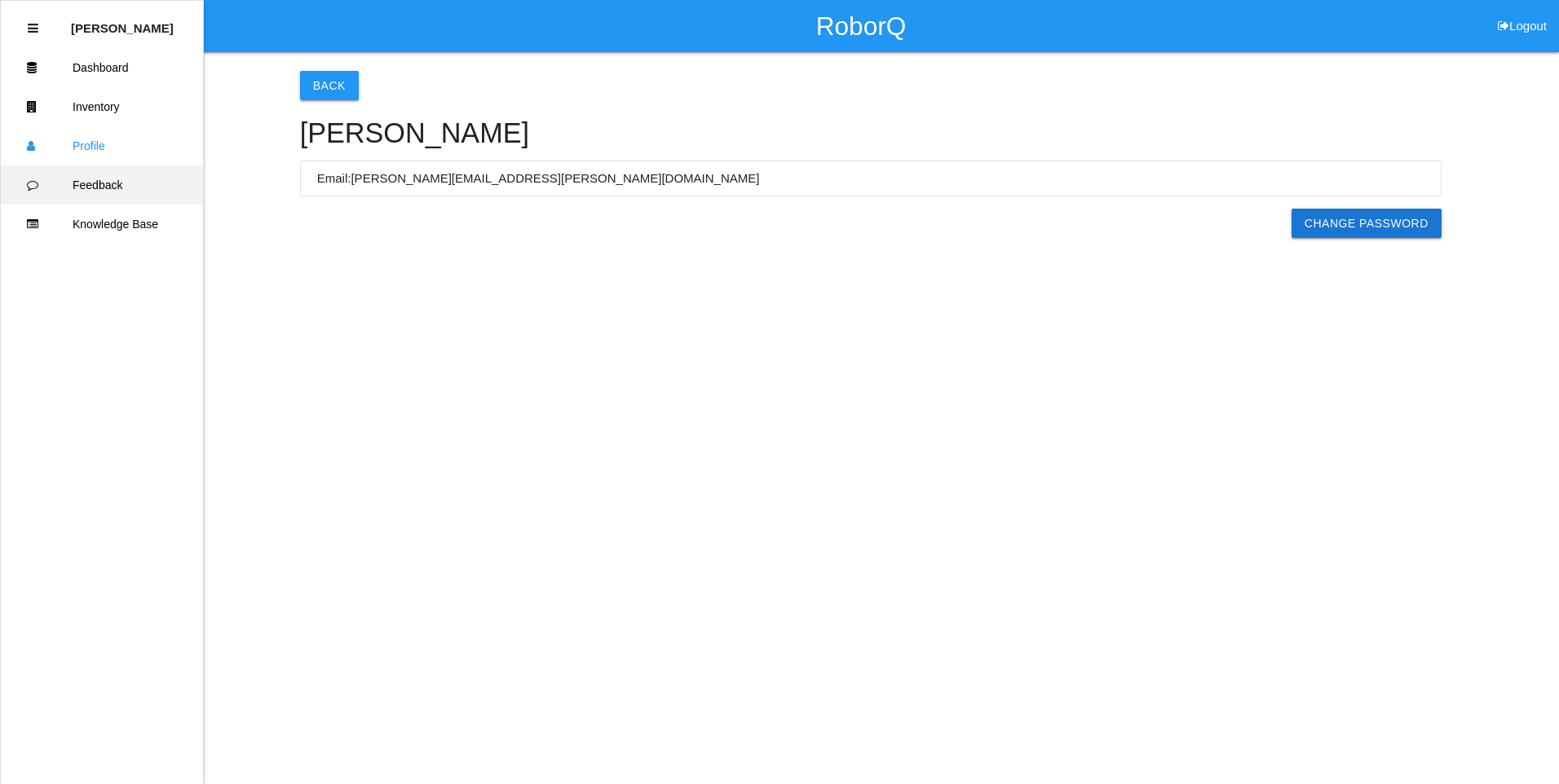
click at [87, 186] on link "Feedback" at bounding box center [102, 185] width 202 height 39
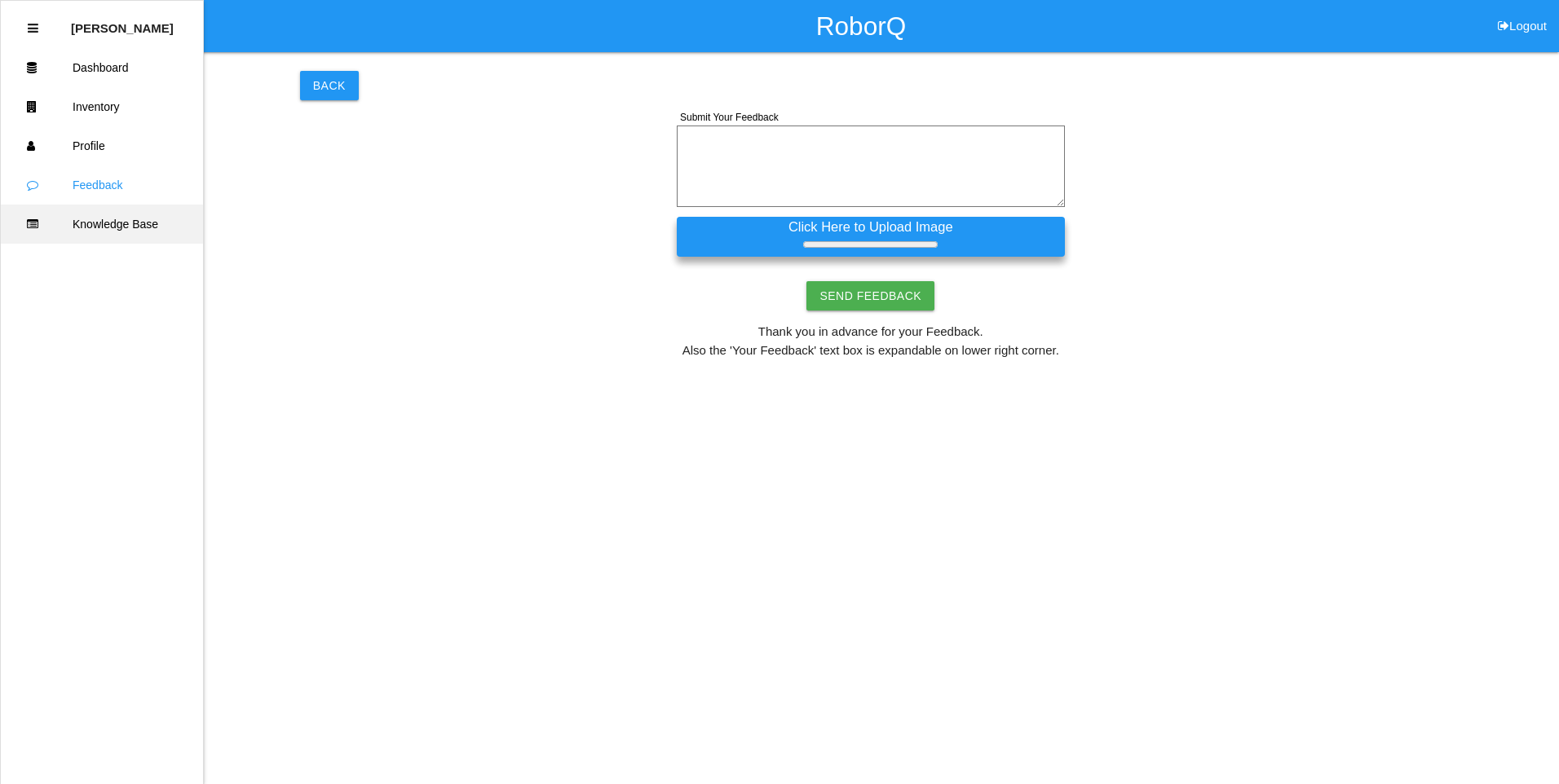
click at [85, 225] on link "Knowledge Base" at bounding box center [102, 225] width 202 height 39
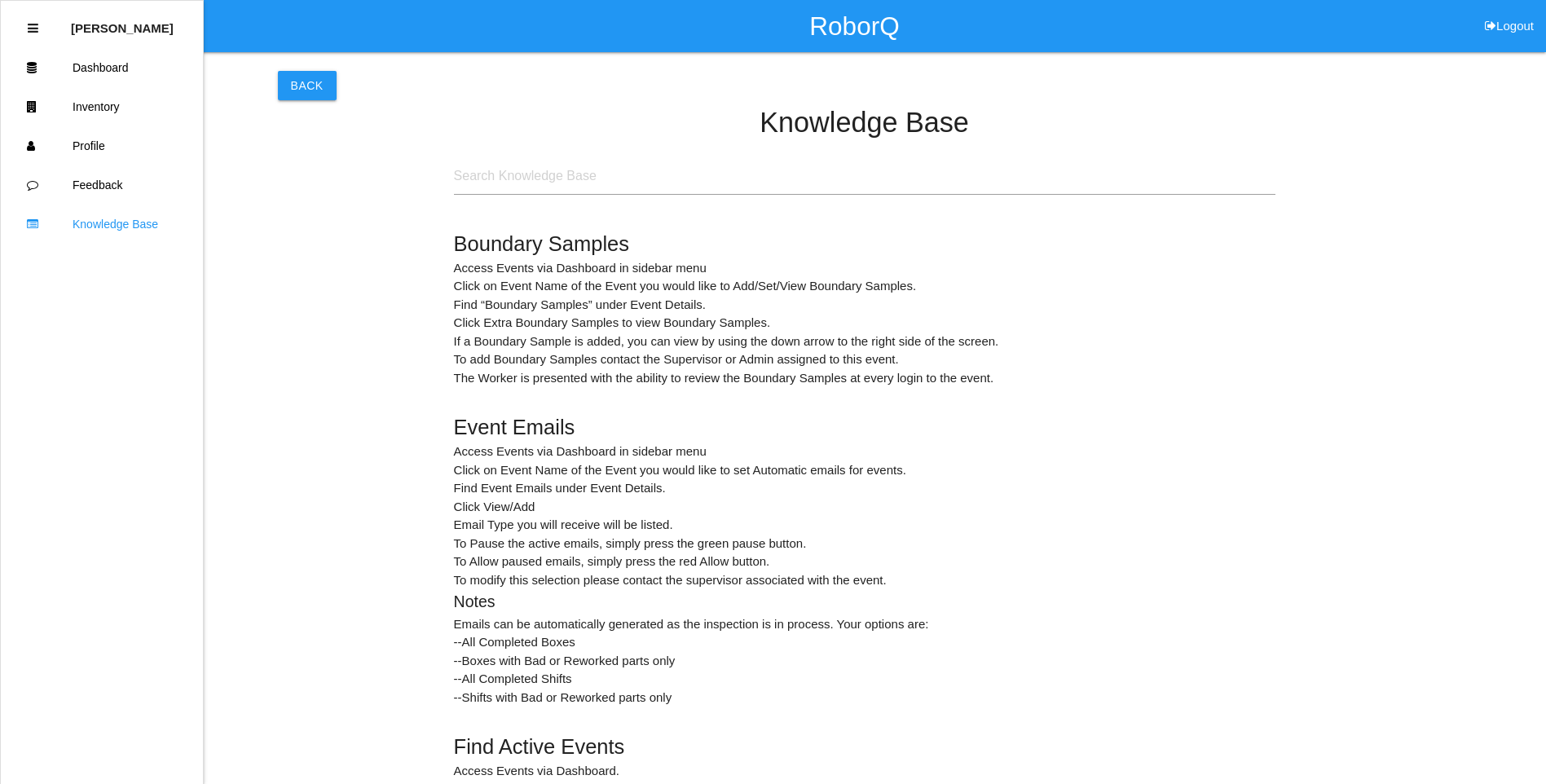
click at [95, 34] on p "[PERSON_NAME]" at bounding box center [122, 21] width 102 height 26
click at [92, 29] on p "[PERSON_NAME]" at bounding box center [122, 21] width 102 height 26
click at [92, 69] on link "Dashboard" at bounding box center [102, 68] width 202 height 39
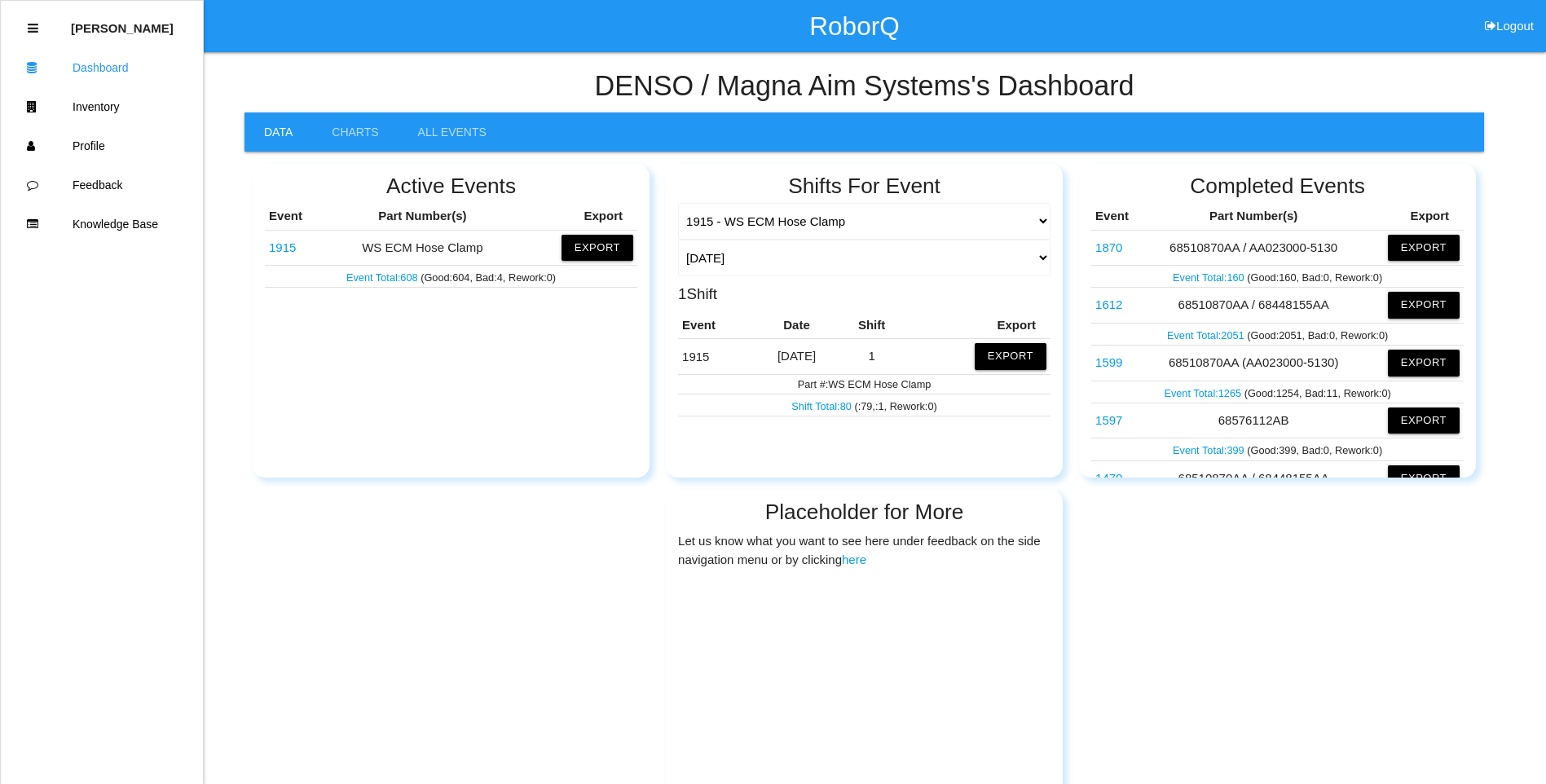
click at [293, 243] on link "1915" at bounding box center [282, 248] width 27 height 14
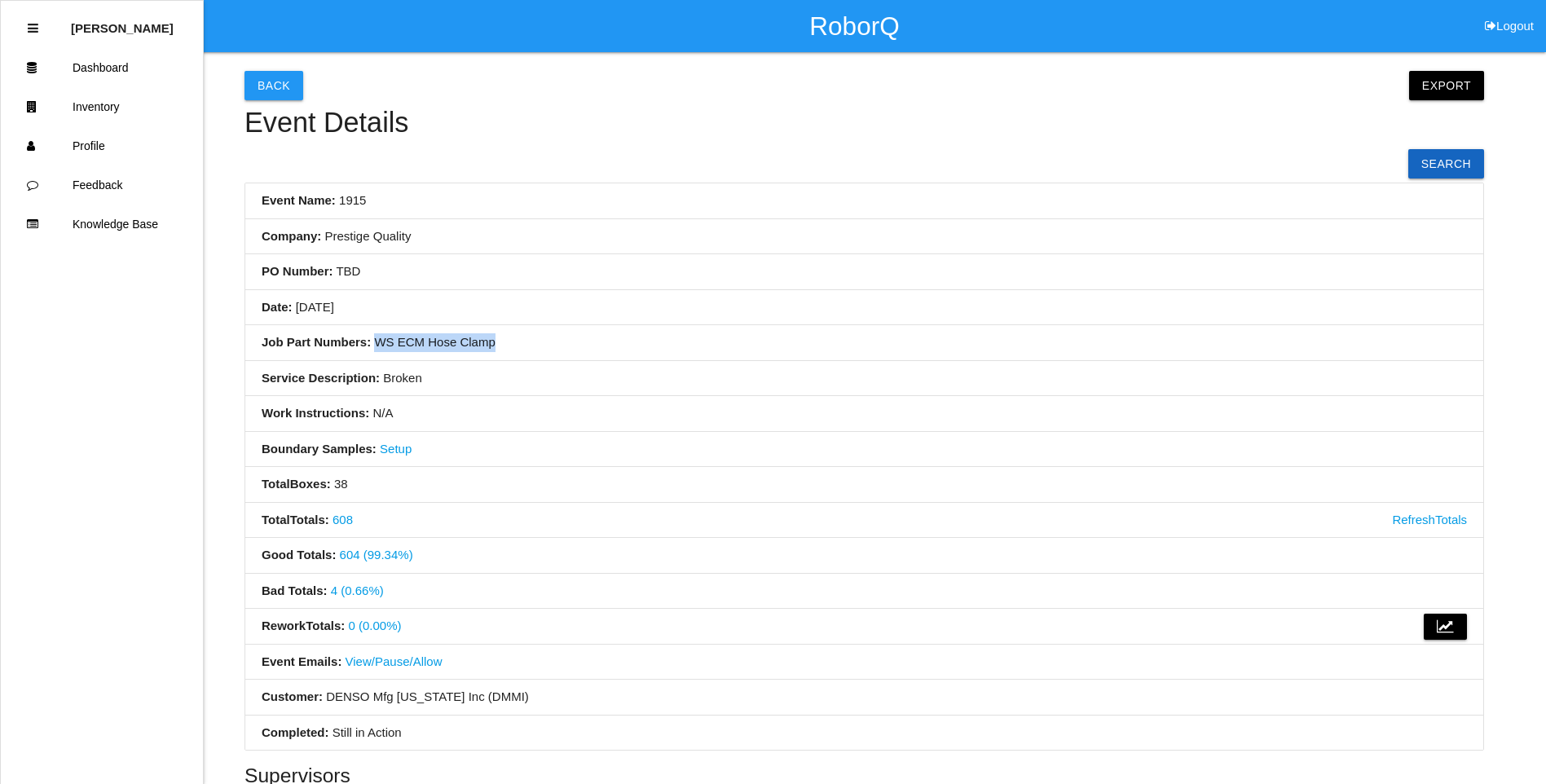
drag, startPoint x: 490, startPoint y: 344, endPoint x: 377, endPoint y: 347, distance: 113.0
click at [377, 347] on li "Job Part Numbers: WS ECM Hose Clamp" at bounding box center [863, 343] width 1238 height 36
copy li "WS ECM Hose Clamp"
